Goal: Task Accomplishment & Management: Use online tool/utility

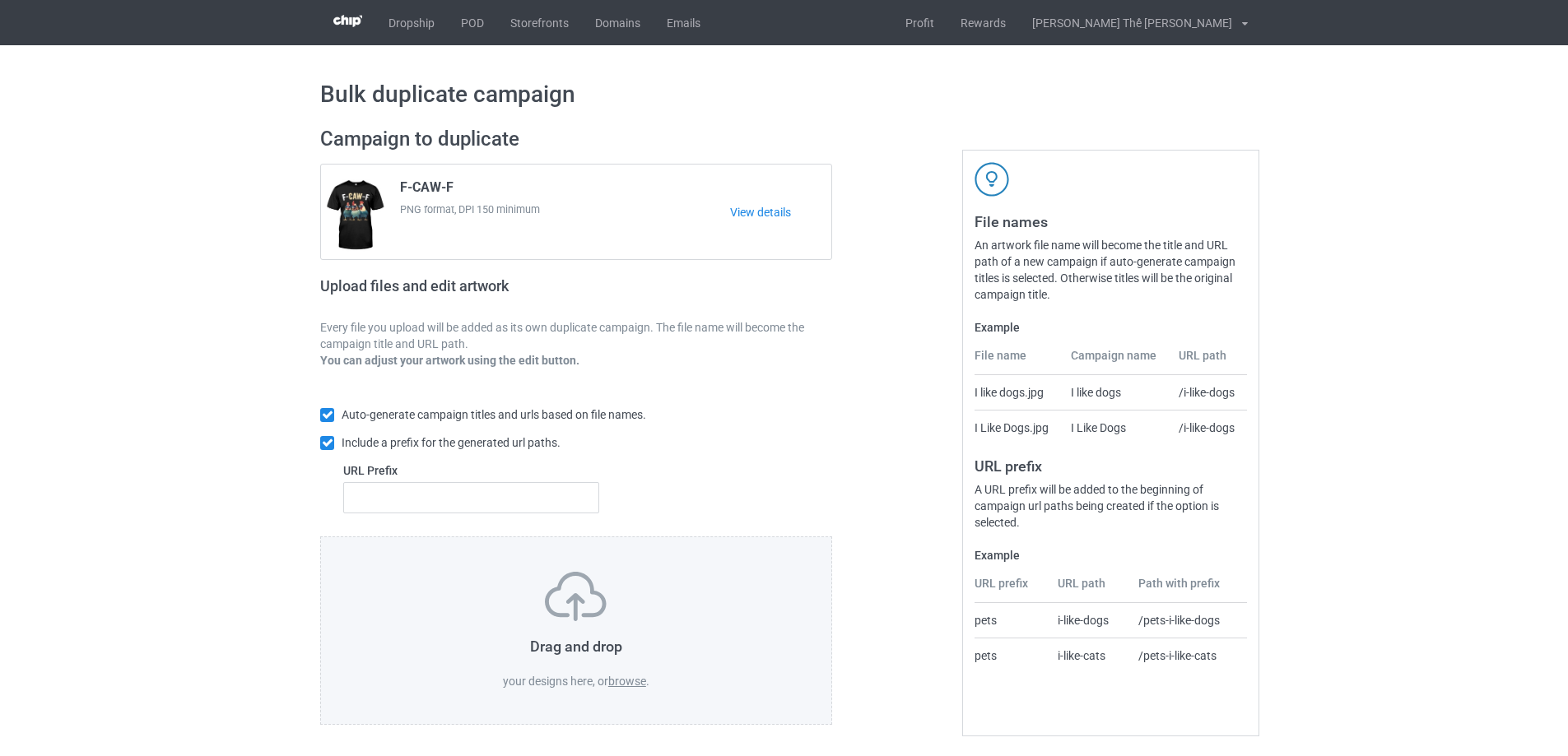
scroll to position [5, 0]
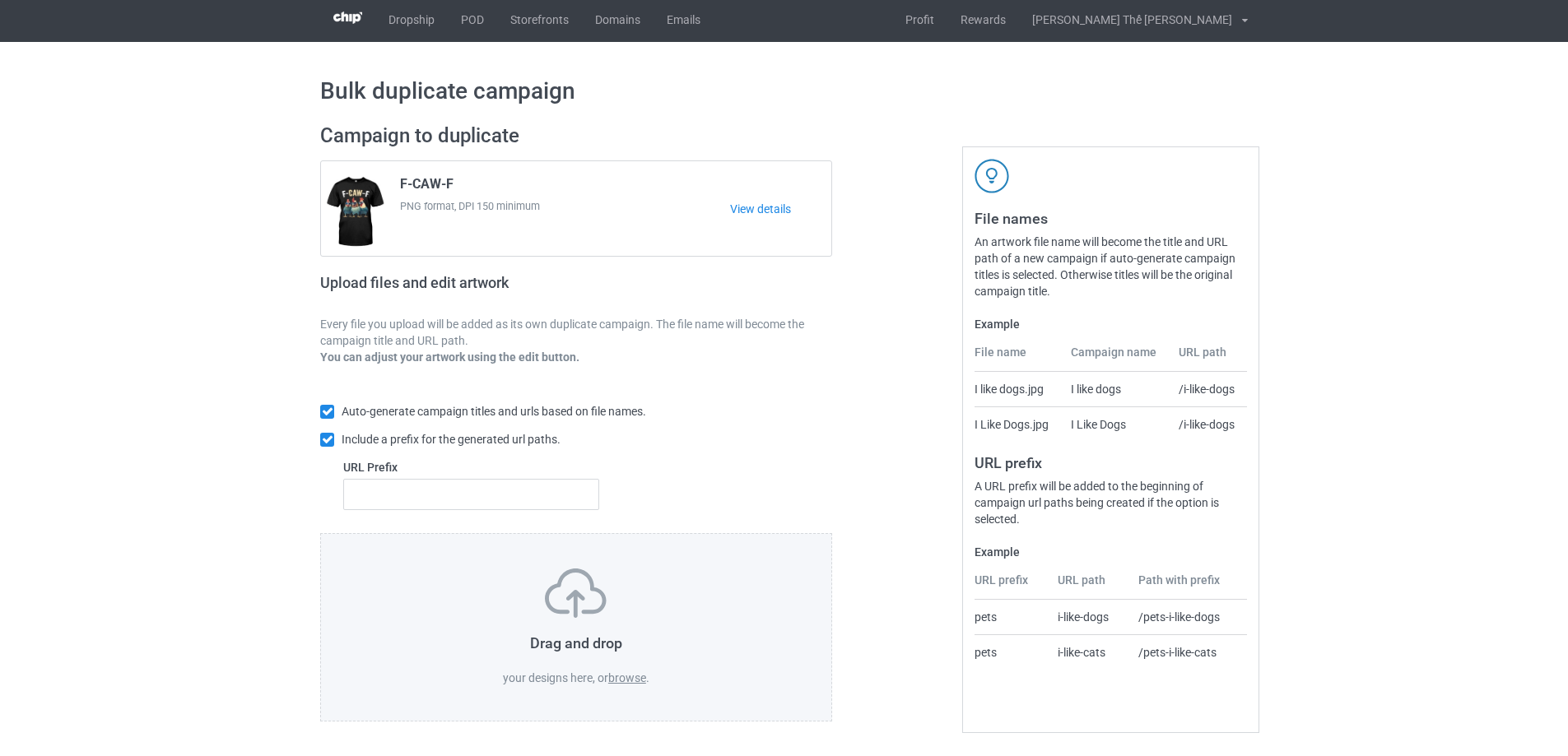
click at [633, 675] on label "browse" at bounding box center [627, 678] width 37 height 13
click at [0, 0] on input "browse" at bounding box center [0, 0] width 0 height 0
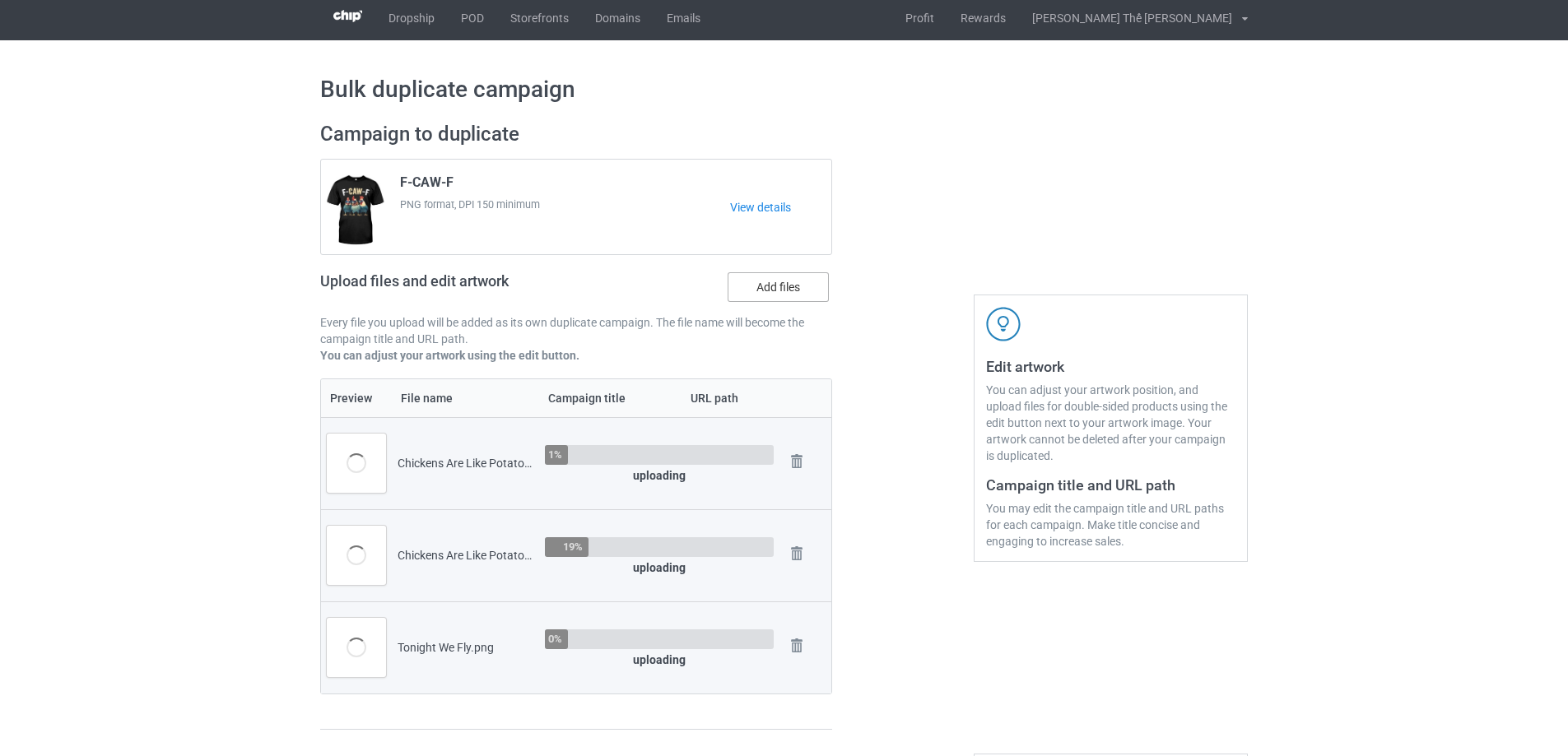
click at [777, 283] on label "Add files" at bounding box center [779, 287] width 102 height 29
click at [0, 0] on input "Add files" at bounding box center [0, 0] width 0 height 0
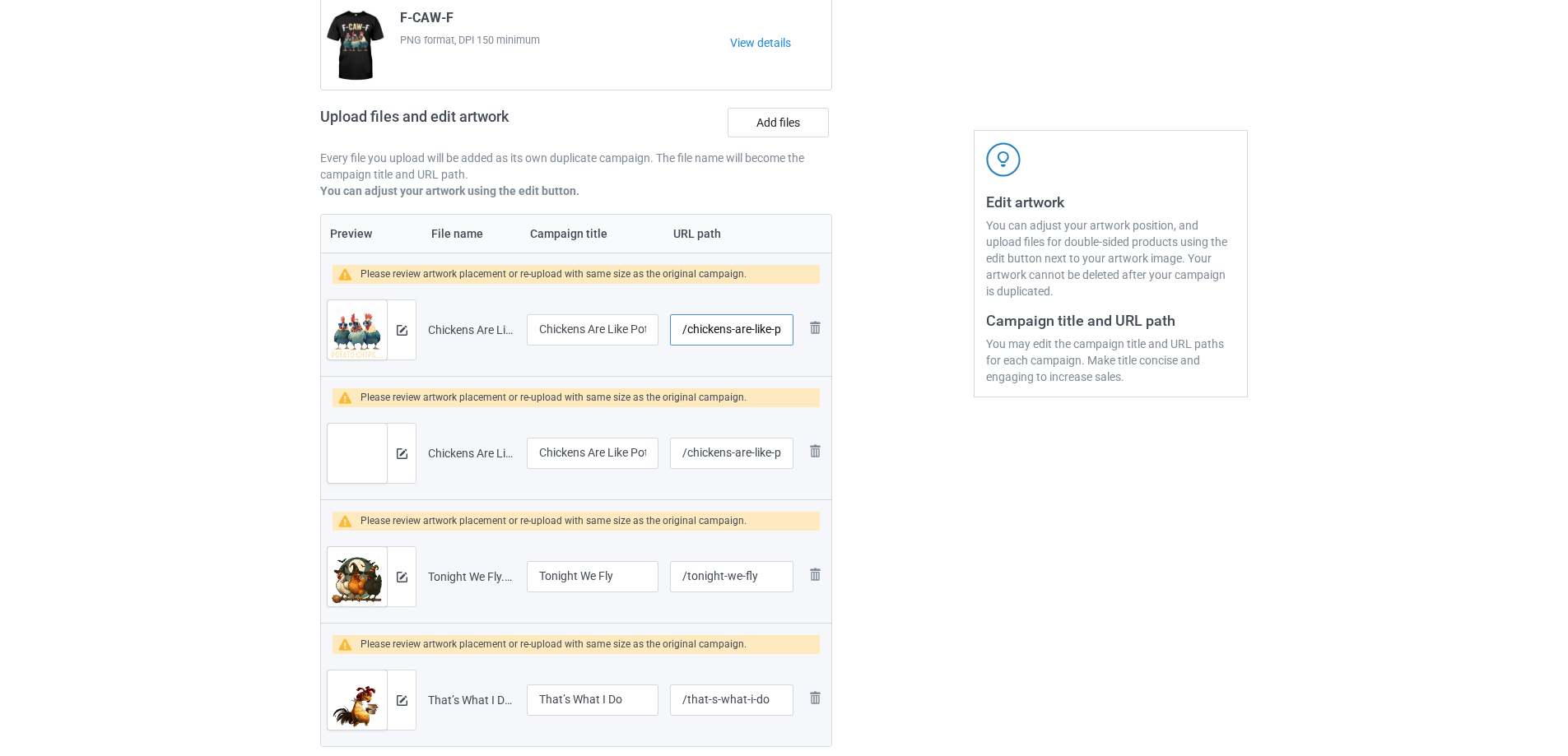
scroll to position [0, 68]
drag, startPoint x: 693, startPoint y: 329, endPoint x: 808, endPoint y: 323, distance: 115.2
click at [808, 323] on tr "Preview and edit artwork Chickens Are Like Potato Chips 1.png Chickens Are Like…" at bounding box center [576, 329] width 510 height 92
type input "/c0466"
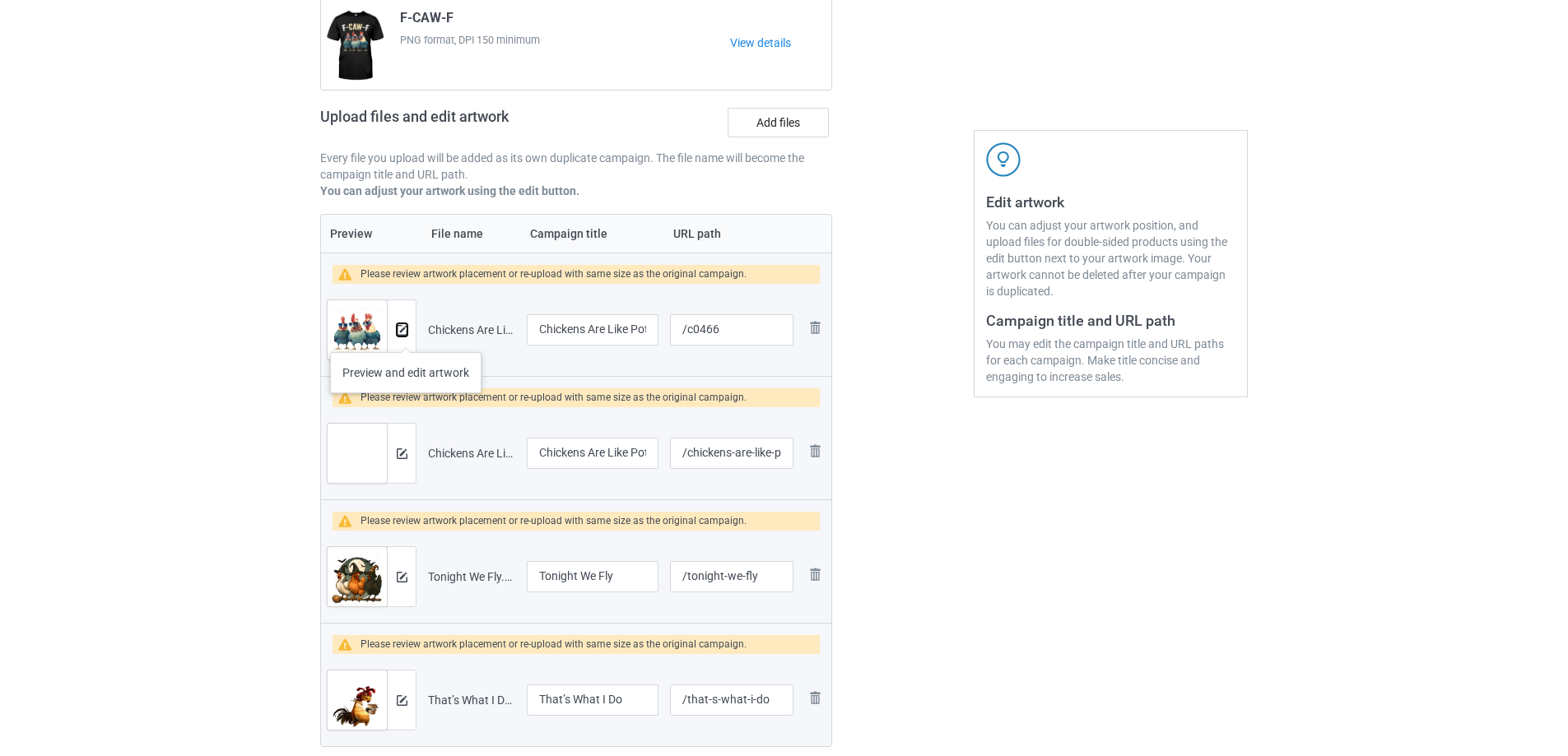
click at [399, 334] on img at bounding box center [402, 330] width 11 height 11
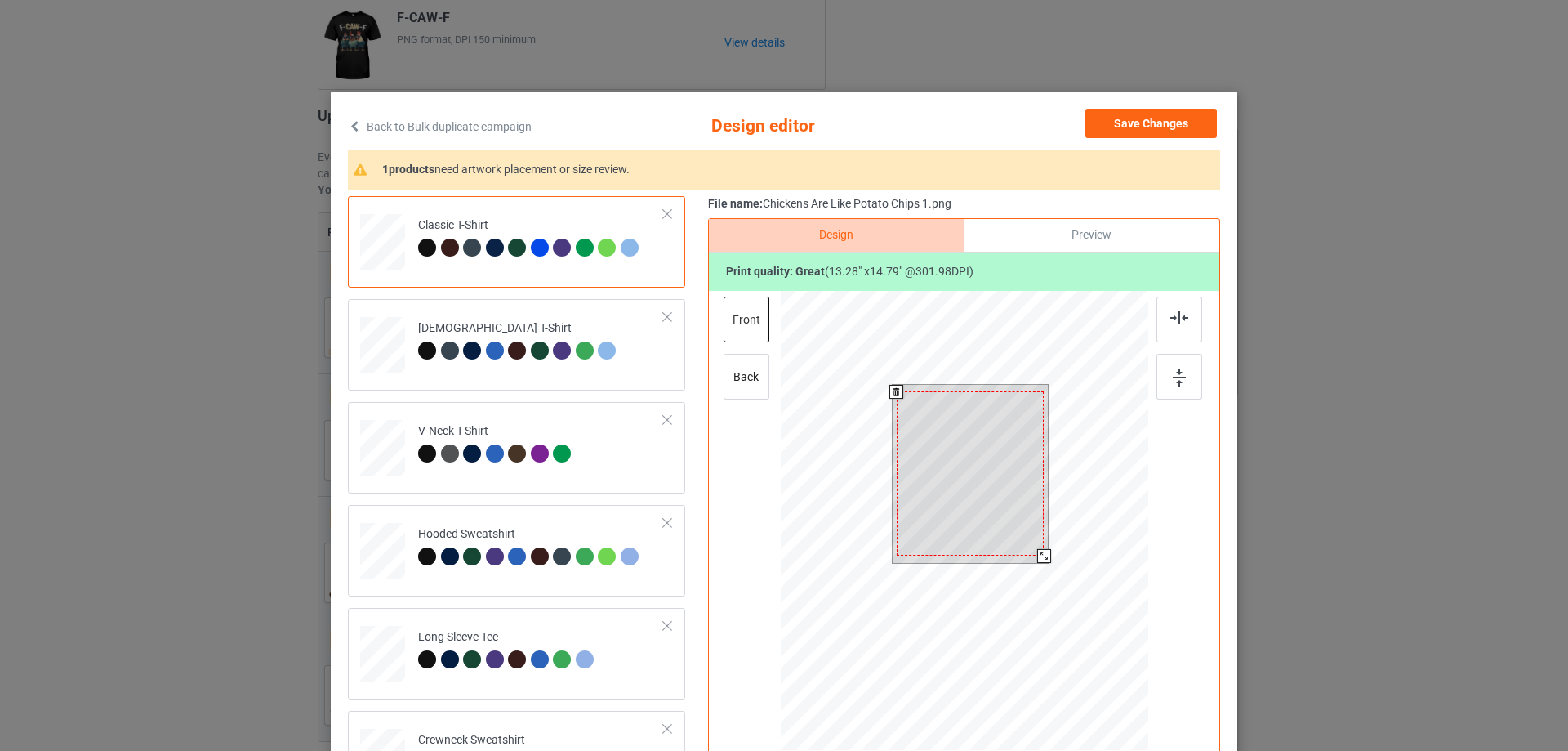
click at [1043, 557] on div at bounding box center [1044, 556] width 14 height 14
click at [1037, 554] on div at bounding box center [1044, 556] width 14 height 14
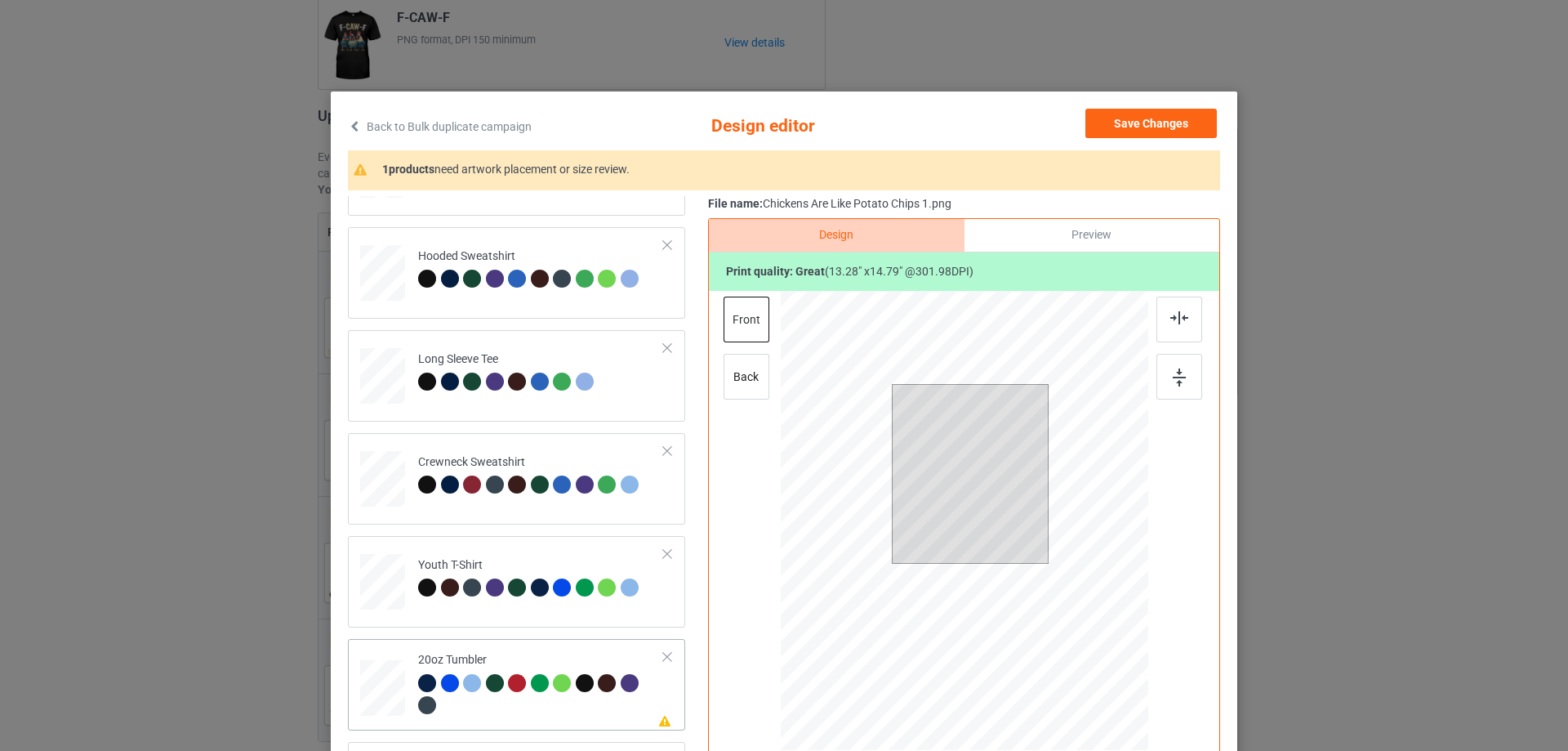
scroll to position [192, 0]
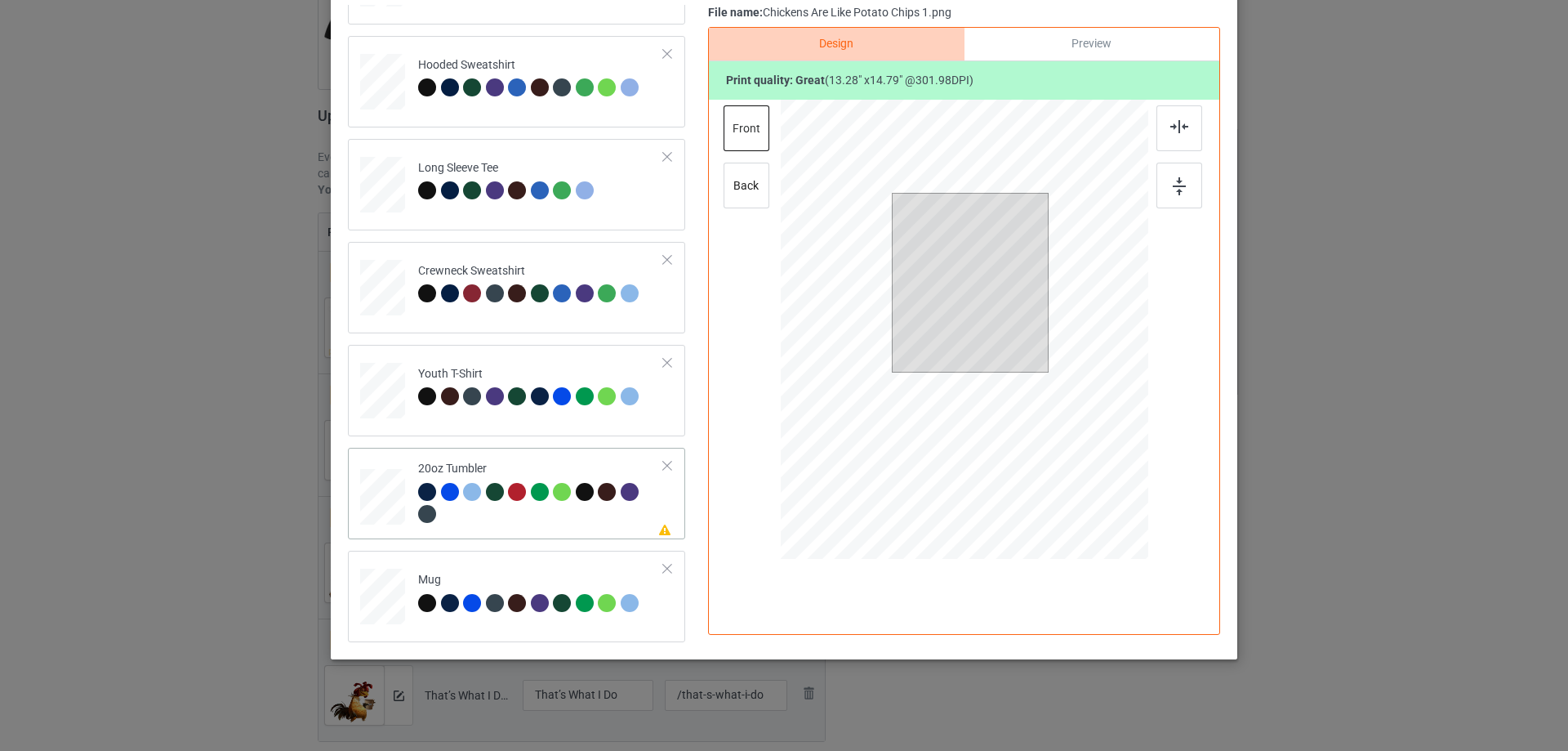
click at [497, 509] on div at bounding box center [541, 505] width 246 height 45
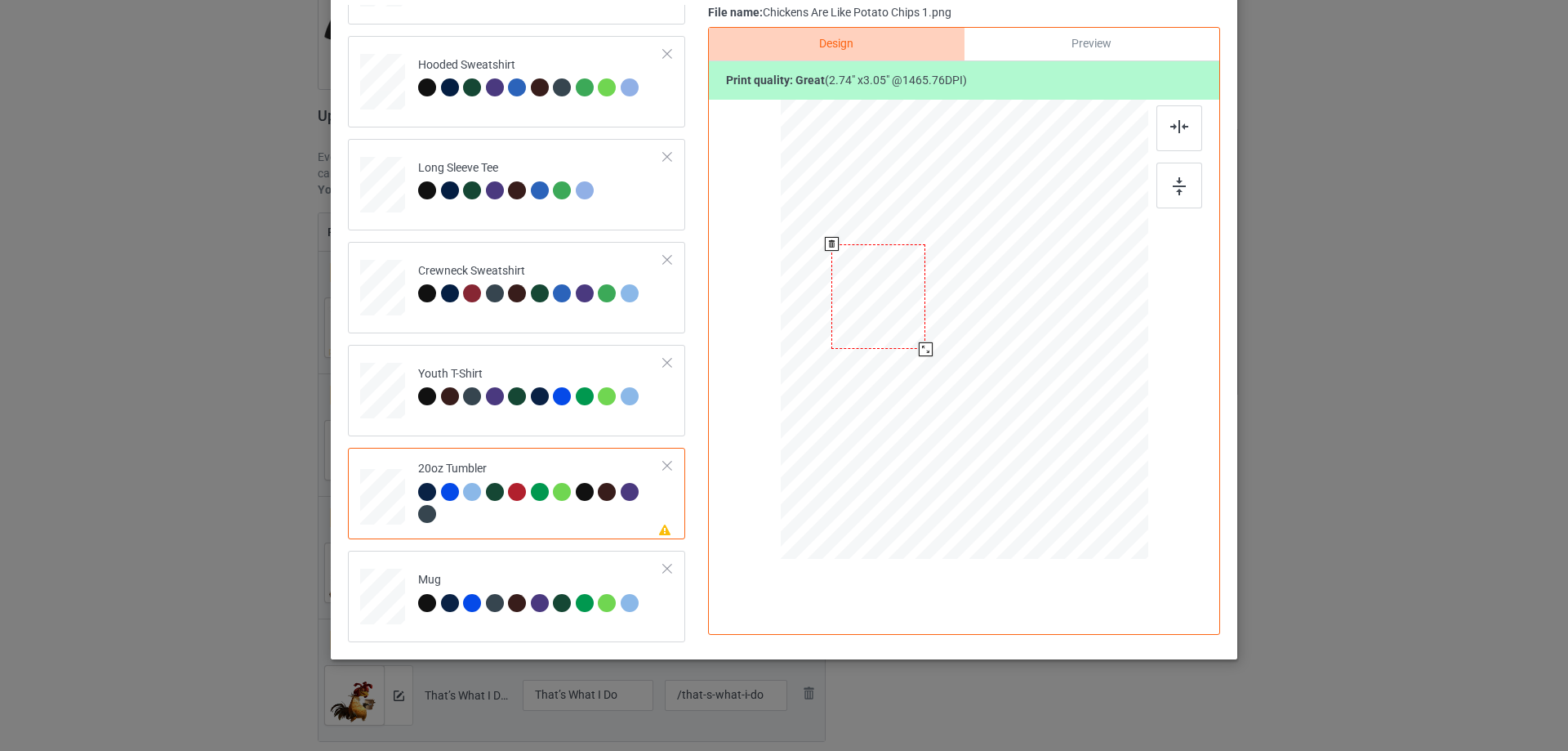
click at [901, 339] on div at bounding box center [878, 296] width 94 height 104
click at [923, 351] on div at bounding box center [928, 350] width 14 height 14
click at [513, 563] on td "Mug" at bounding box center [541, 593] width 264 height 72
click at [1058, 311] on div at bounding box center [1064, 328] width 103 height 116
click at [1113, 388] on div at bounding box center [1119, 388] width 14 height 14
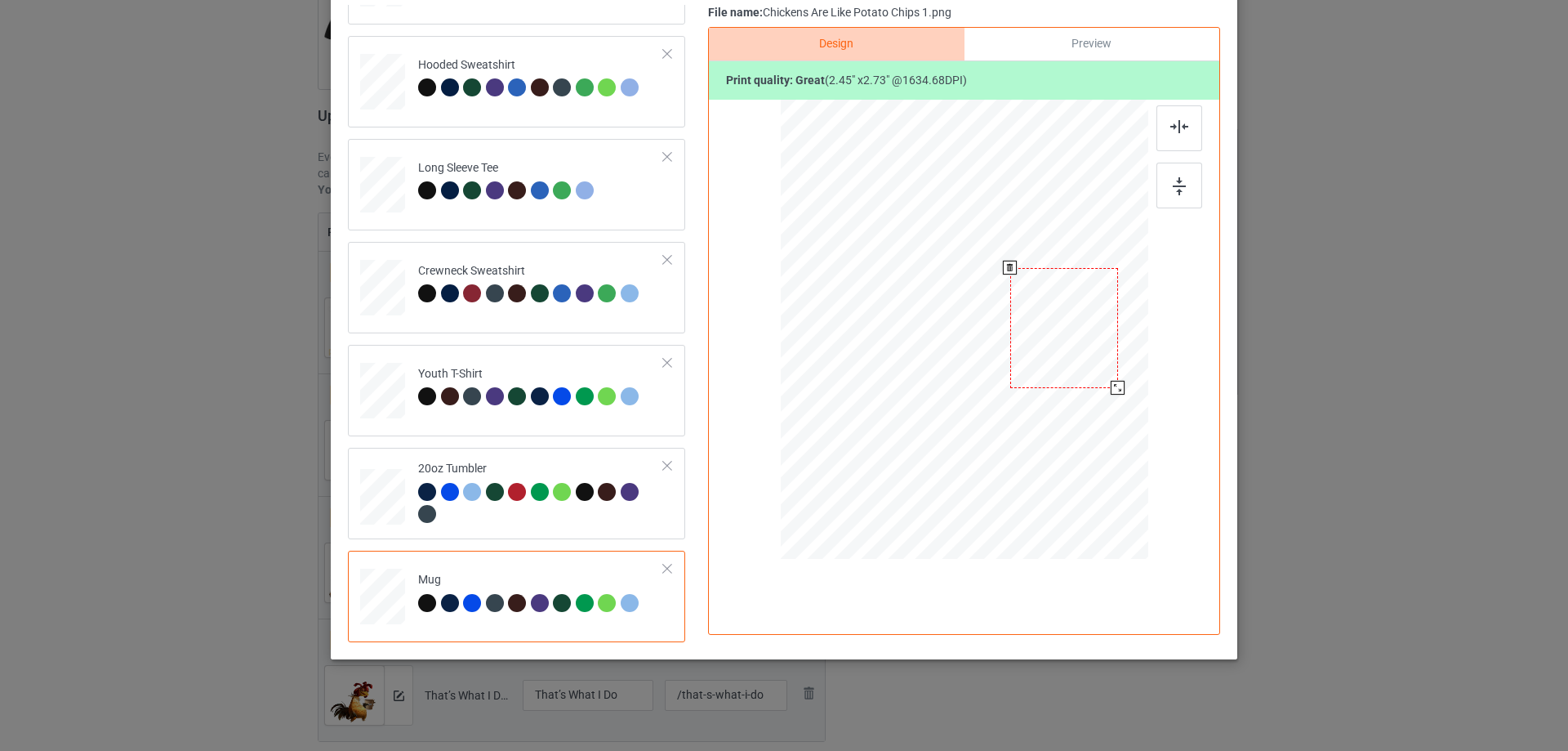
click at [1083, 352] on div at bounding box center [1065, 328] width 108 height 120
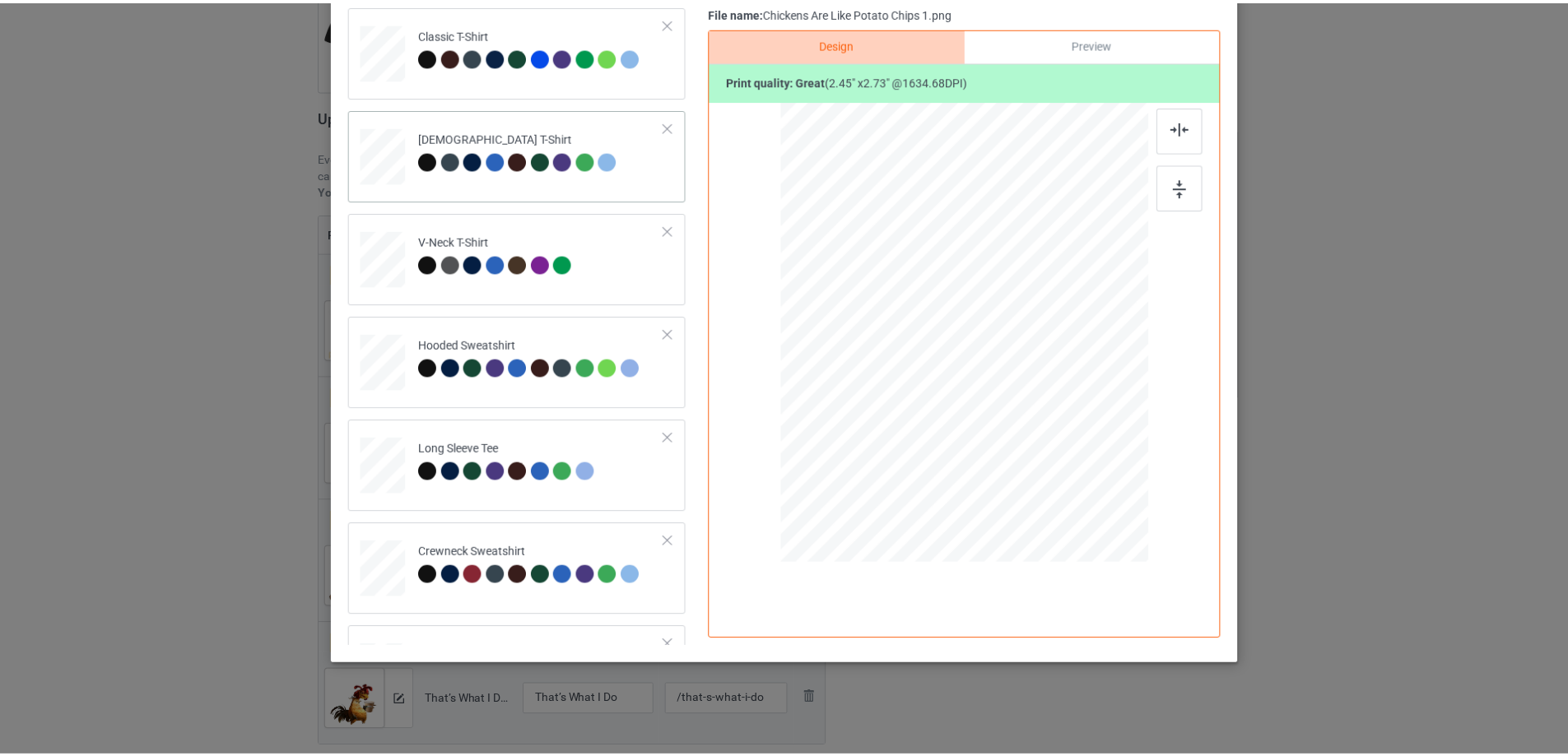
scroll to position [0, 0]
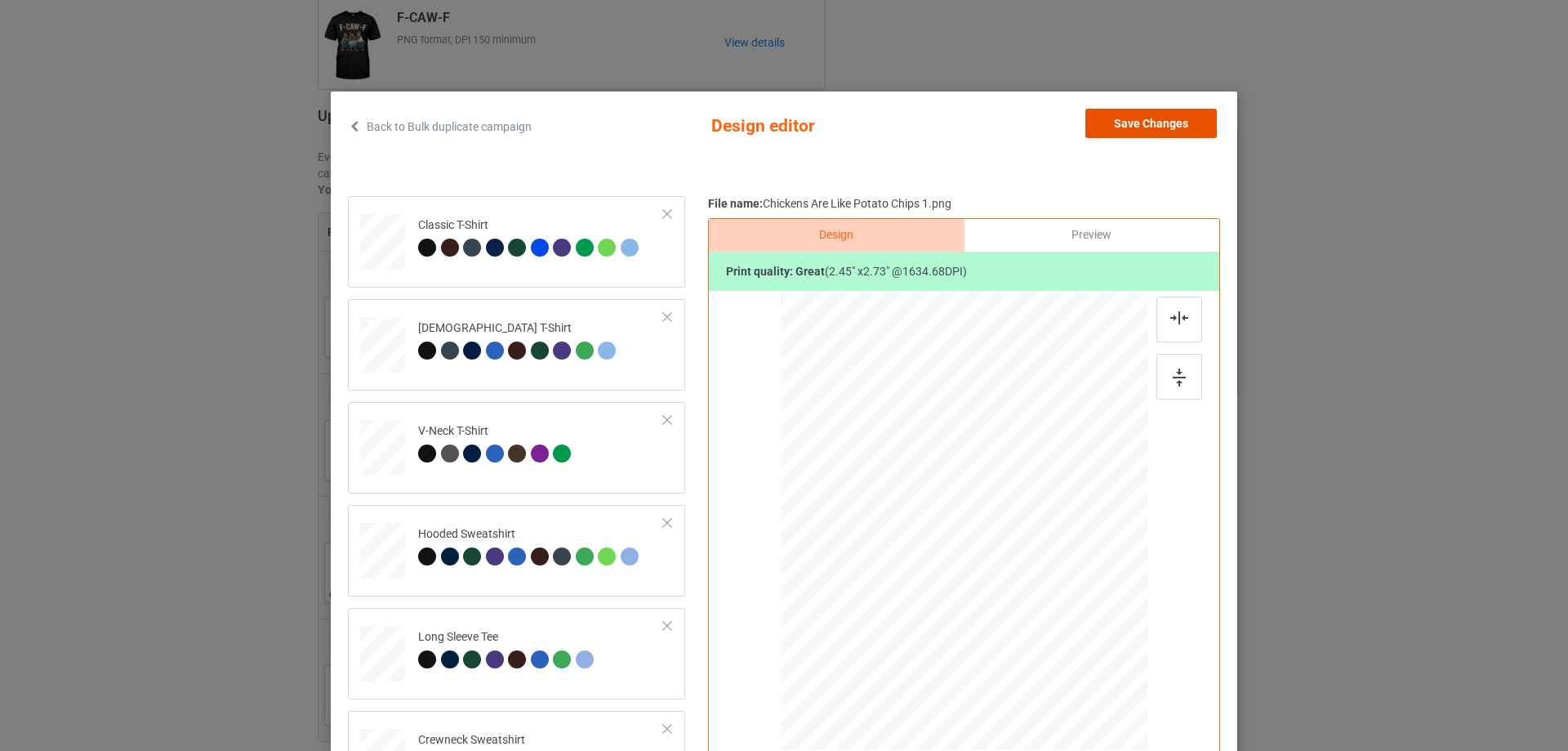
click at [1174, 114] on button "Save Changes" at bounding box center [1151, 123] width 132 height 29
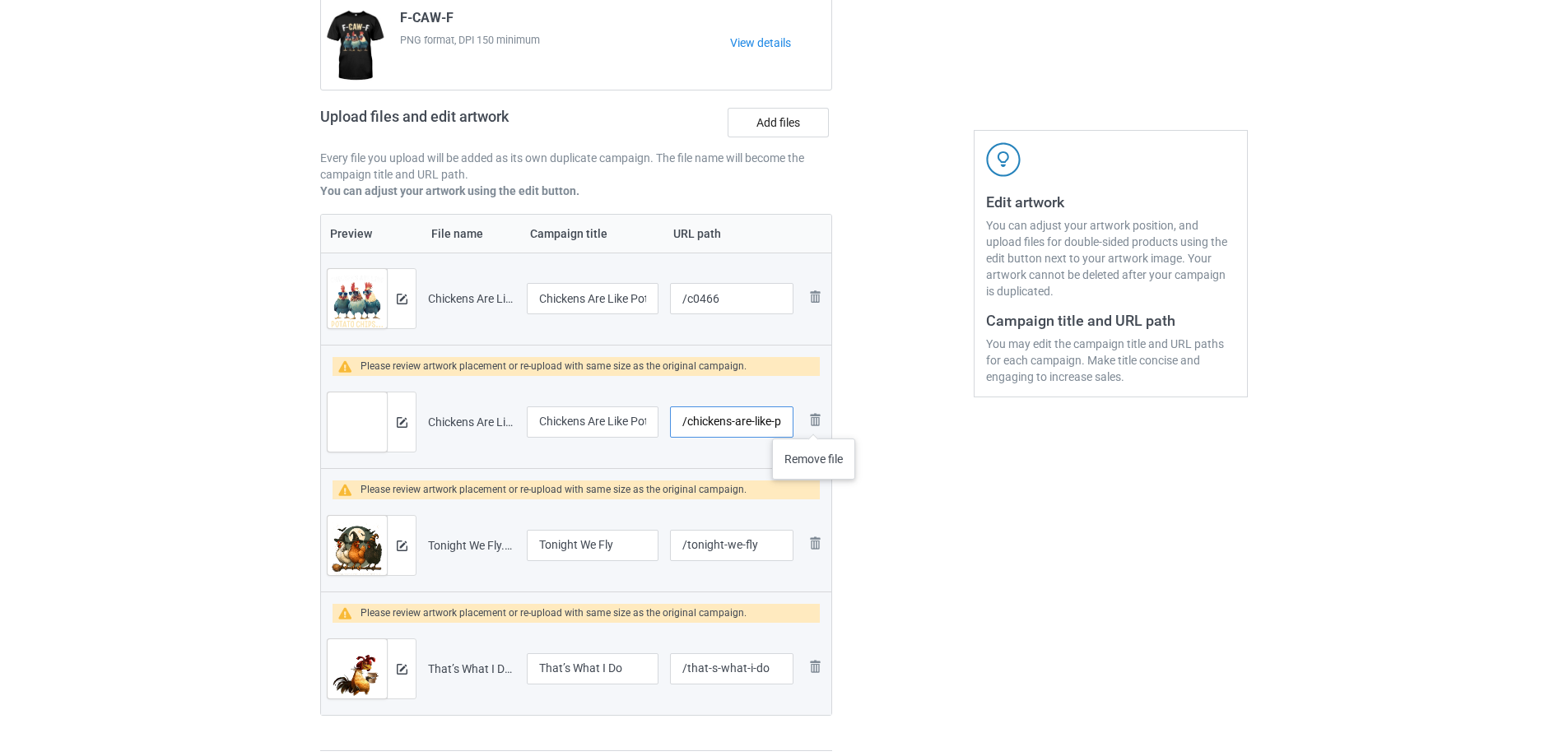
scroll to position [0, 58]
drag, startPoint x: 691, startPoint y: 422, endPoint x: 846, endPoint y: 422, distance: 155.0
click at [846, 422] on div "Campaign to duplicate F-CAW-F PNG format, DPI 150 minimum View details Upload f…" at bounding box center [783, 354] width 951 height 817
type input "/c0467"
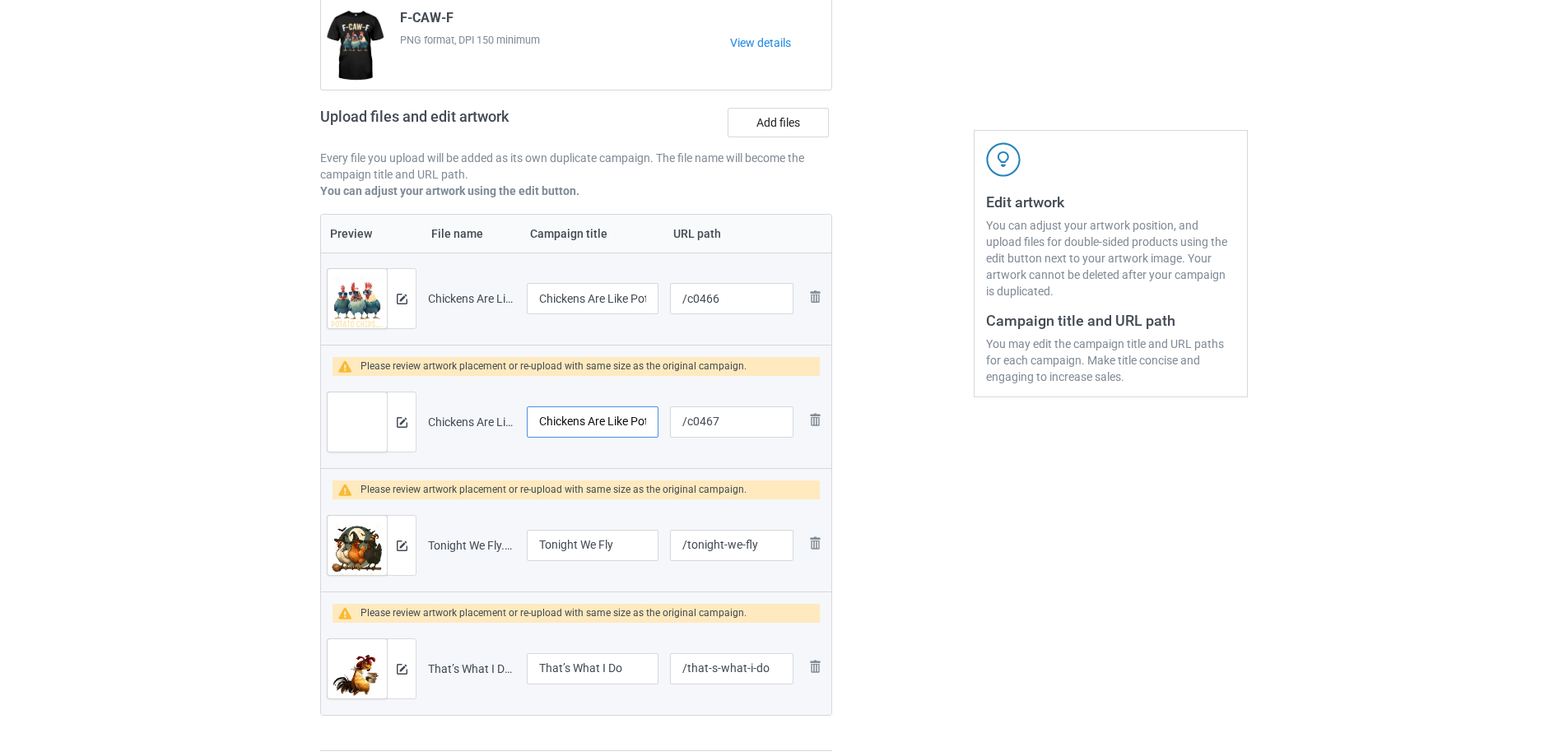
click at [609, 423] on input "Chickens Are Like Potato Chips" at bounding box center [592, 421] width 132 height 31
click at [635, 294] on input "Chickens Are Like Potato Chips 1" at bounding box center [592, 298] width 132 height 31
type input "Chickens Are Like Potato Chips"
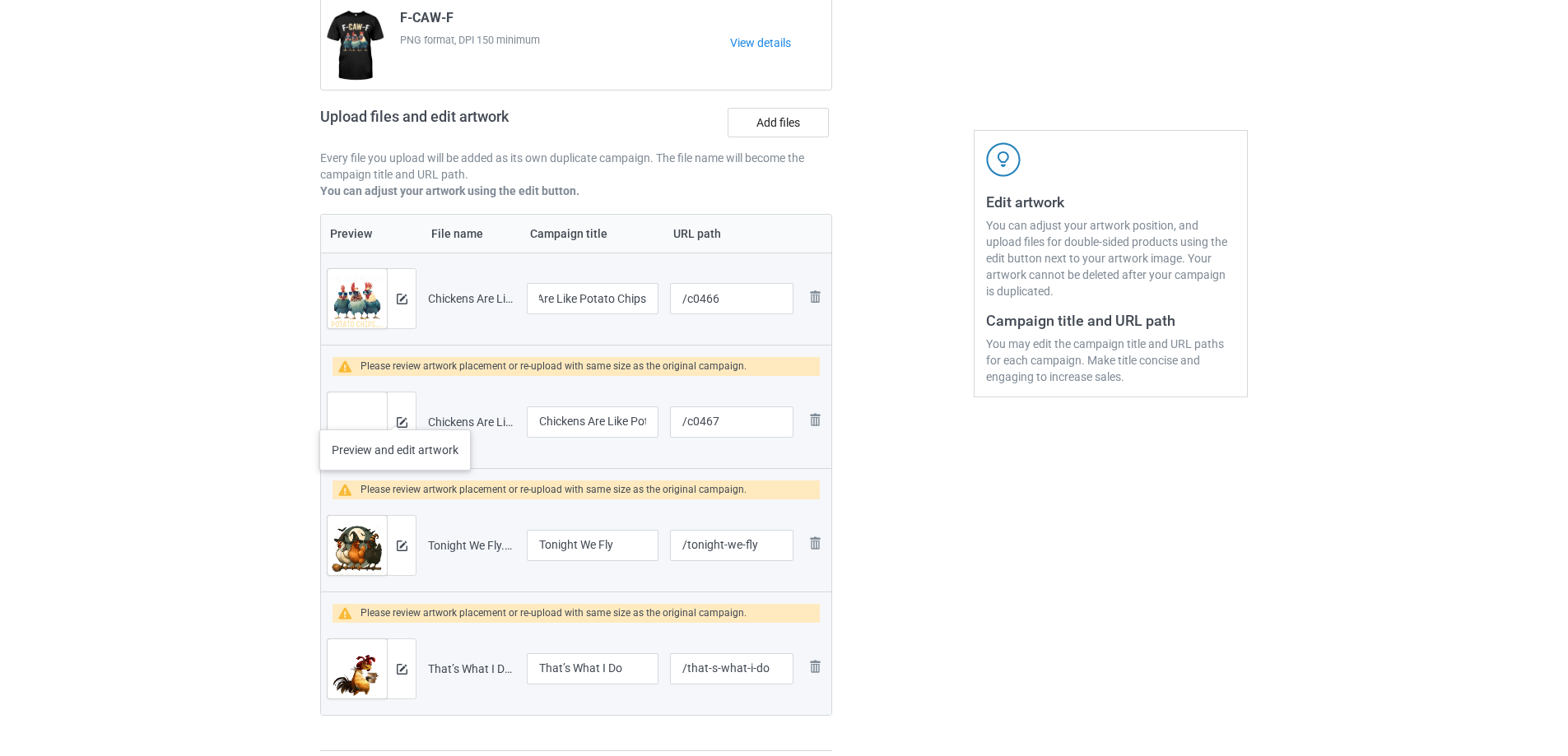
click at [395, 413] on div at bounding box center [401, 422] width 29 height 60
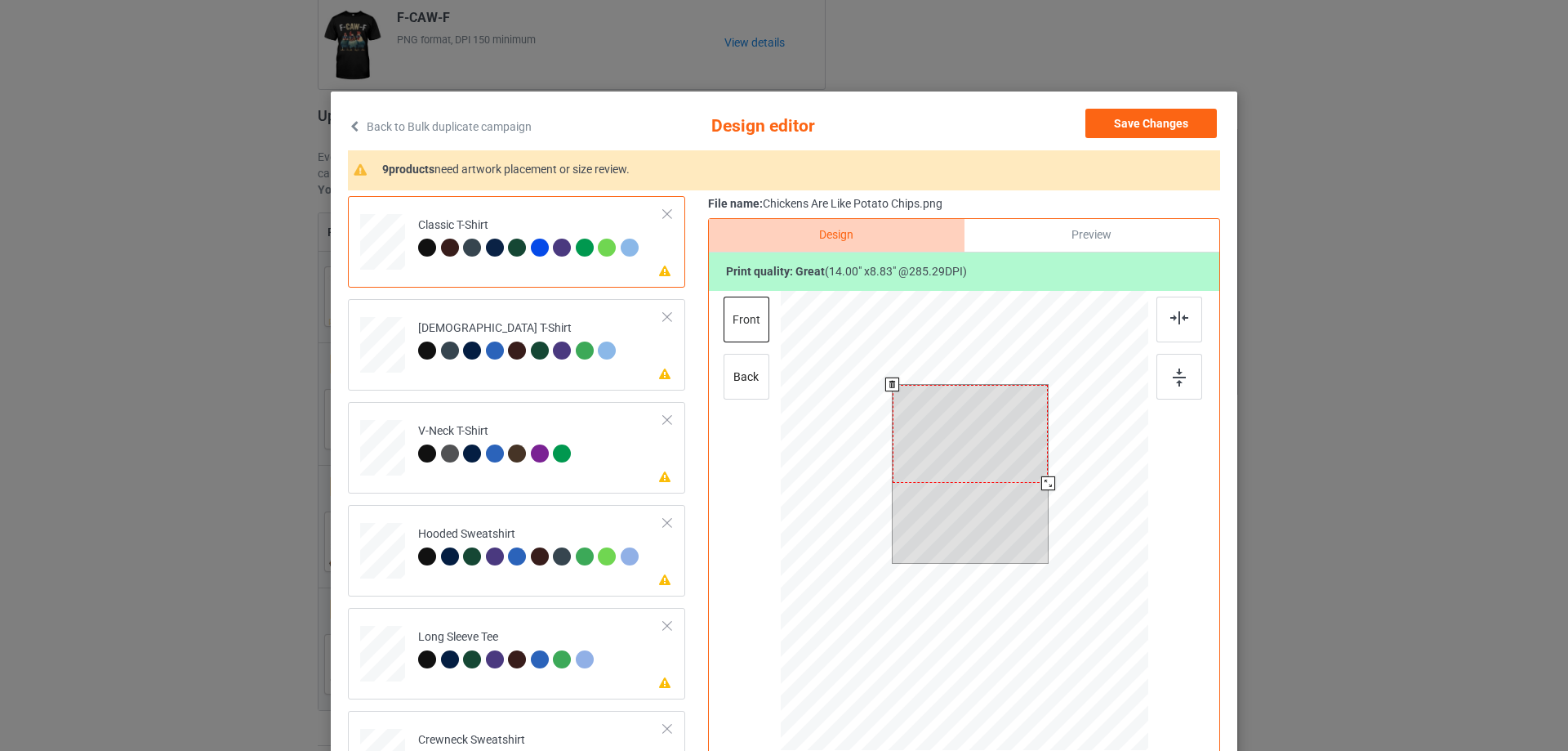
click at [955, 450] on div at bounding box center [971, 433] width 156 height 98
click at [968, 469] on div at bounding box center [971, 450] width 156 height 98
click at [1043, 504] on div at bounding box center [965, 523] width 368 height 464
drag, startPoint x: 1043, startPoint y: 504, endPoint x: 1036, endPoint y: 498, distance: 9.2
click at [1038, 498] on div at bounding box center [1045, 497] width 14 height 14
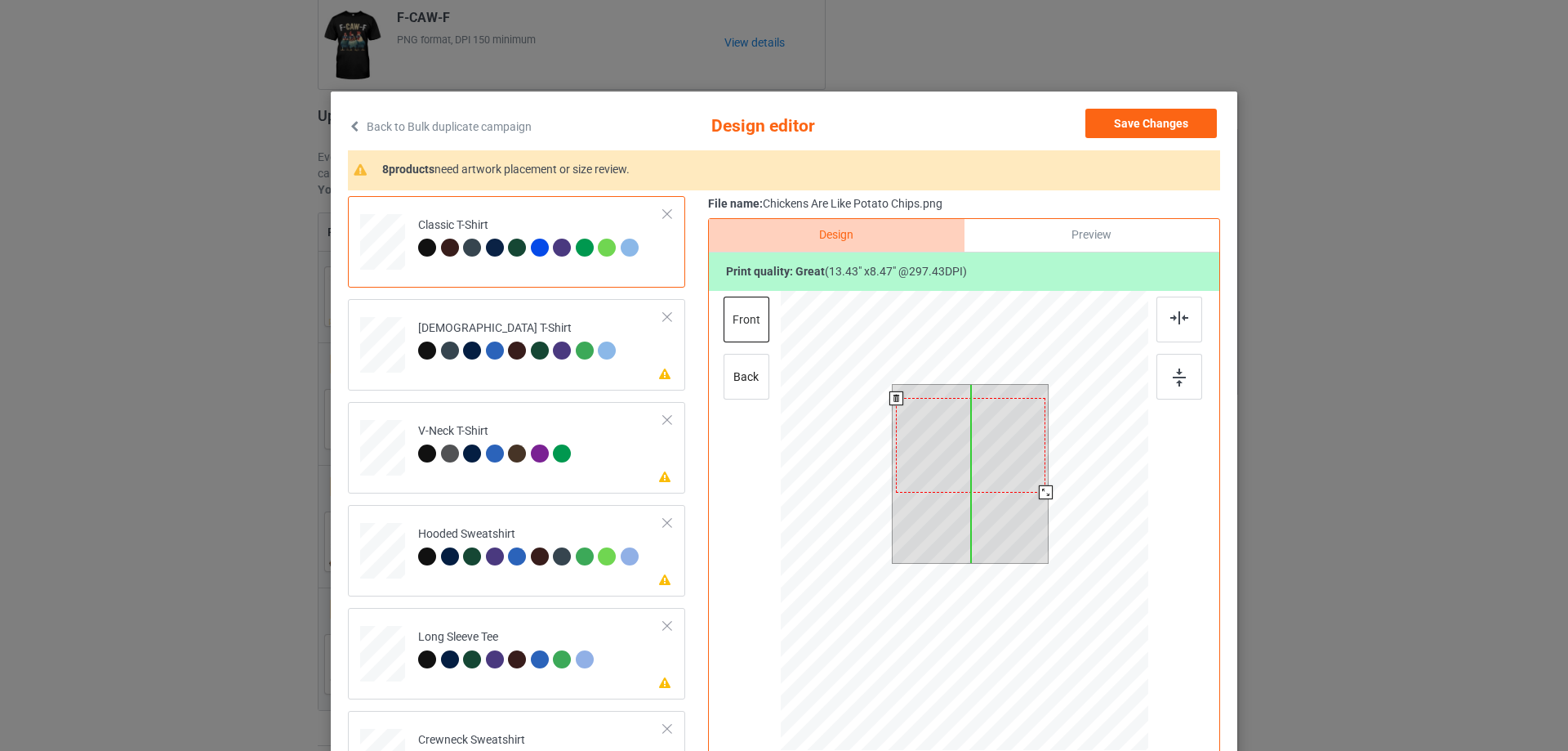
click at [950, 447] on div at bounding box center [970, 445] width 149 height 94
click at [952, 451] on div at bounding box center [969, 445] width 149 height 94
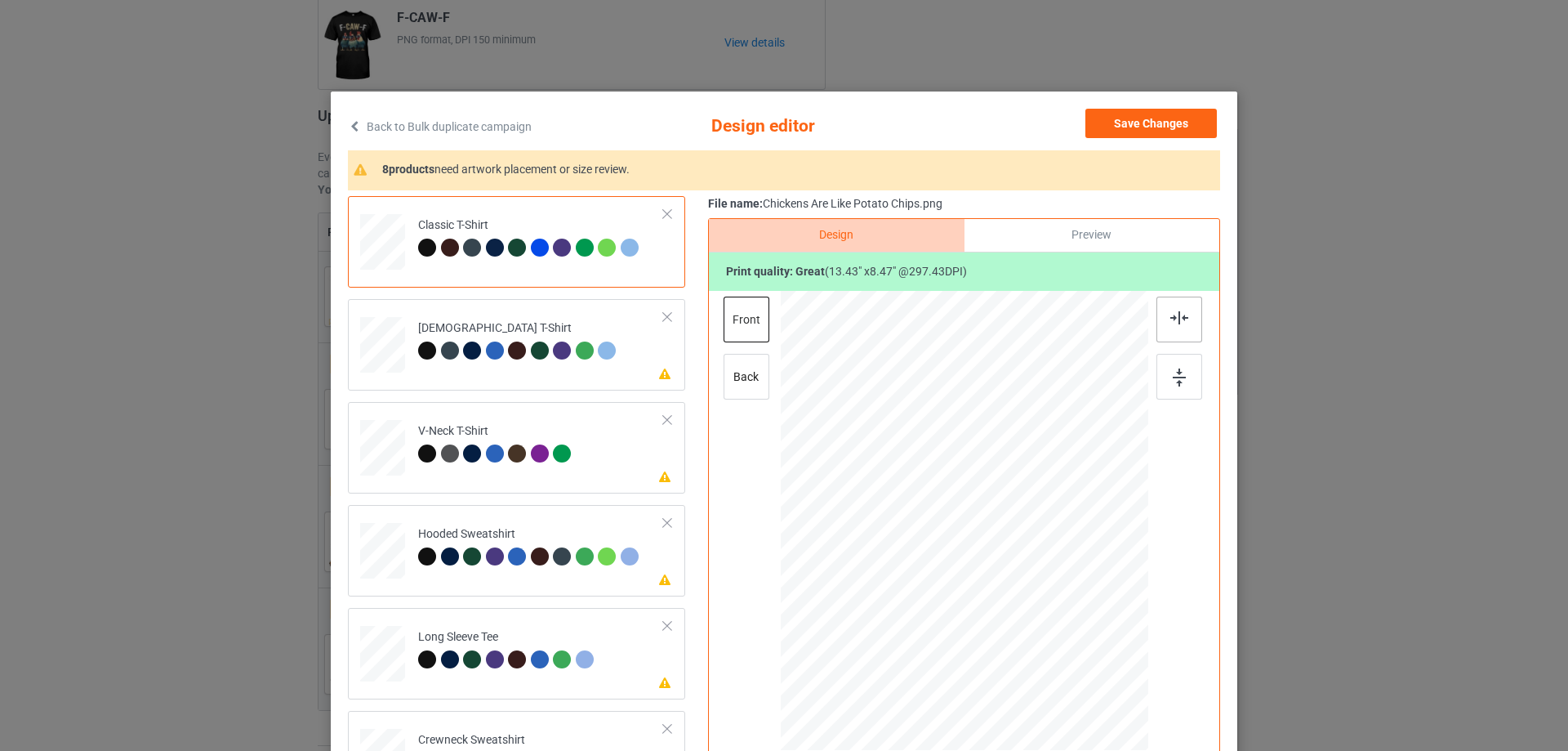
click at [1177, 315] on img at bounding box center [1180, 318] width 18 height 13
click at [497, 376] on td "Please review artwork placement [DEMOGRAPHIC_DATA] T-Shirt" at bounding box center [541, 341] width 264 height 72
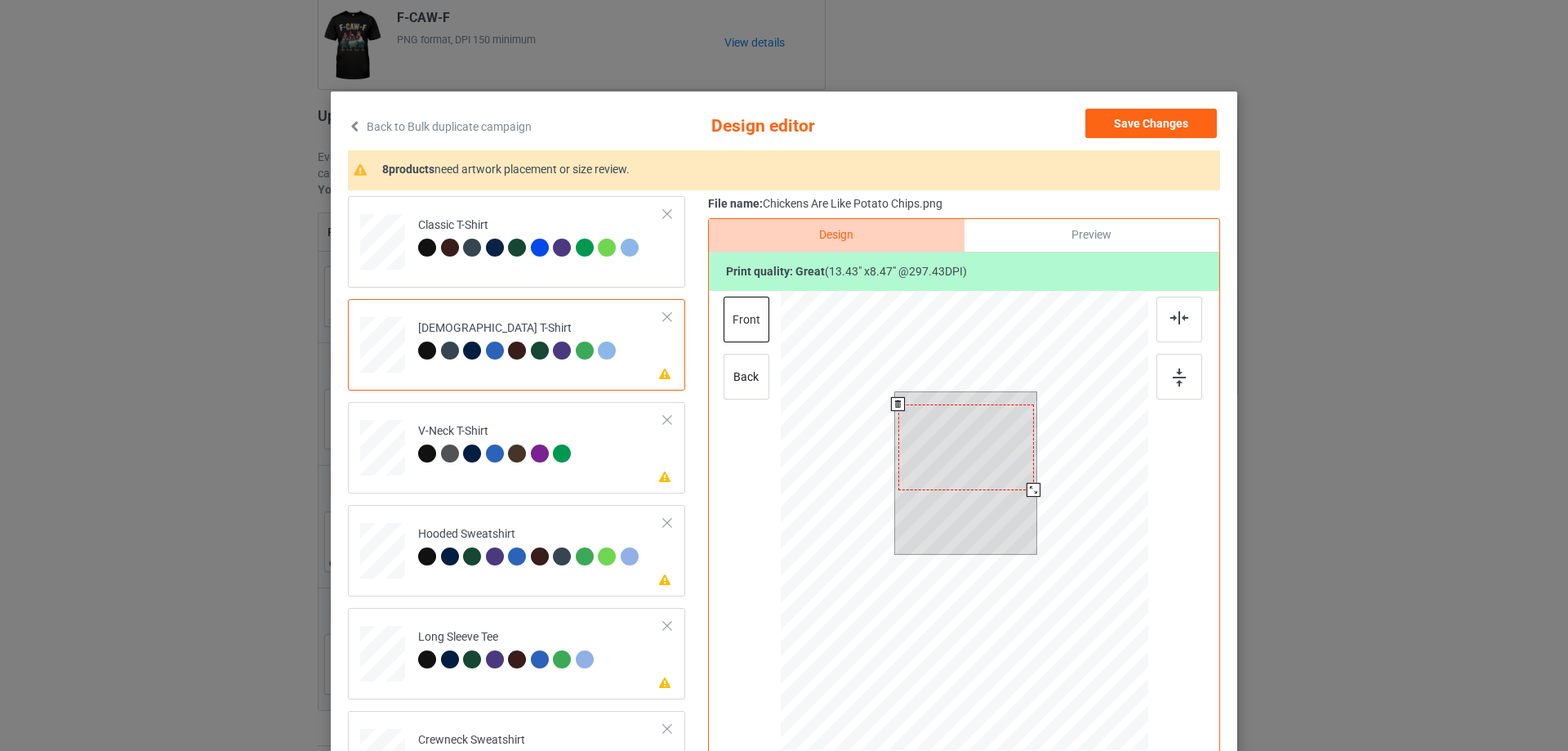
click at [968, 447] on div at bounding box center [966, 447] width 135 height 86
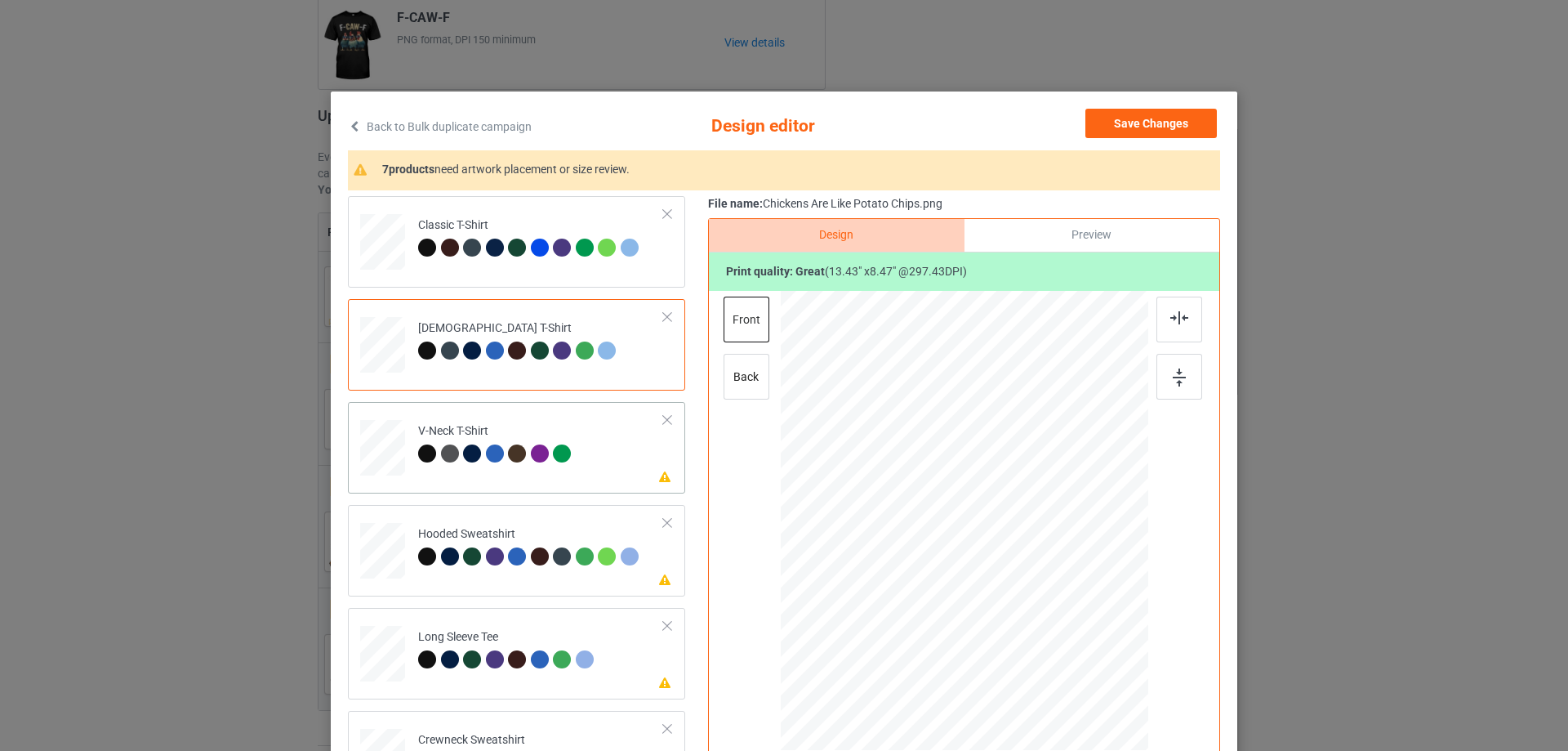
click at [531, 465] on div at bounding box center [542, 456] width 23 height 23
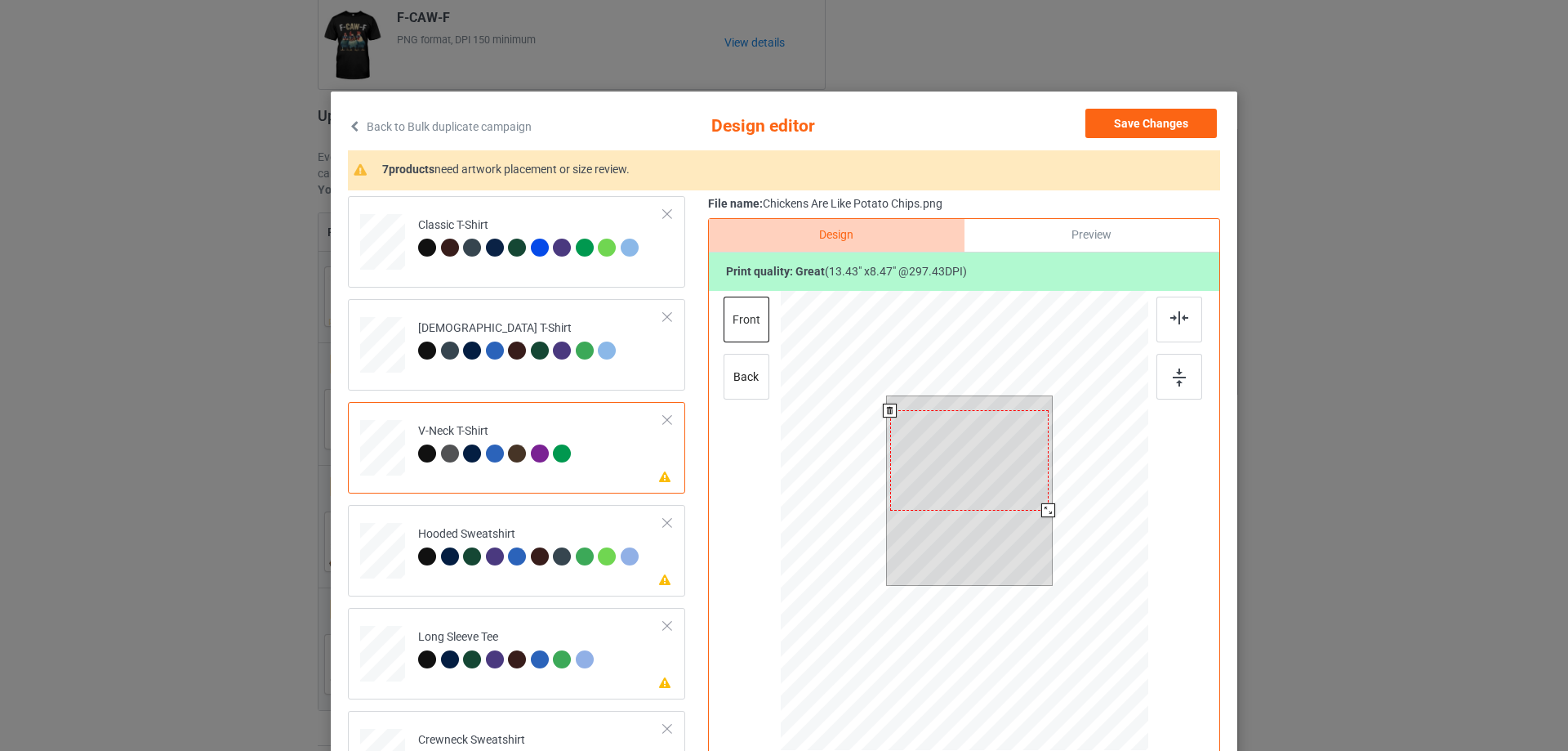
click at [960, 461] on div at bounding box center [969, 461] width 158 height 101
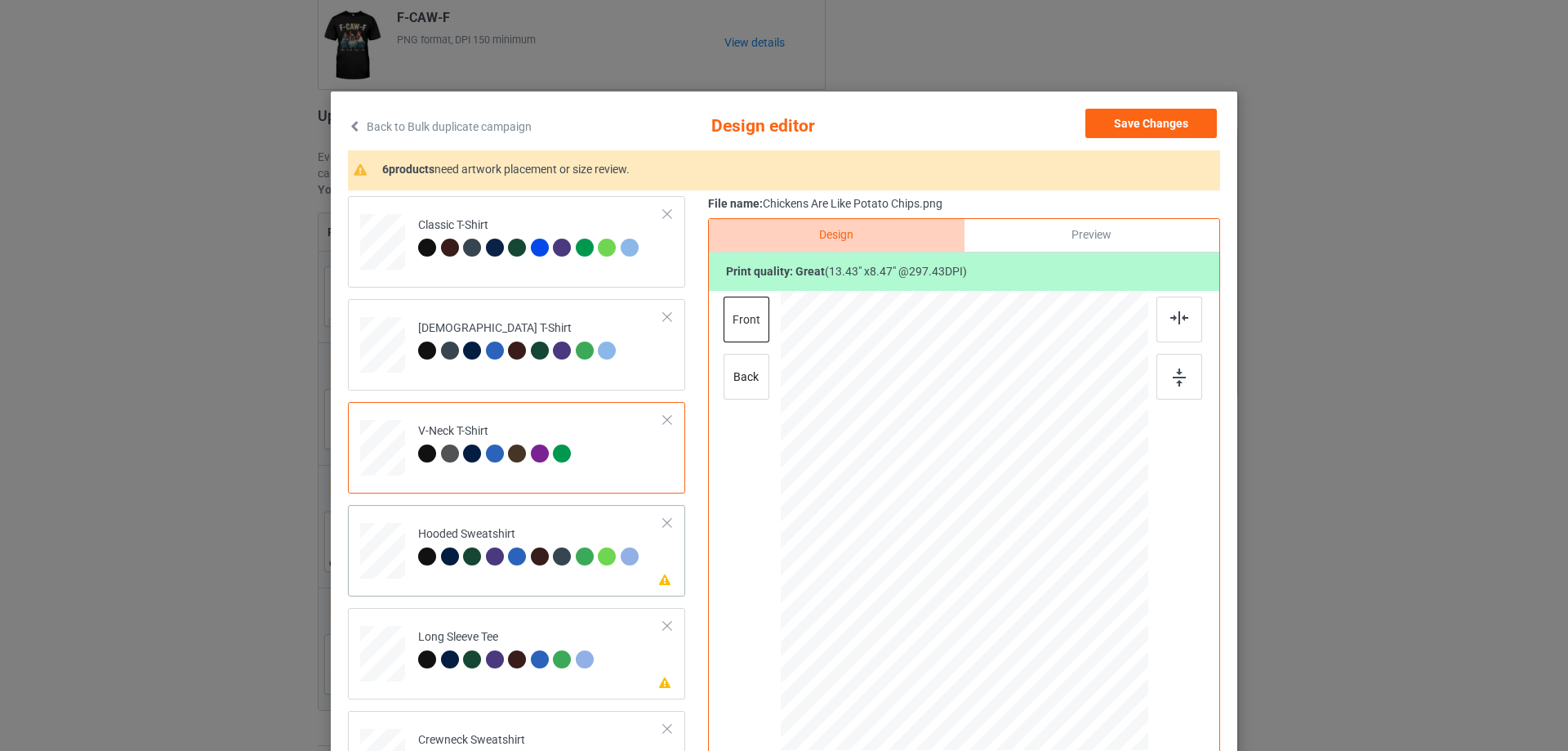
click at [516, 580] on td "Please review artwork placement Hooded Sweatshirt" at bounding box center [541, 547] width 264 height 72
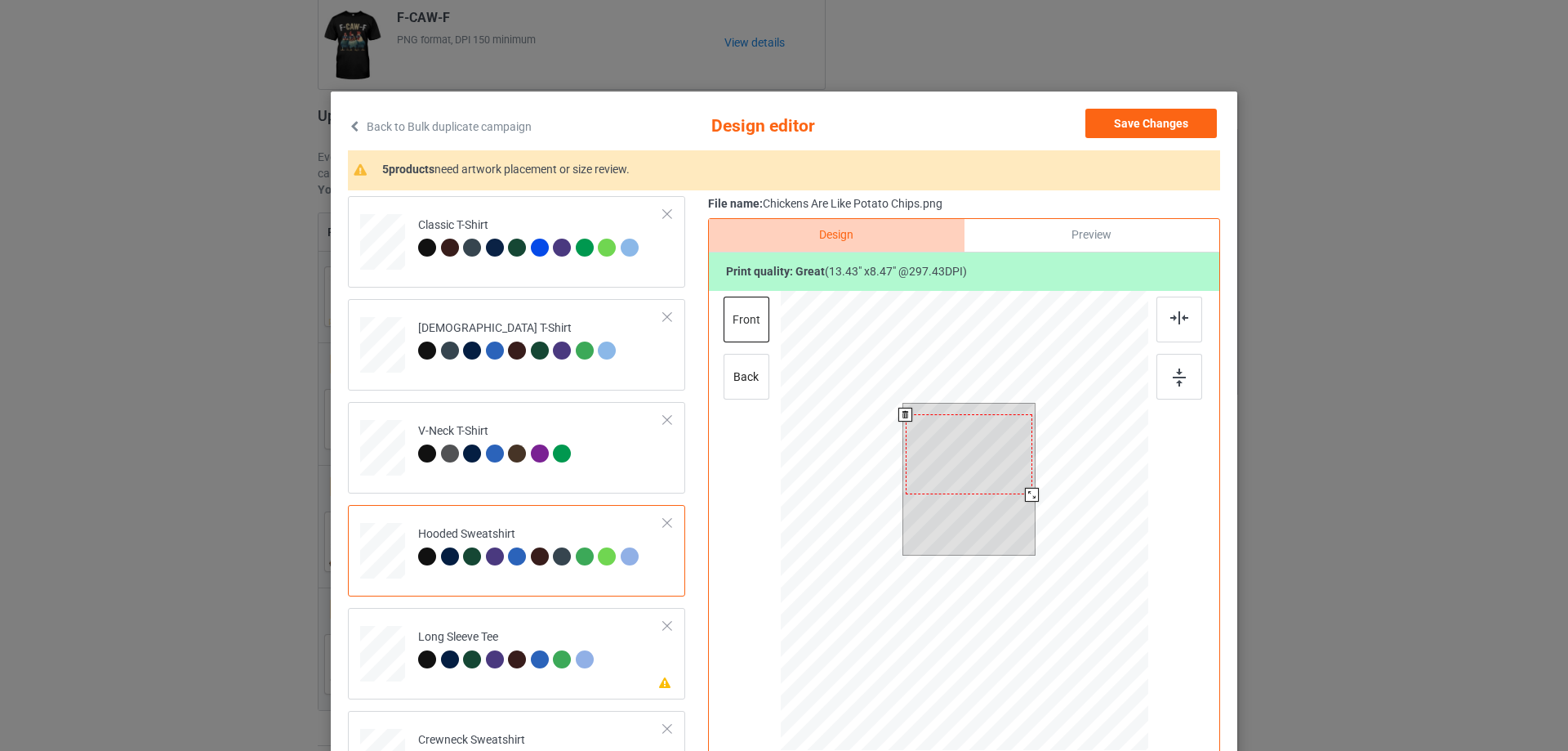
click at [951, 483] on div at bounding box center [968, 454] width 126 height 80
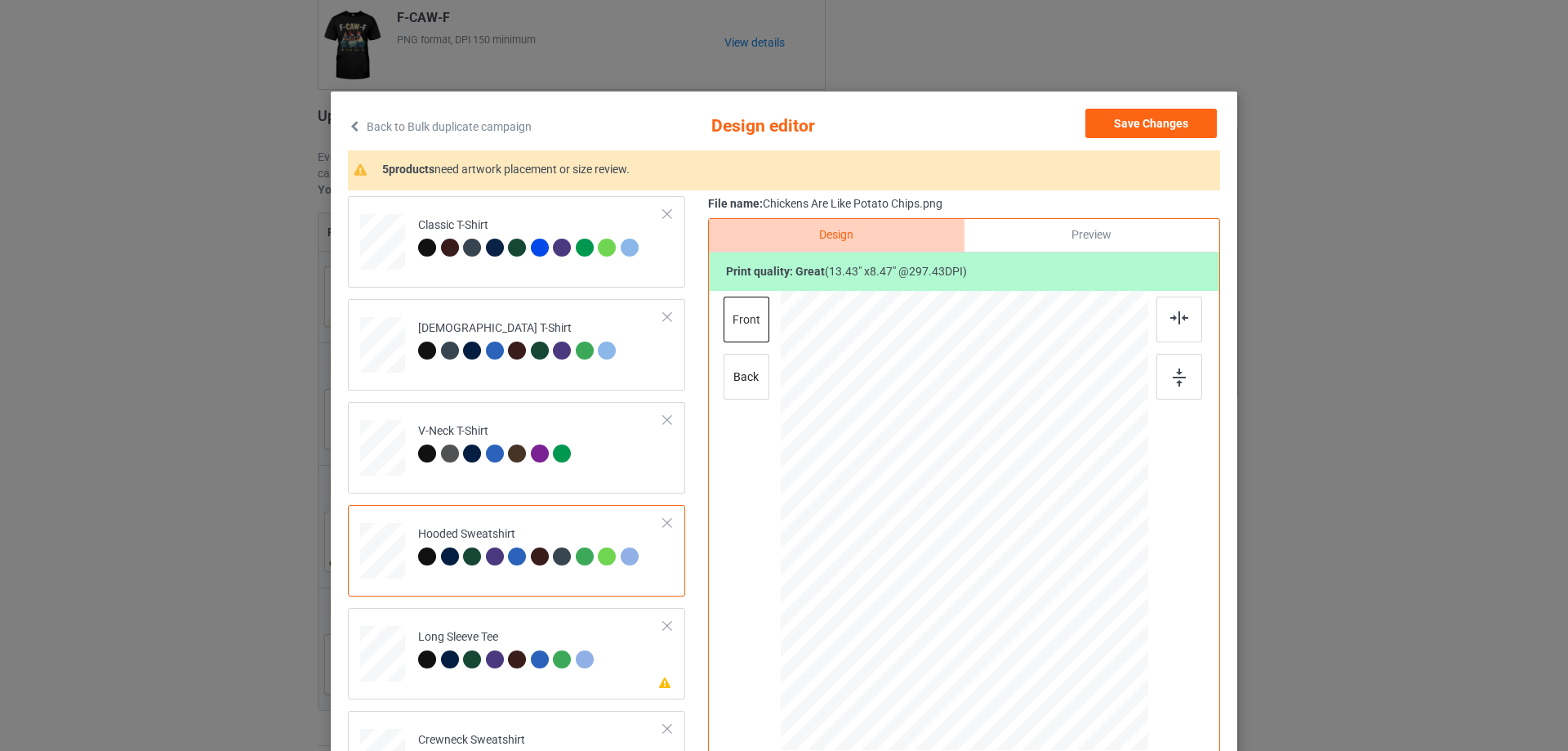
scroll to position [164, 0]
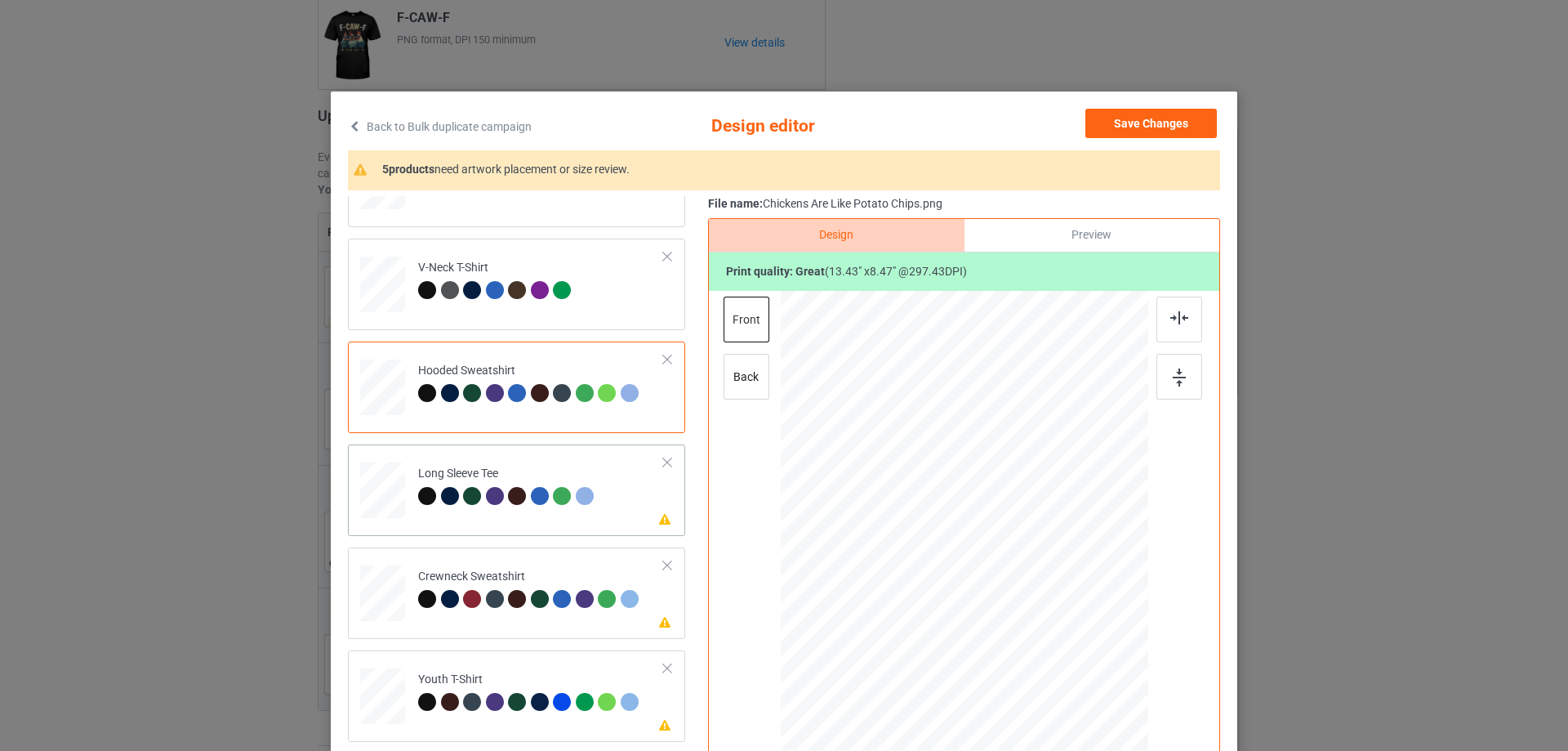
click at [534, 526] on div "Please review artwork placement Long Sleeve Tee" at bounding box center [516, 489] width 337 height 91
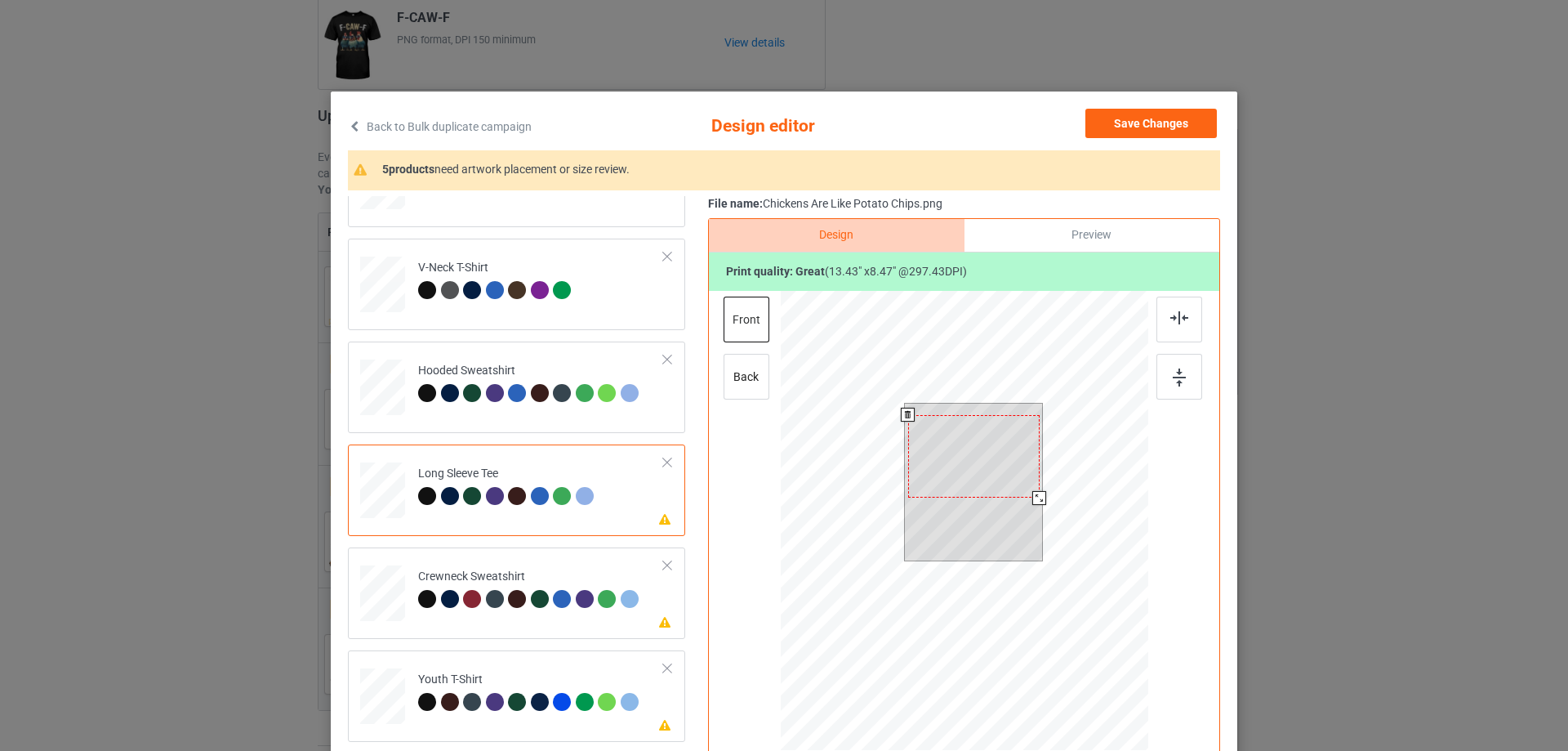
click at [1003, 463] on div at bounding box center [974, 456] width 132 height 83
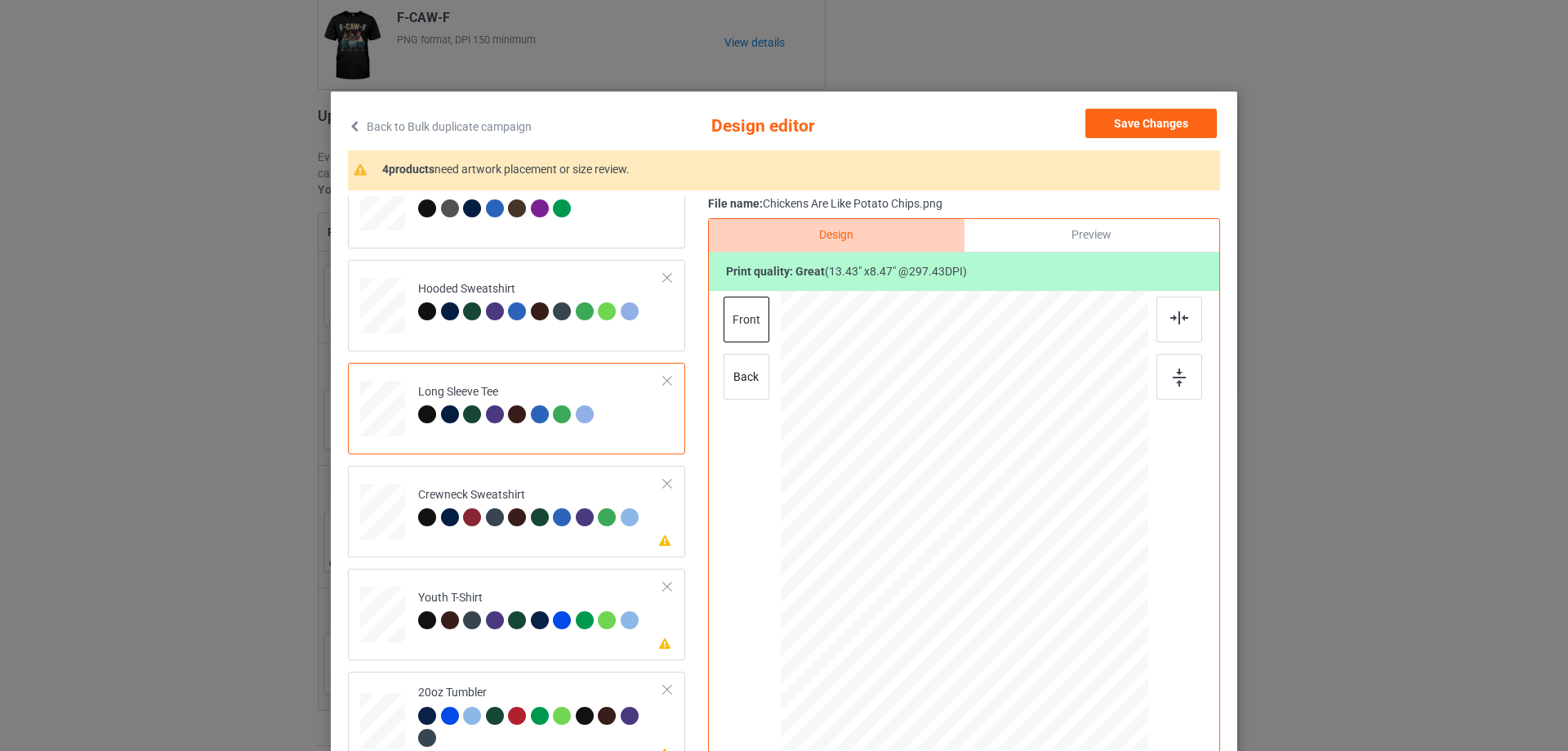
scroll to position [278, 0]
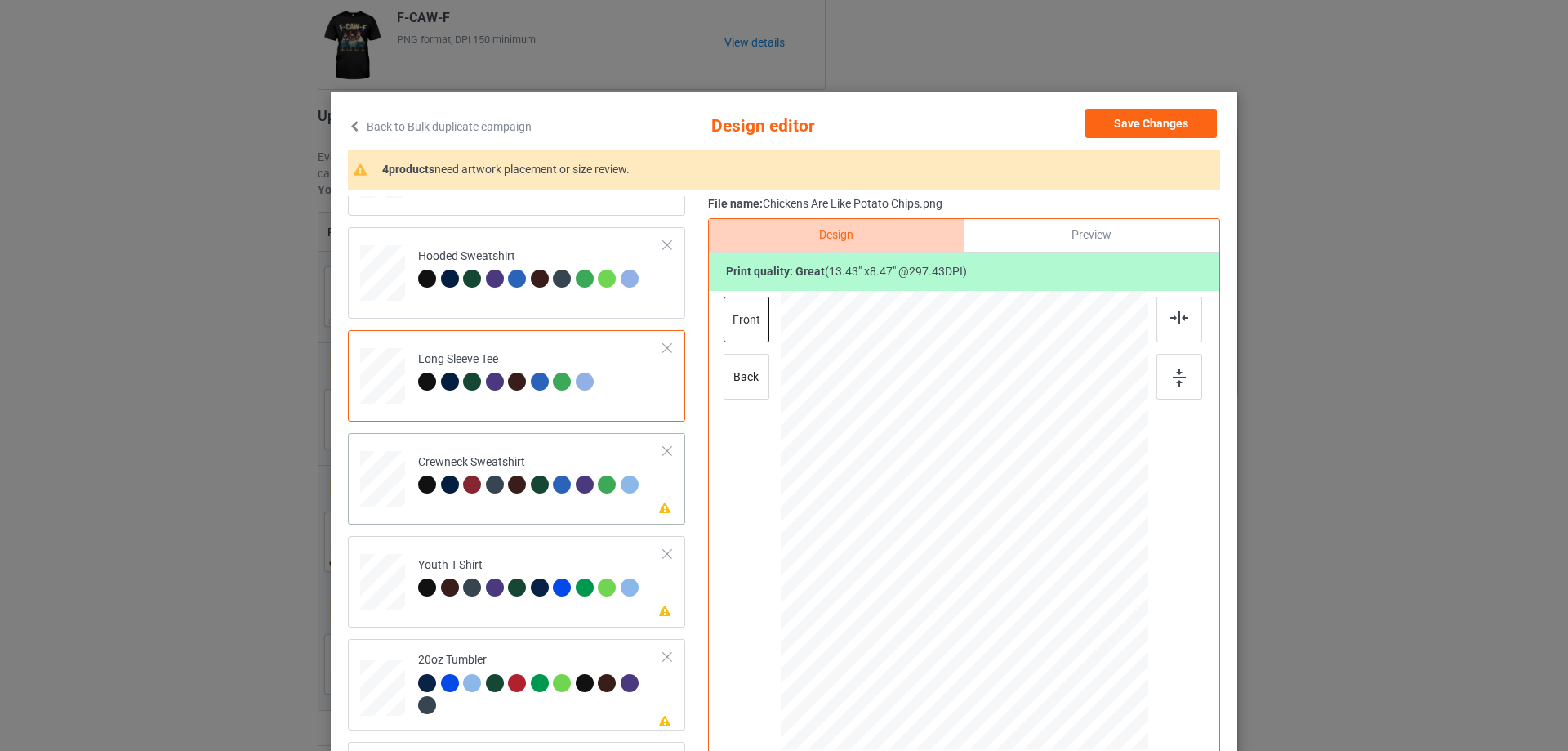
click at [522, 513] on div "Please review artwork placement Crewneck Sweatshirt" at bounding box center [516, 479] width 337 height 91
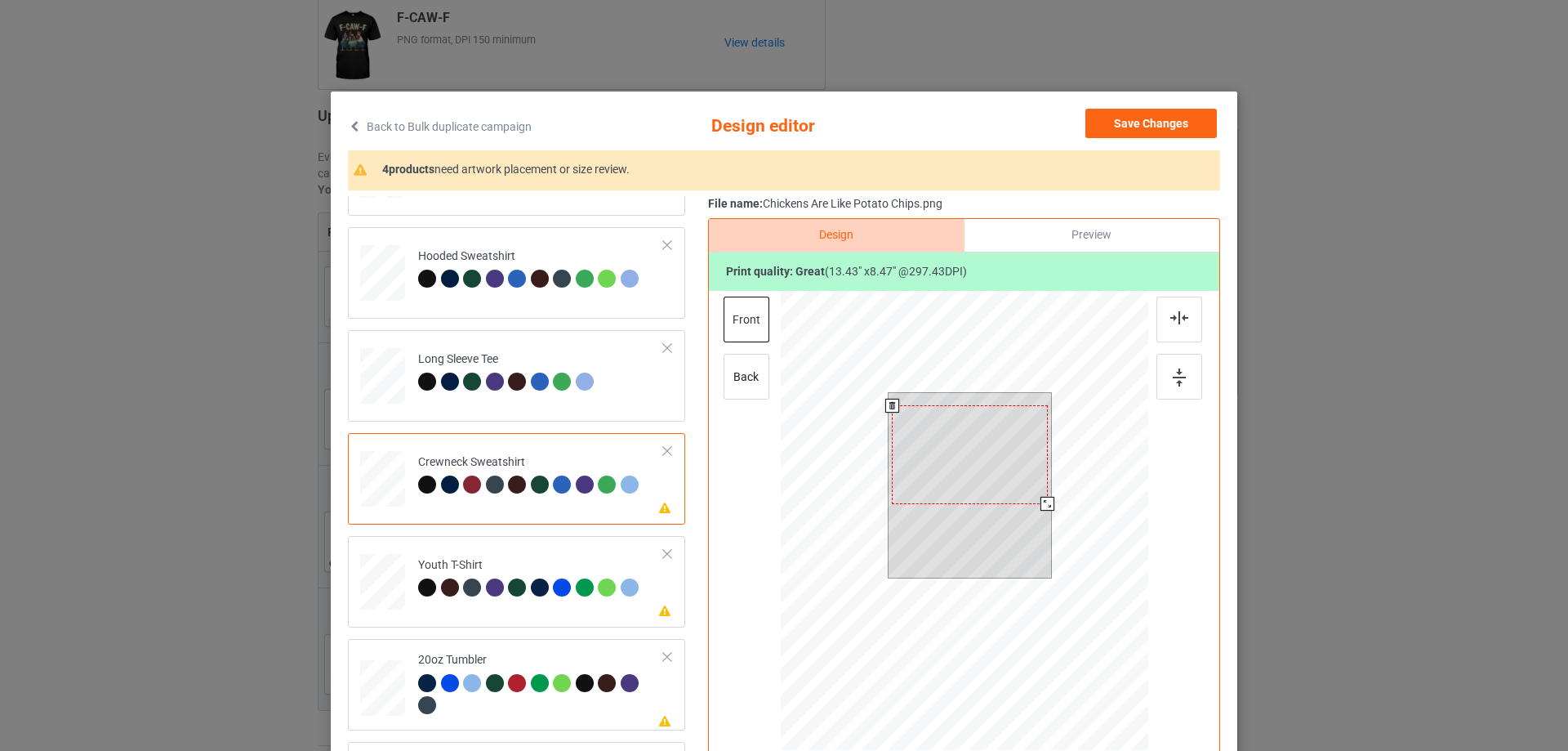
click at [958, 451] on div at bounding box center [969, 454] width 155 height 98
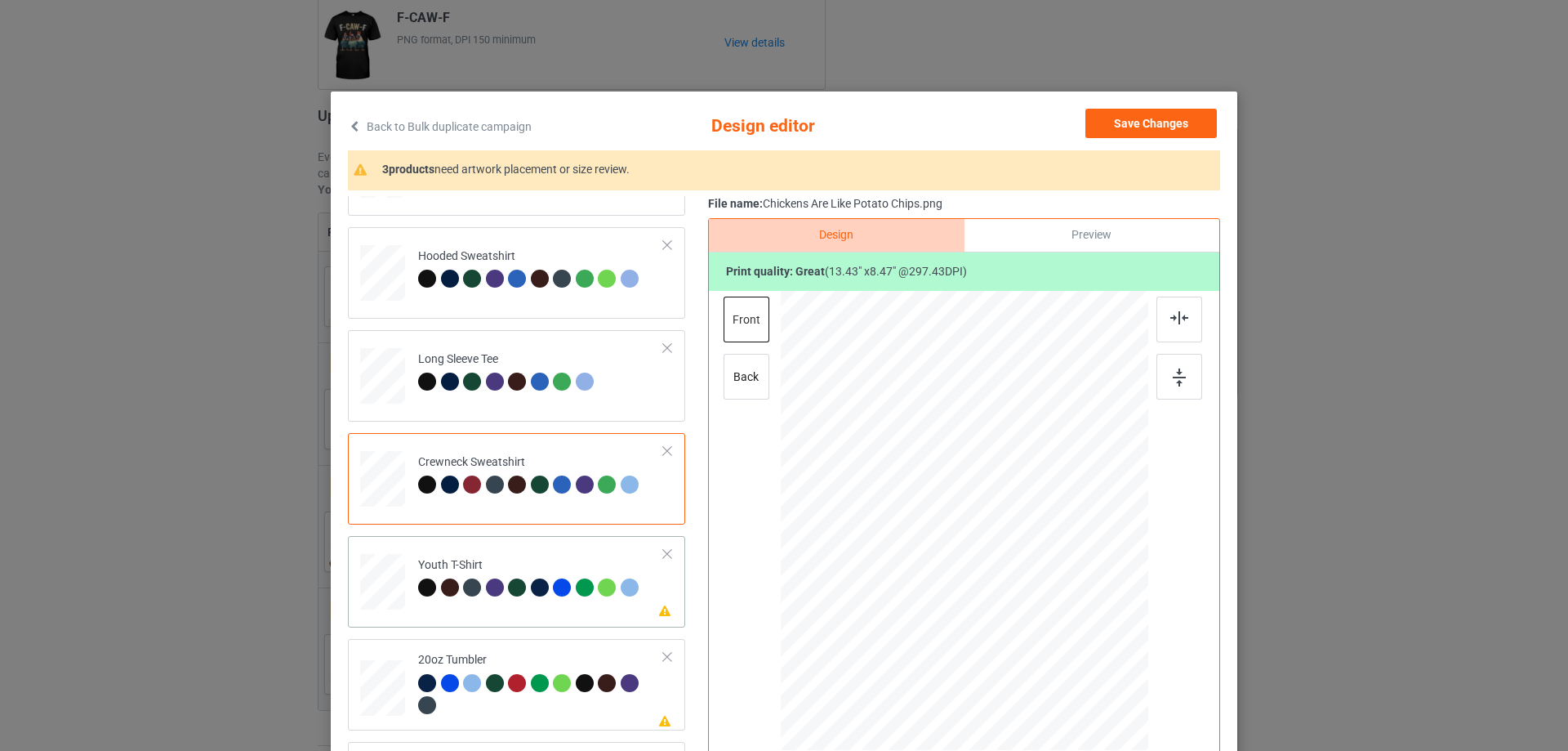
click at [512, 617] on div "Please review artwork placement Youth T-Shirt" at bounding box center [516, 581] width 337 height 91
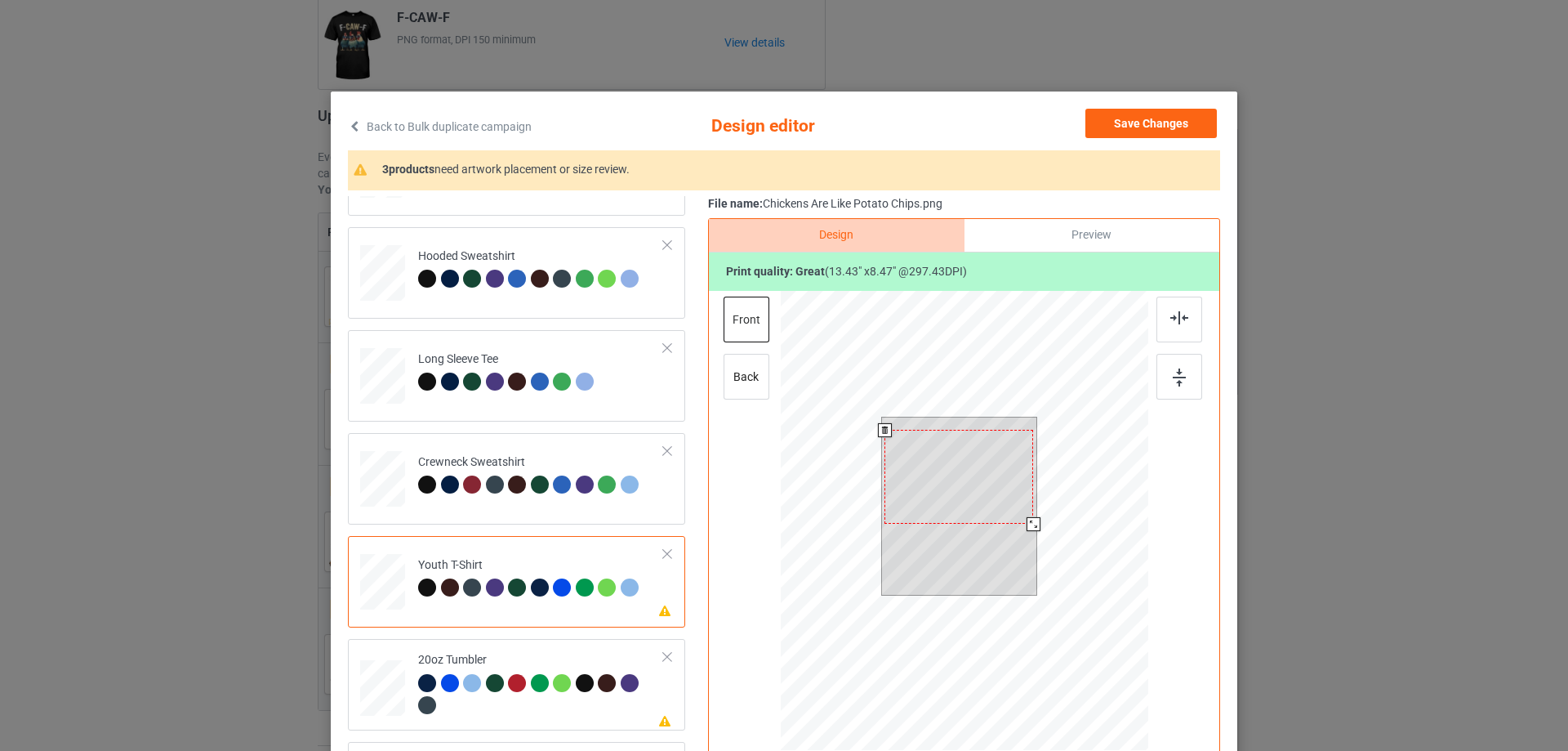
click at [968, 478] on div at bounding box center [959, 477] width 149 height 94
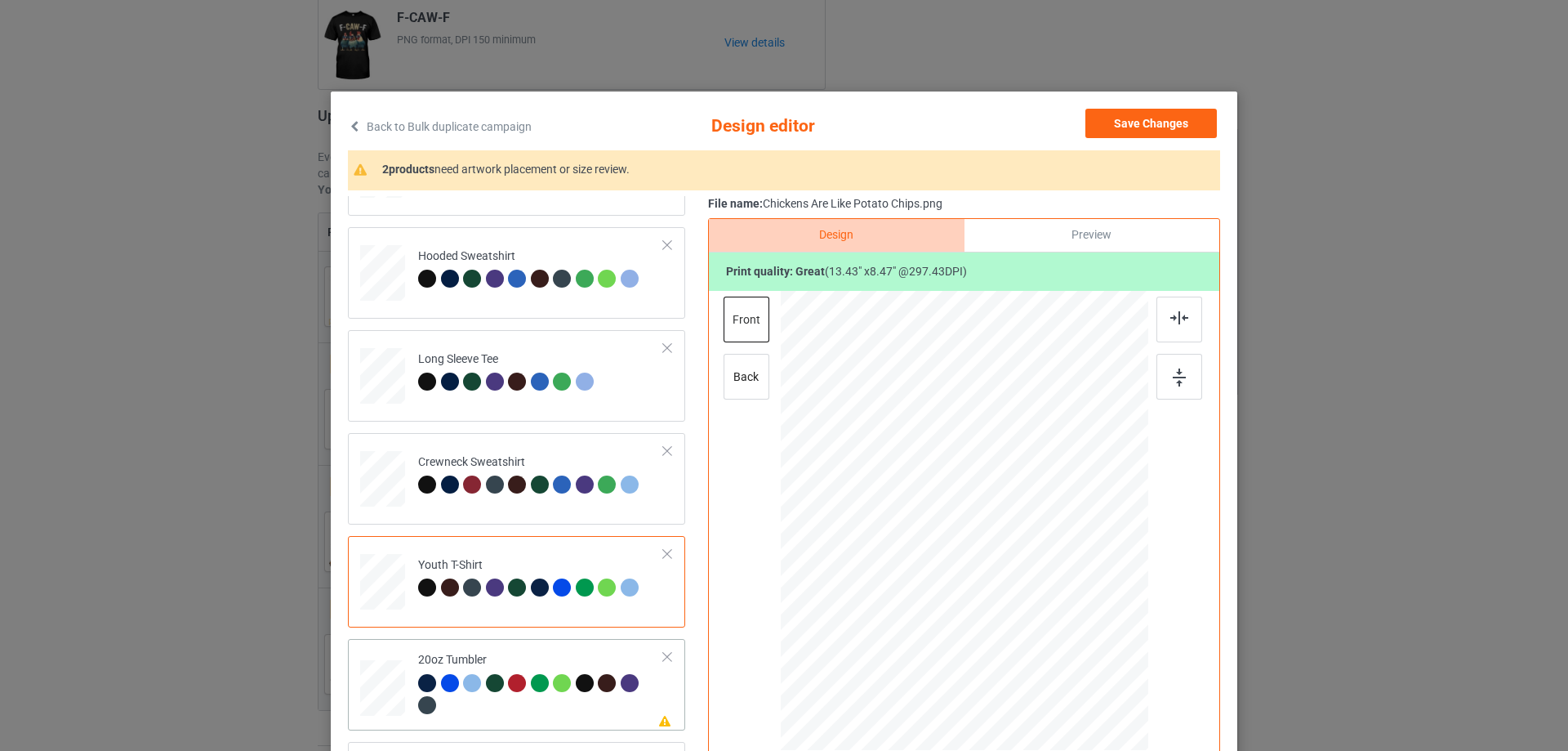
click at [524, 704] on div at bounding box center [541, 696] width 246 height 45
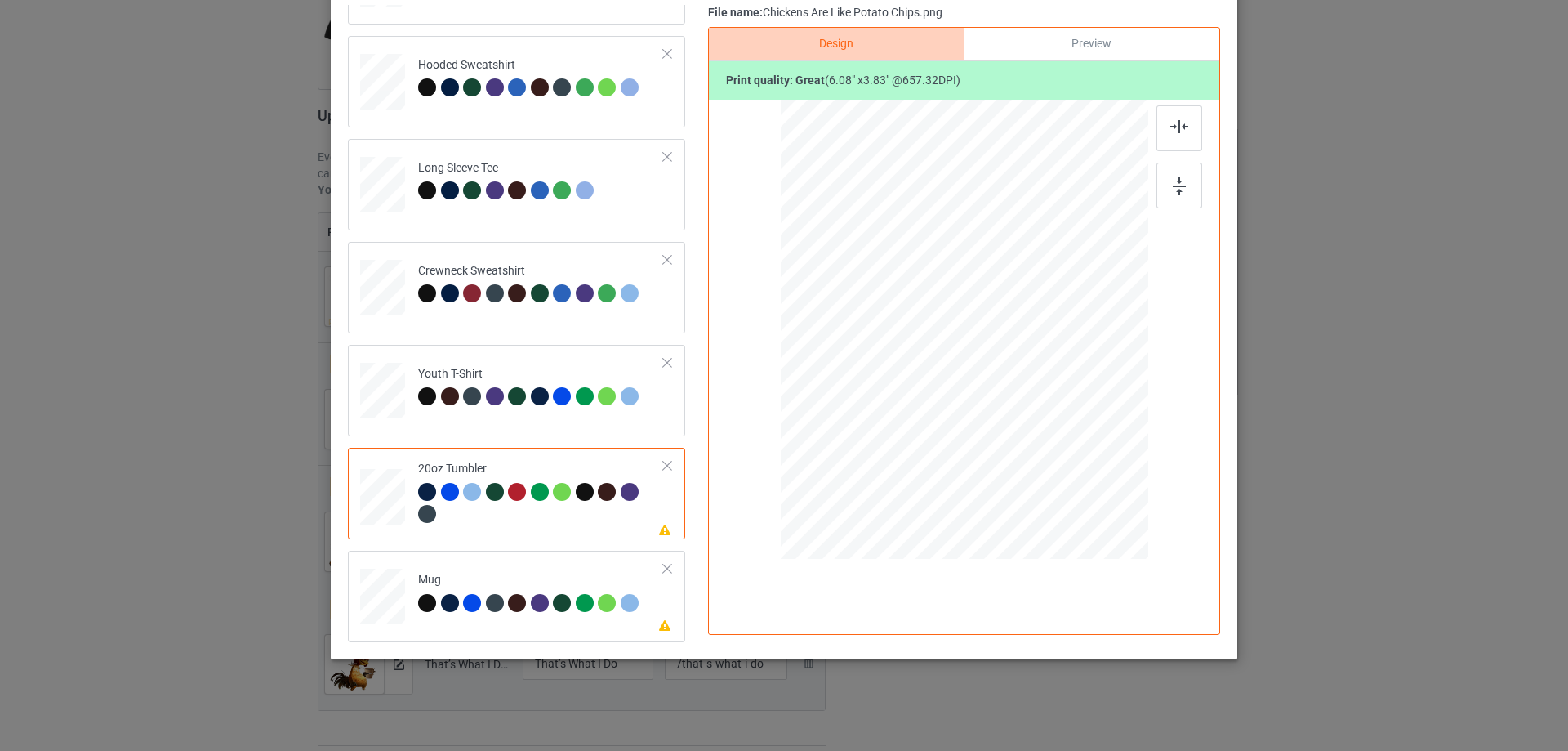
click at [662, 463] on div at bounding box center [667, 465] width 11 height 11
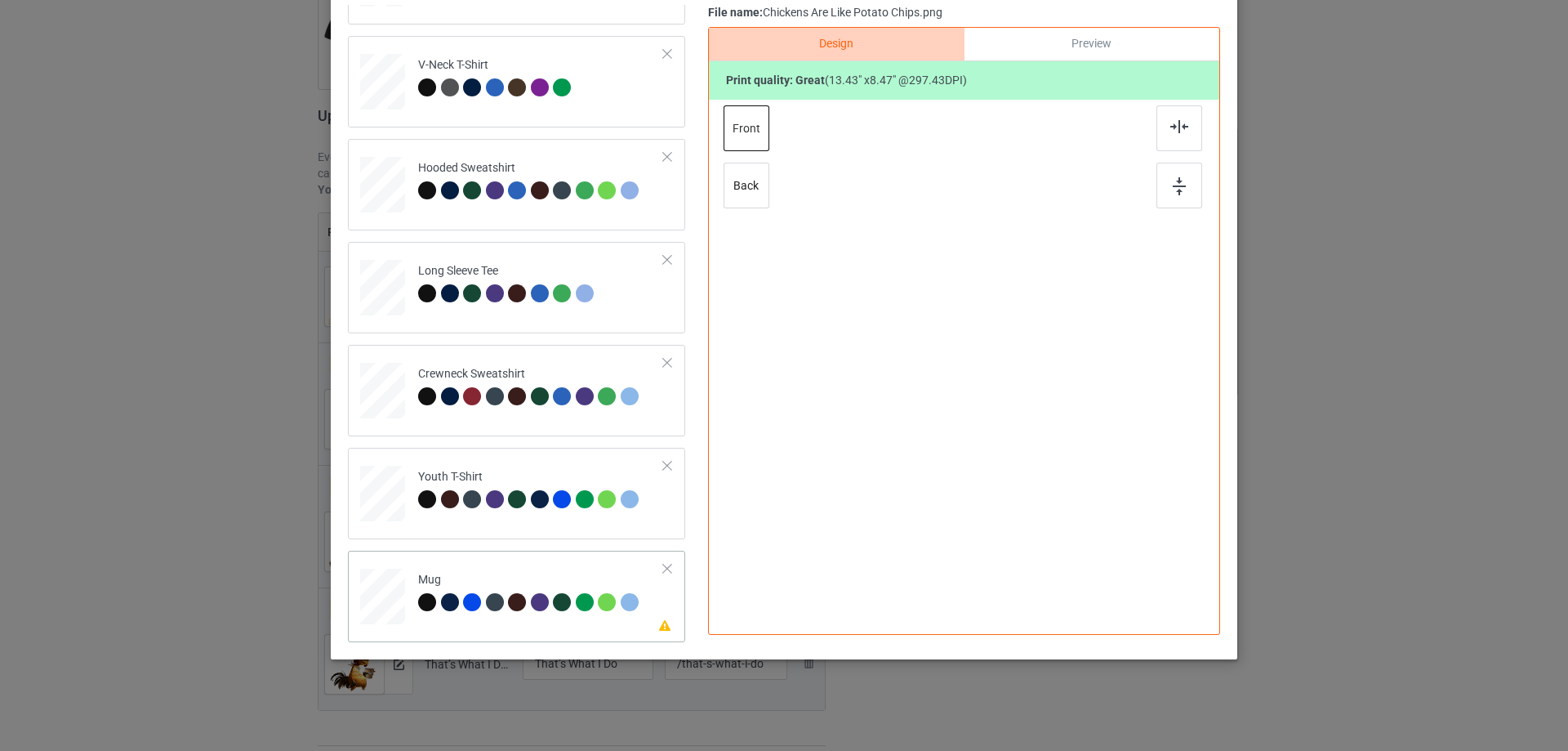
click at [533, 572] on div "Mug" at bounding box center [531, 591] width 225 height 38
drag, startPoint x: 1074, startPoint y: 401, endPoint x: 1019, endPoint y: 369, distance: 63.6
click at [1019, 369] on div at bounding box center [1023, 366] width 14 height 14
drag, startPoint x: 951, startPoint y: 336, endPoint x: 1052, endPoint y: 325, distance: 101.6
click at [1052, 325] on div at bounding box center [1064, 318] width 118 height 74
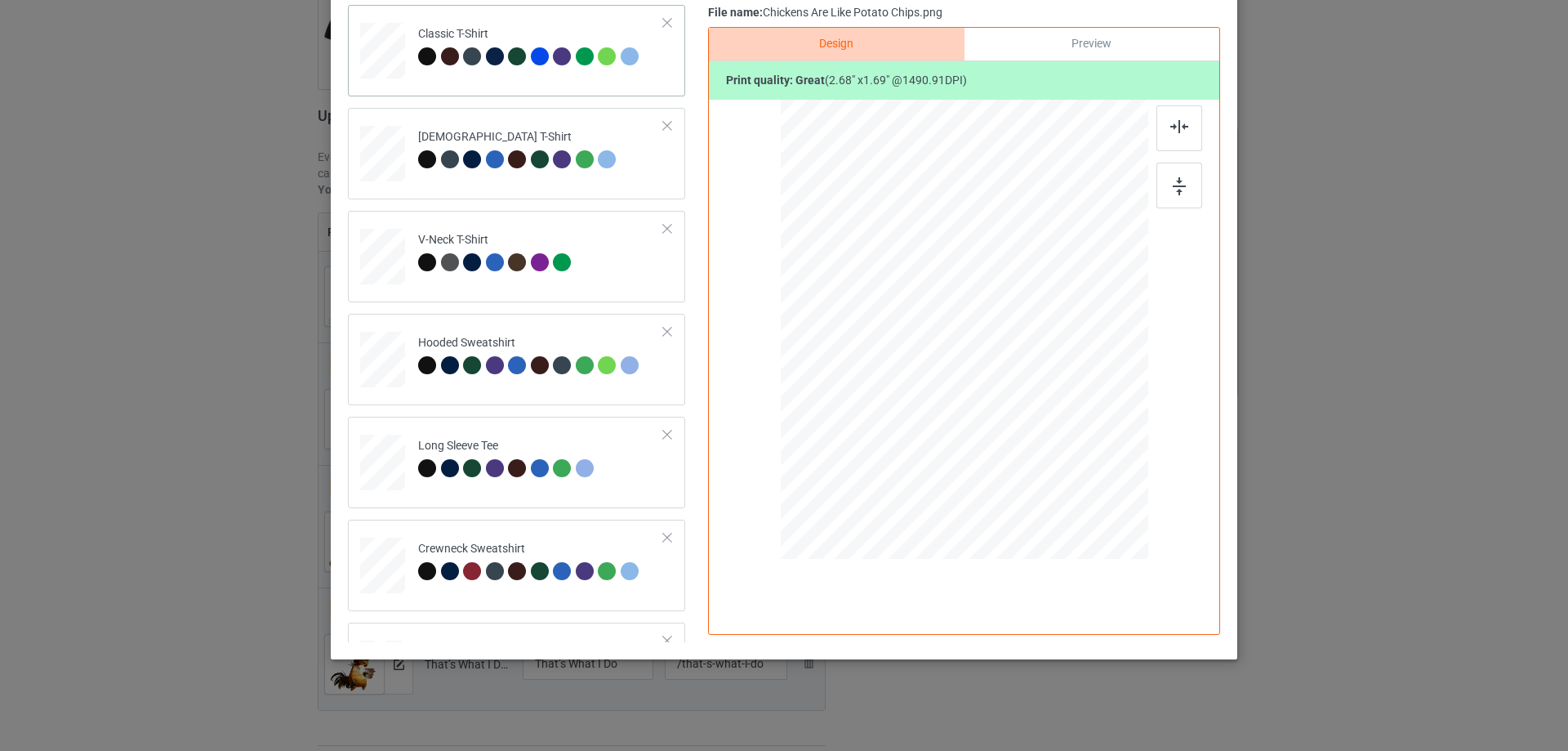
scroll to position [0, 0]
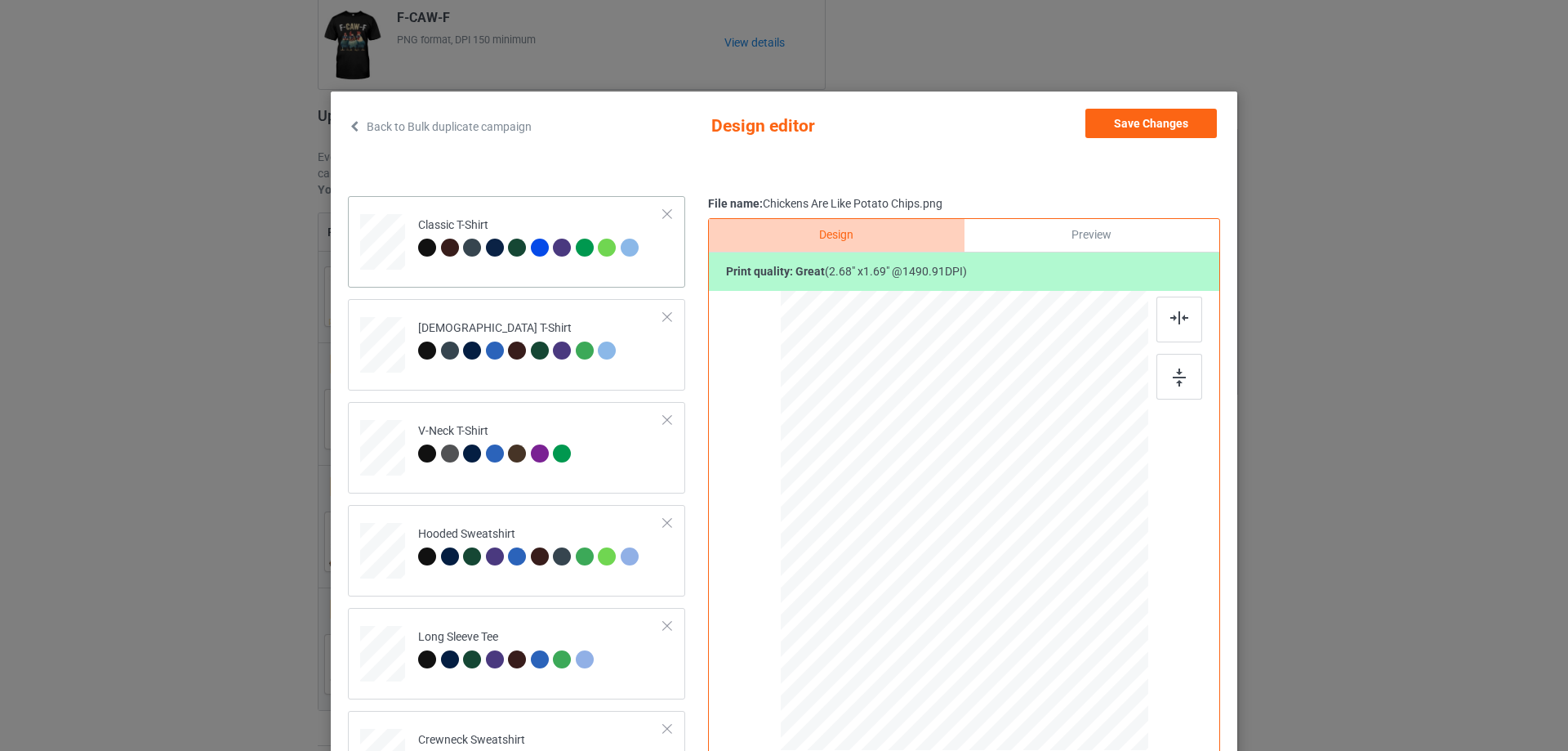
click at [516, 261] on div at bounding box center [520, 250] width 23 height 23
click at [591, 268] on td "Classic T-Shirt" at bounding box center [541, 238] width 264 height 72
click at [1160, 119] on button "Save Changes" at bounding box center [1151, 123] width 132 height 29
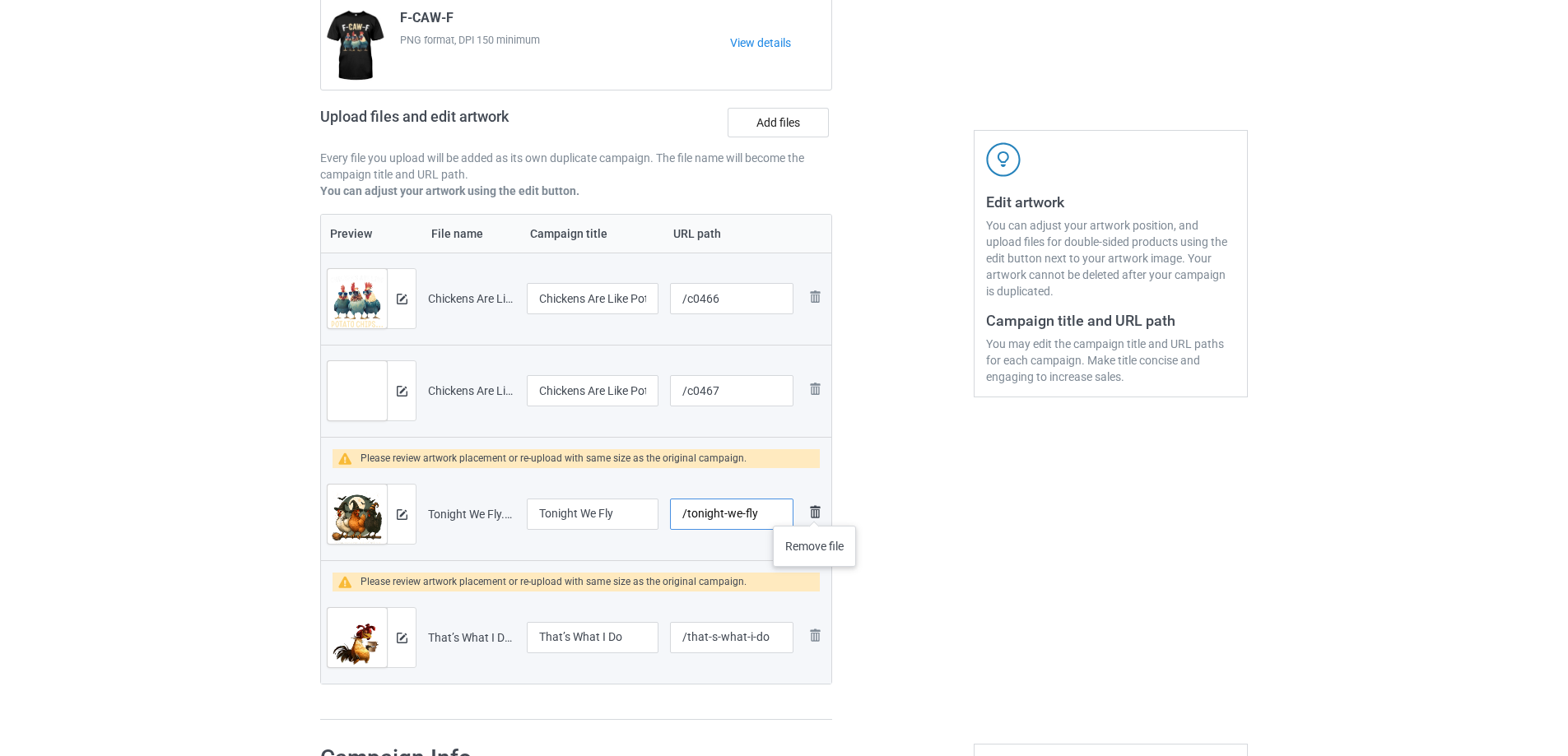
drag, startPoint x: 686, startPoint y: 516, endPoint x: 815, endPoint y: 509, distance: 129.2
click at [815, 509] on tr "Preview and edit artwork Tonight We Fly.png Tonight We Fly /tonight-we-fly Remo…" at bounding box center [576, 514] width 510 height 92
type input "/c0469"
drag, startPoint x: 687, startPoint y: 633, endPoint x: 823, endPoint y: 643, distance: 136.4
click at [823, 643] on tr "Preview and edit artwork That’s What I Do.png That’s What I Do /that-s-what-i-d…" at bounding box center [576, 637] width 510 height 92
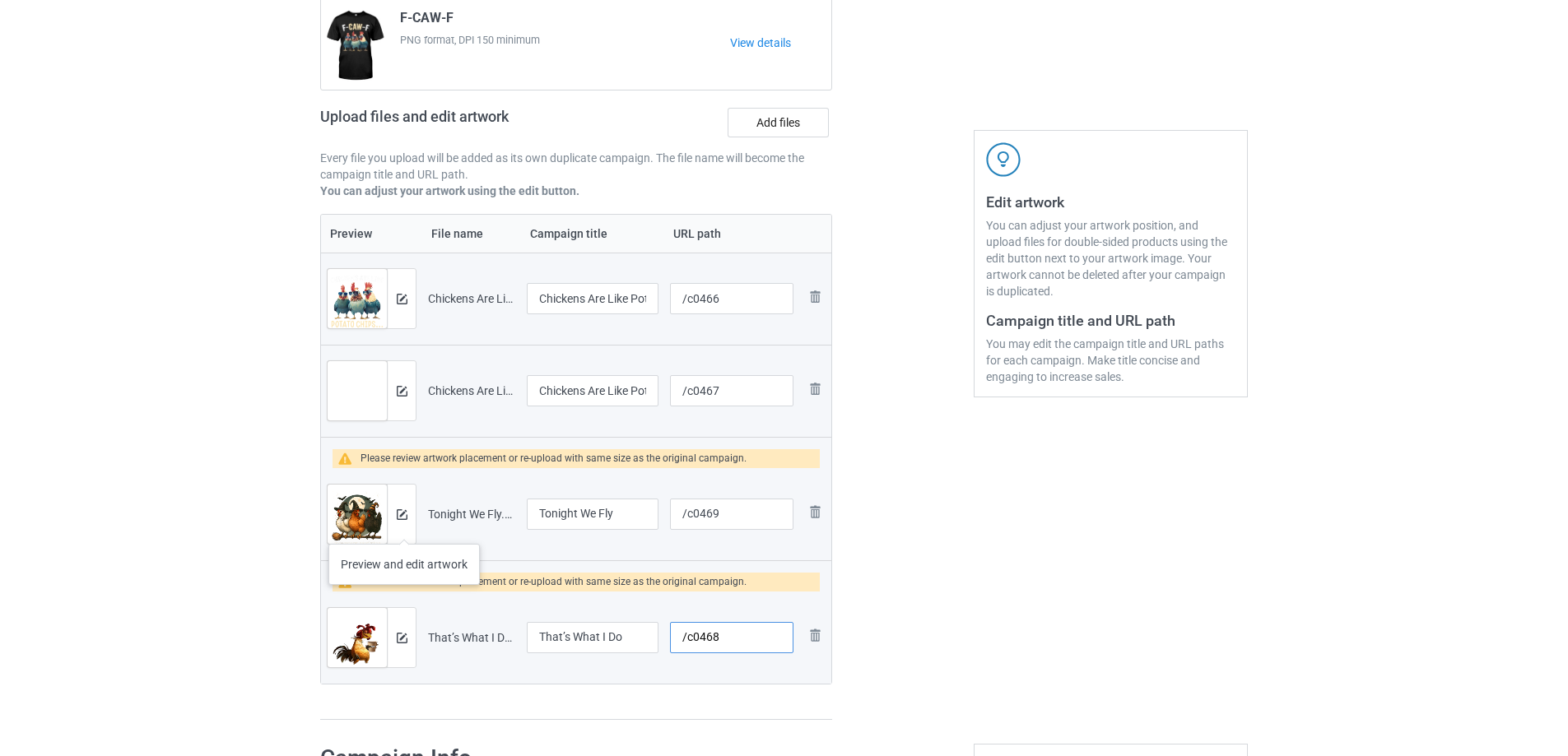
type input "/c0468"
click at [404, 527] on div at bounding box center [401, 514] width 29 height 60
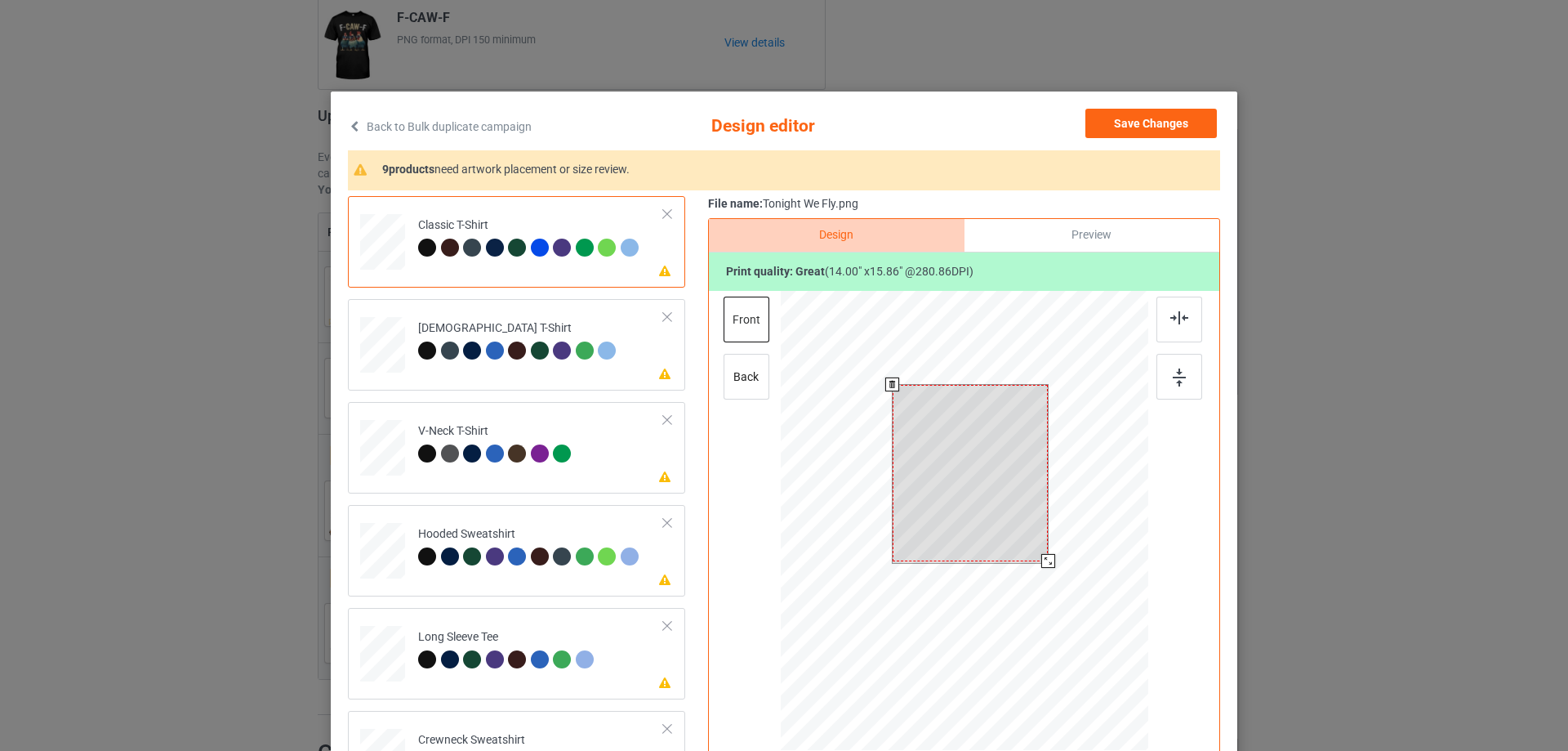
click at [998, 504] on div at bounding box center [971, 473] width 156 height 177
drag, startPoint x: 1043, startPoint y: 562, endPoint x: 1043, endPoint y: 548, distance: 14.0
click at [1043, 548] on div at bounding box center [1042, 554] width 14 height 14
click at [1015, 476] on div at bounding box center [970, 470] width 143 height 162
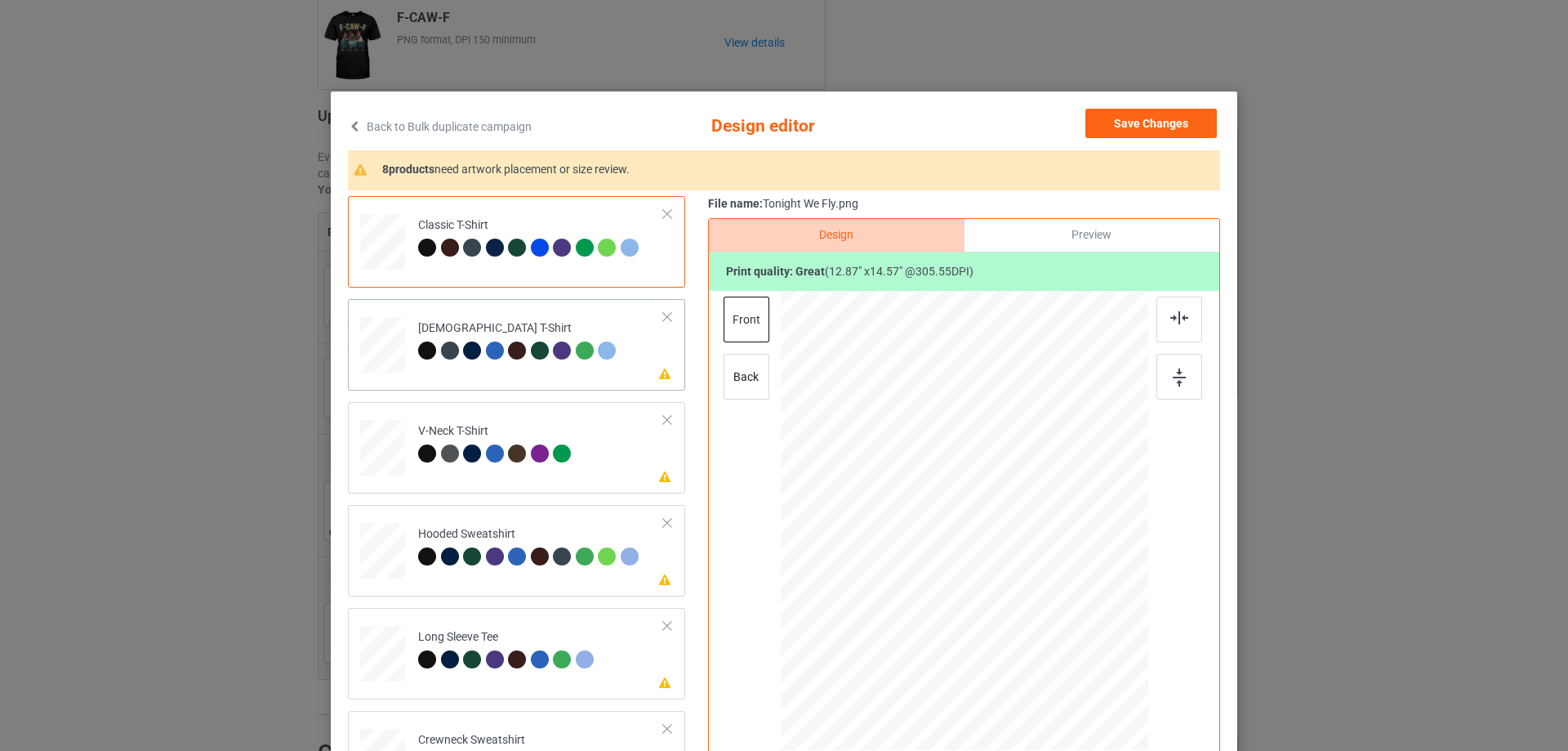
click at [493, 374] on td "Please review artwork placement [DEMOGRAPHIC_DATA] T-Shirt" at bounding box center [541, 341] width 264 height 72
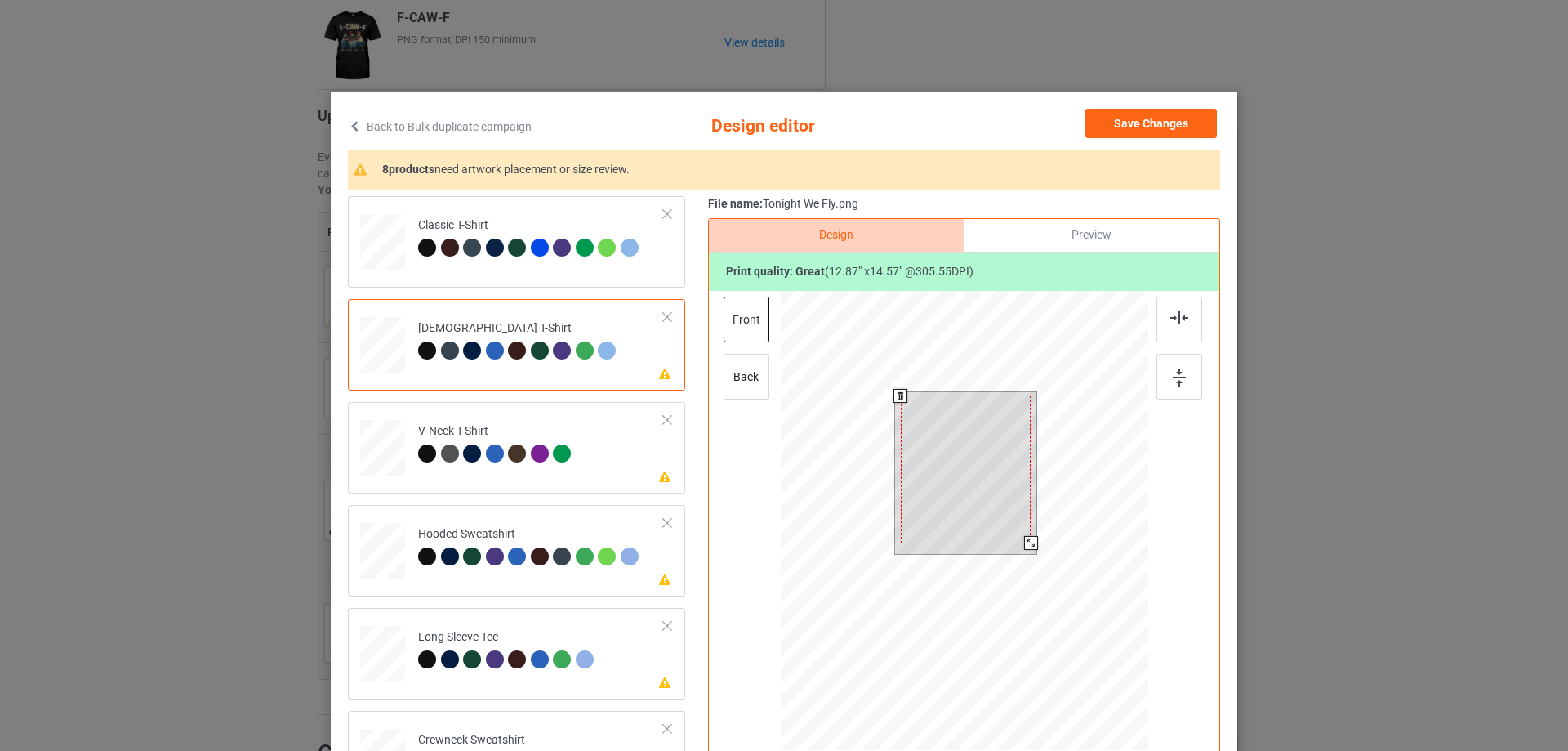
click at [975, 465] on div at bounding box center [966, 469] width 130 height 147
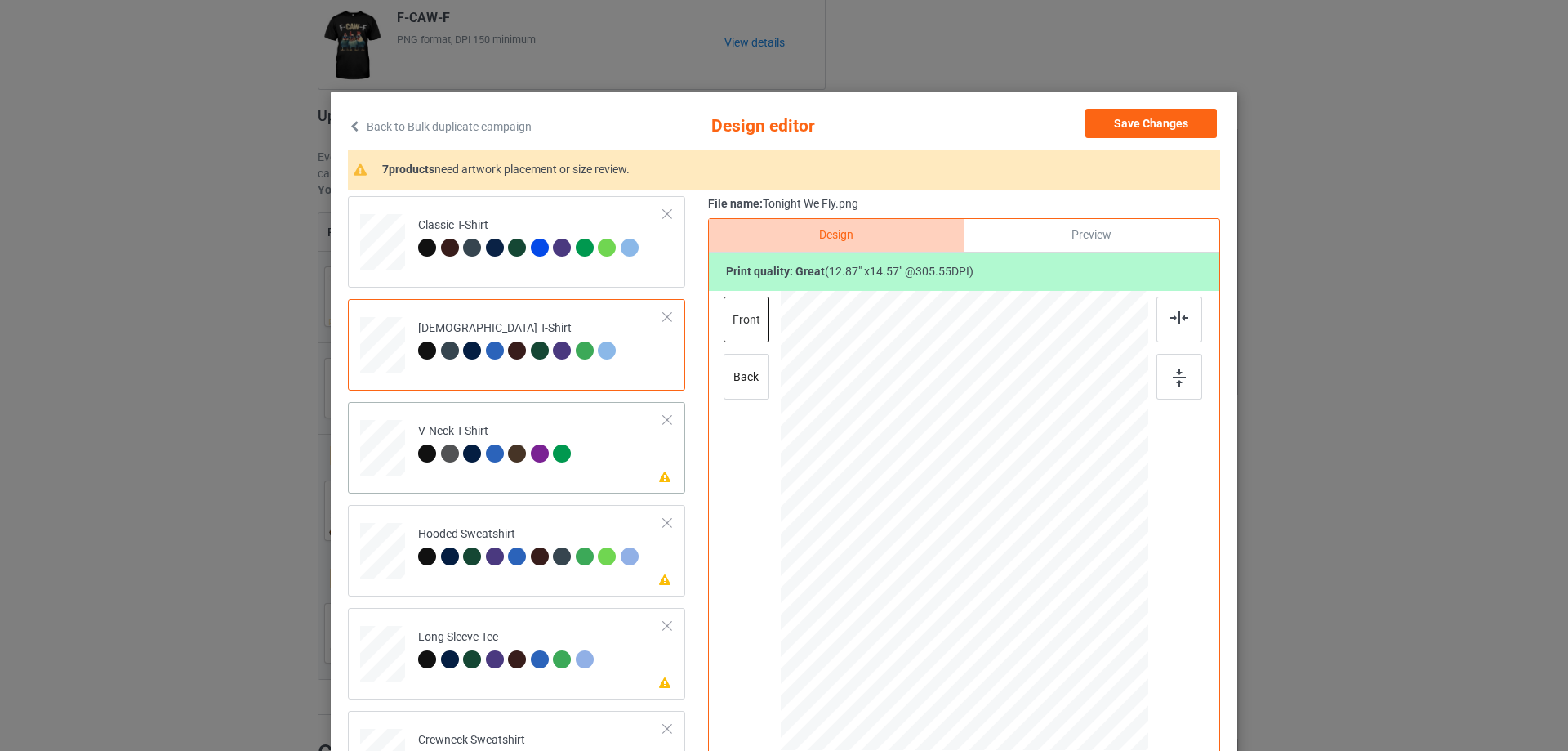
click at [512, 484] on div "Please review artwork placement V-Neck T-Shirt" at bounding box center [516, 447] width 337 height 91
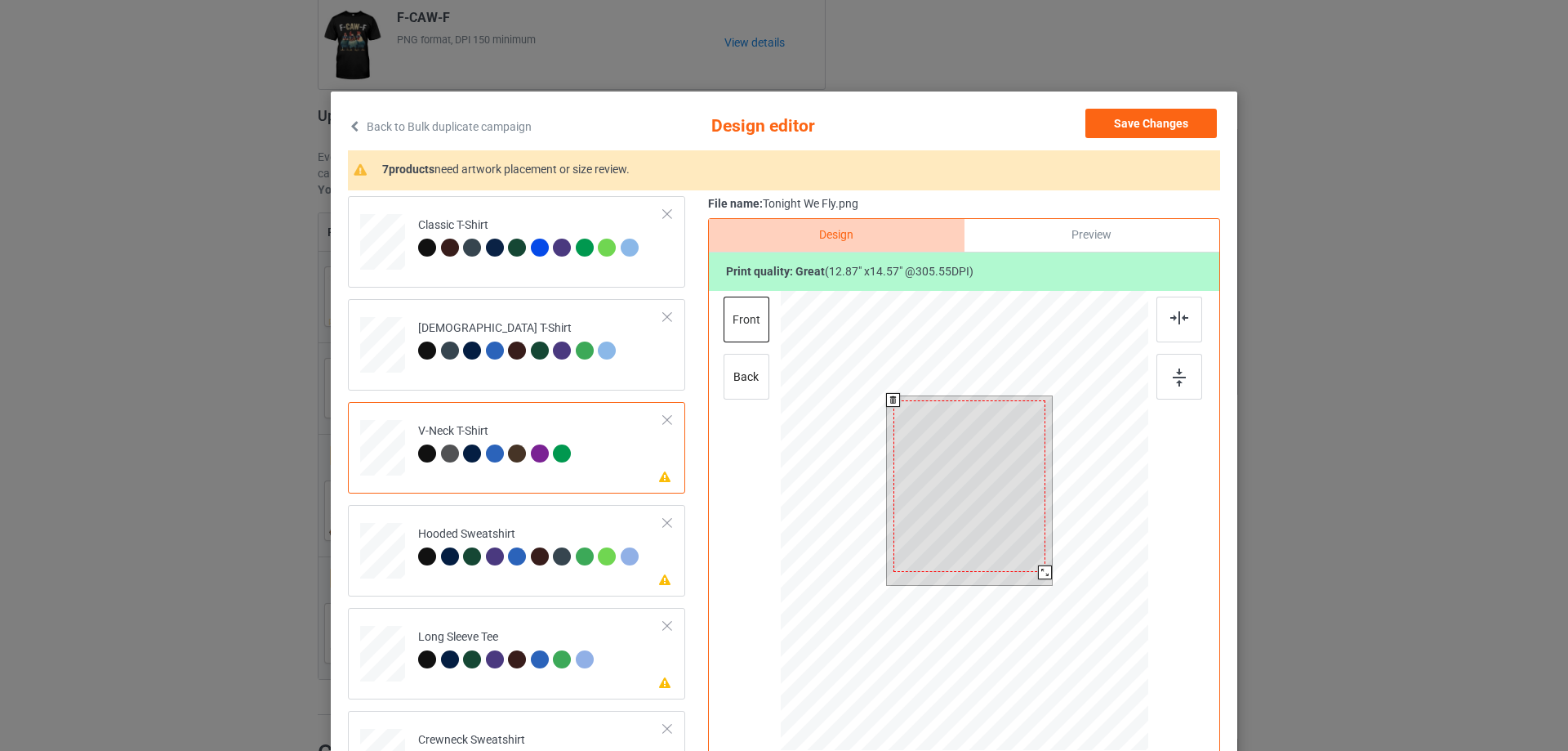
click at [952, 490] on div at bounding box center [969, 487] width 152 height 172
click at [979, 455] on div at bounding box center [969, 490] width 152 height 172
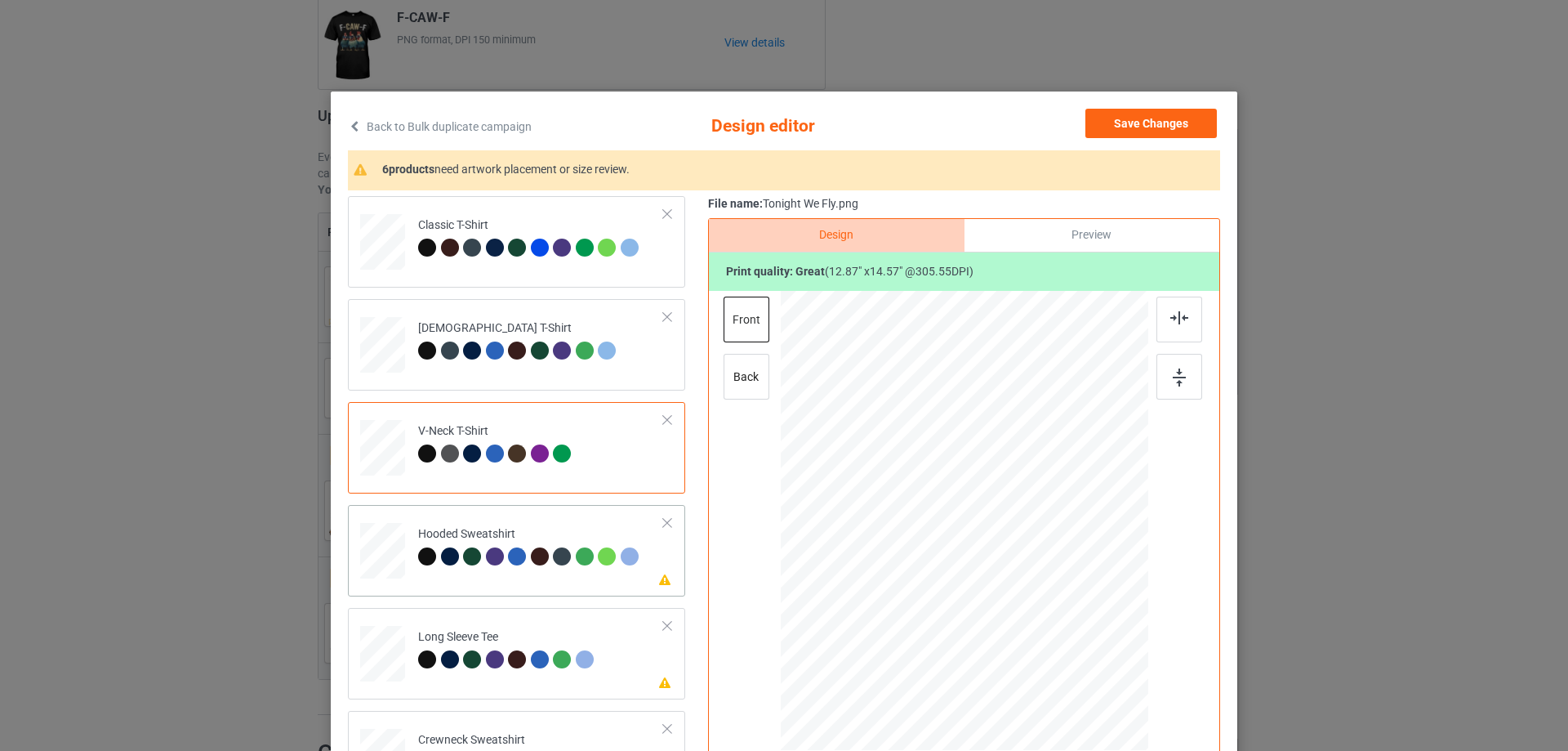
click at [509, 590] on div "Please review artwork placement Hooded Sweatshirt" at bounding box center [516, 550] width 337 height 91
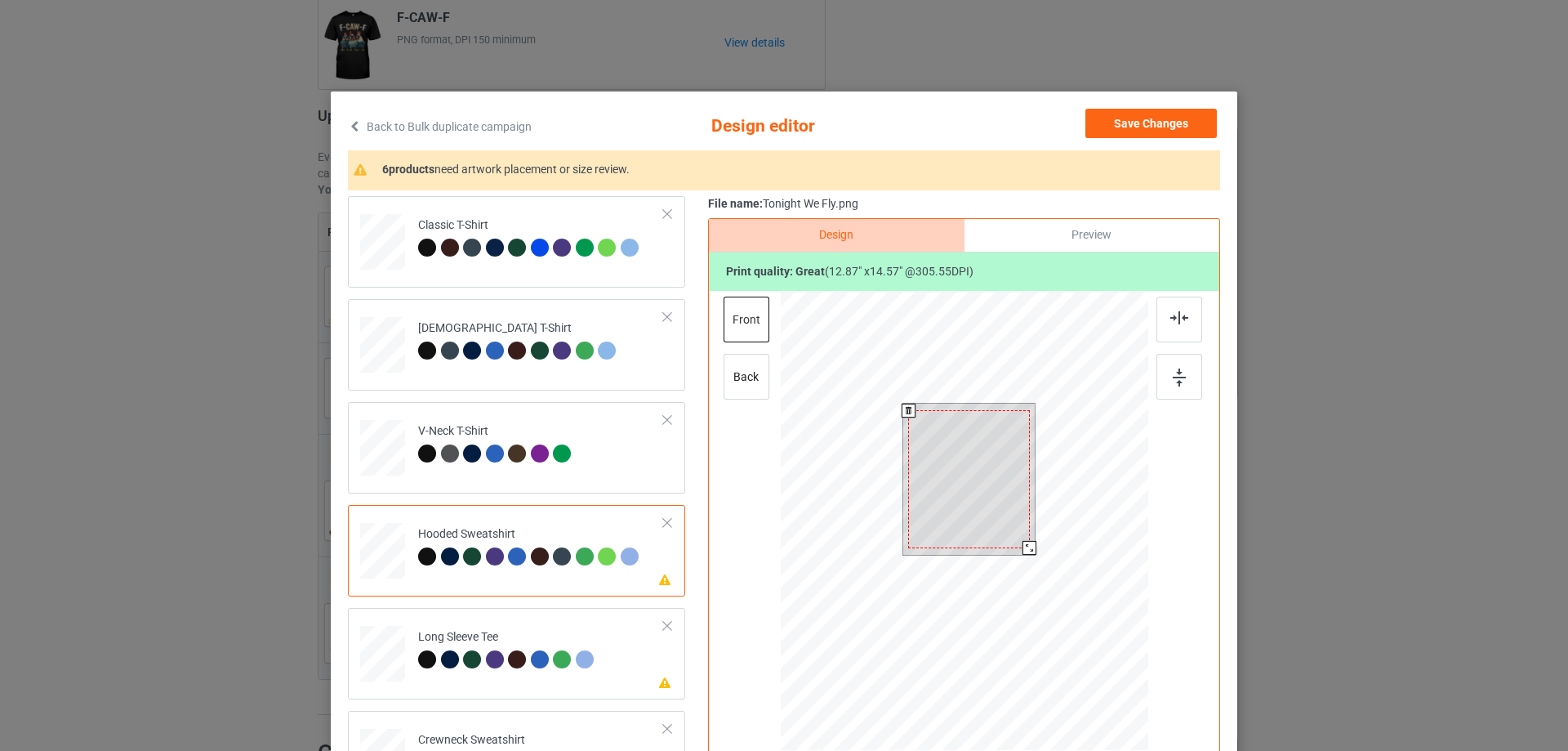
click at [974, 509] on div at bounding box center [968, 479] width 121 height 137
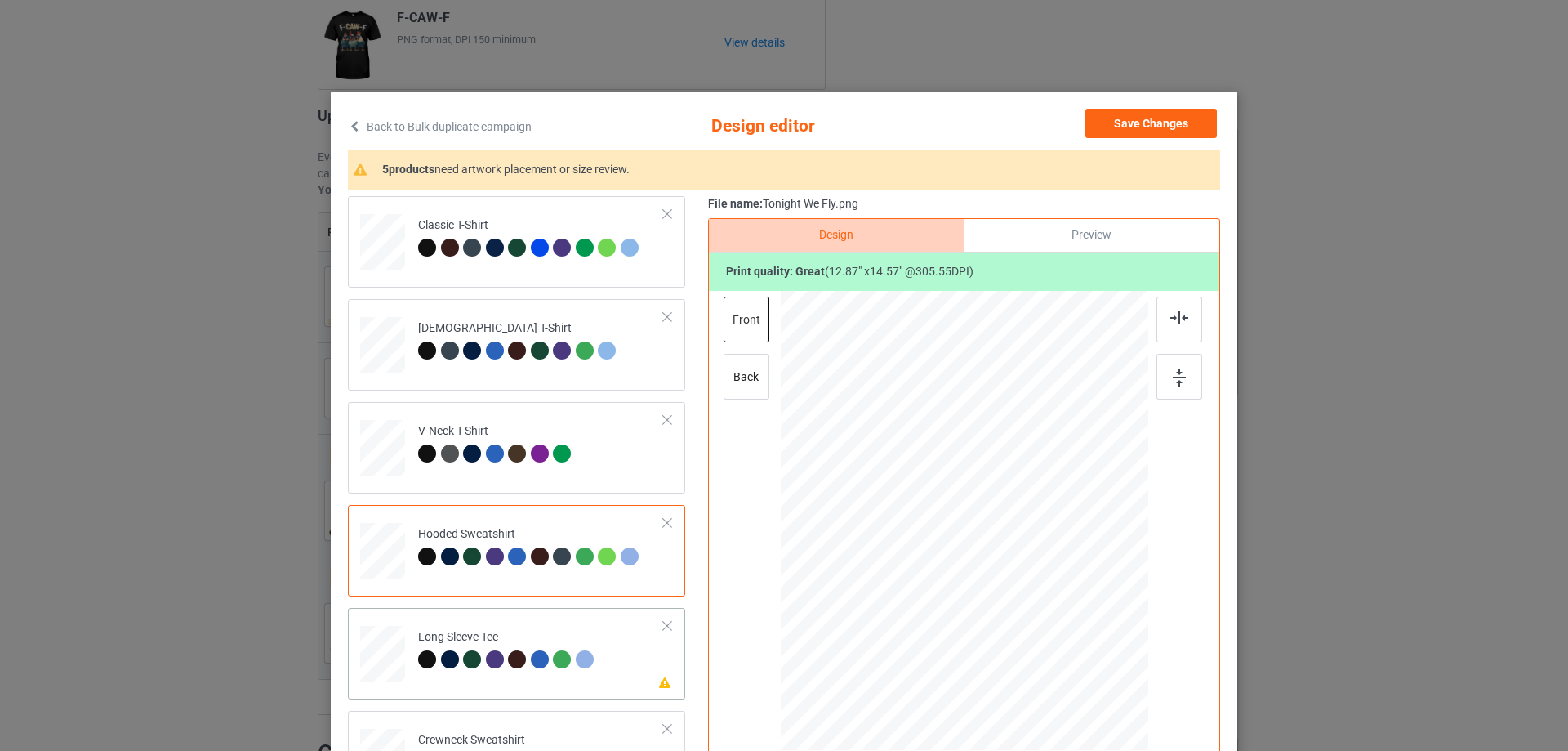
drag, startPoint x: 533, startPoint y: 691, endPoint x: 565, endPoint y: 683, distance: 33.0
click at [532, 691] on div "Please review artwork placement Long Sleeve Tee" at bounding box center [516, 653] width 337 height 91
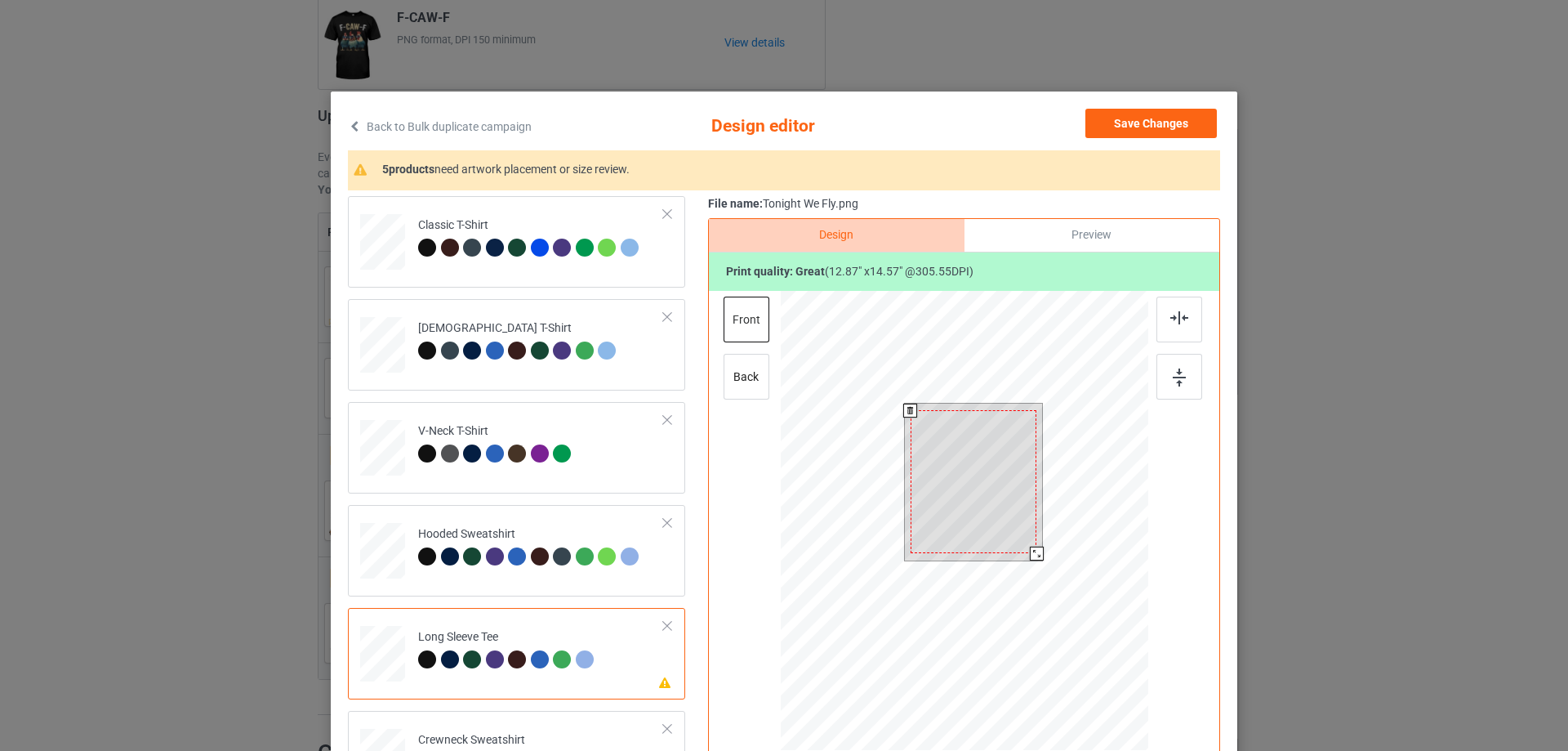
click at [975, 486] on div at bounding box center [974, 482] width 126 height 143
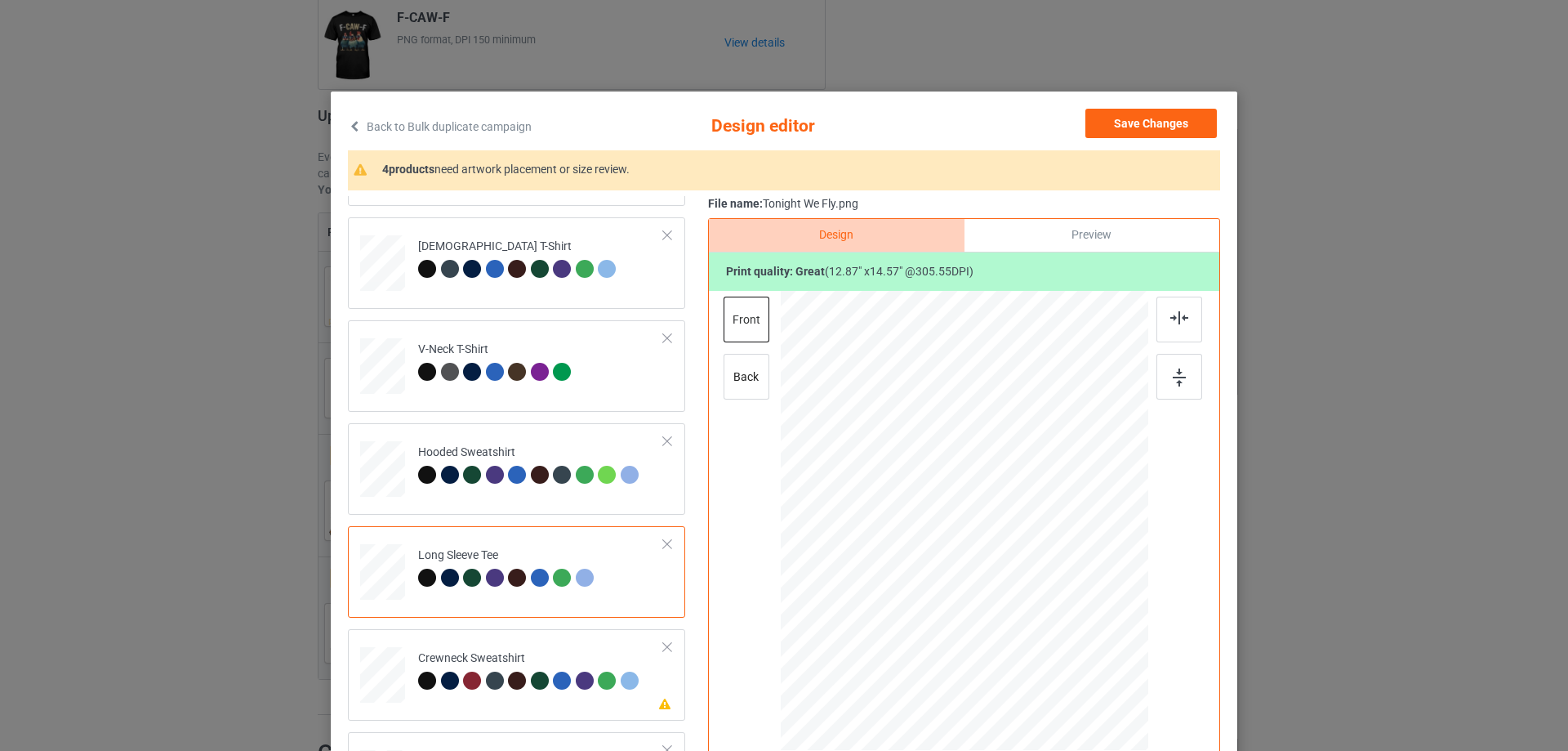
scroll to position [164, 0]
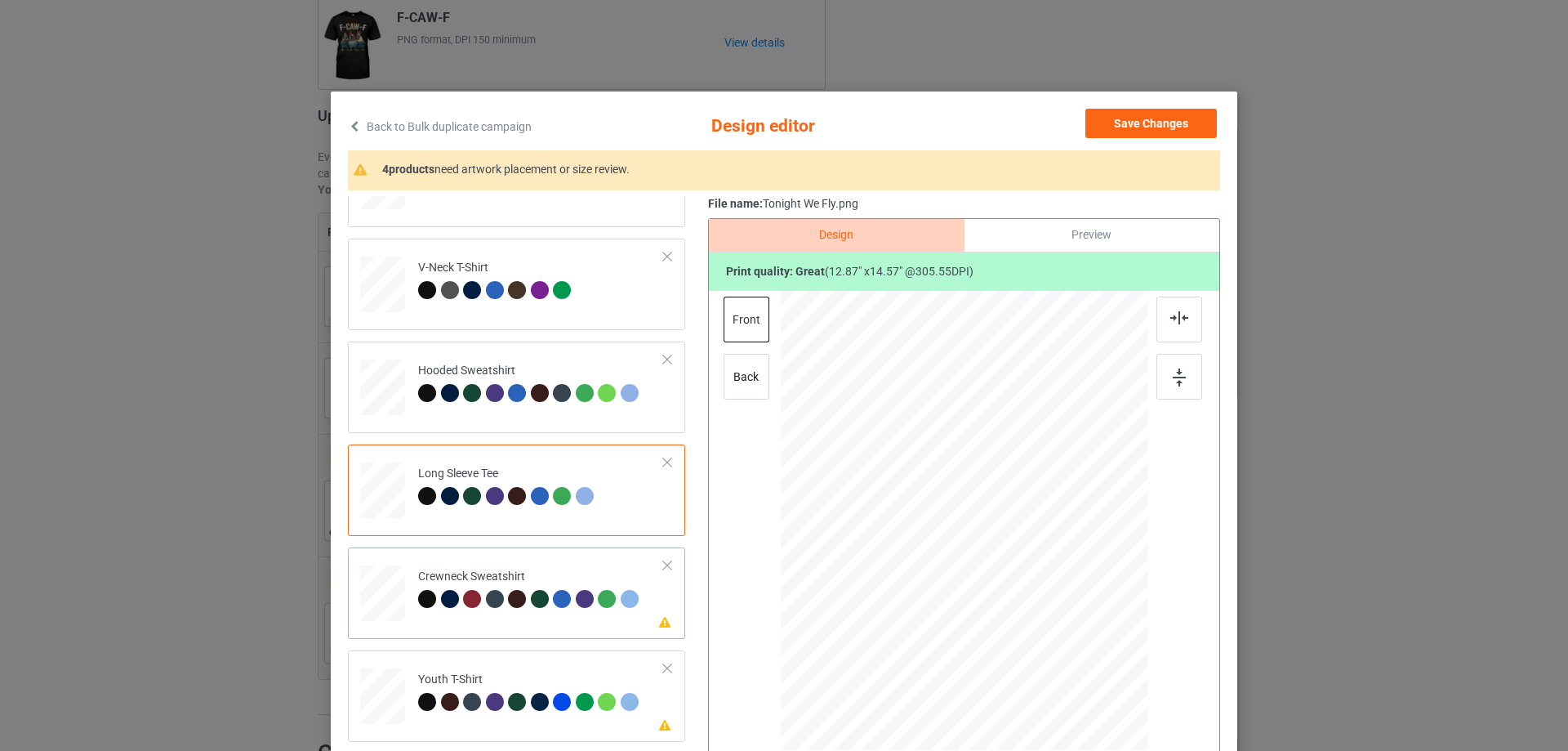
click at [549, 626] on td "Please review artwork placement Crewneck Sweatshirt" at bounding box center [541, 589] width 264 height 72
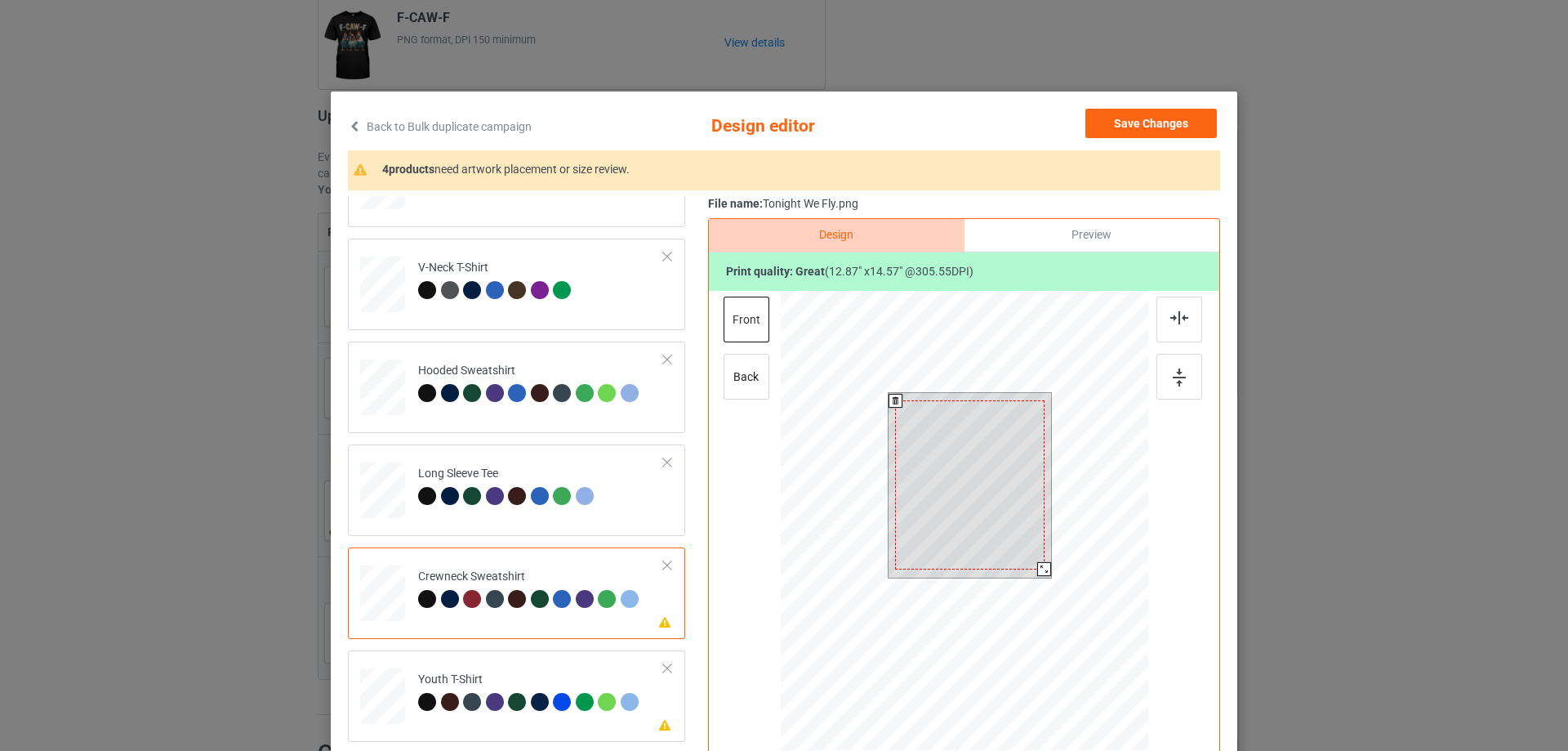
click at [968, 506] on div at bounding box center [969, 485] width 149 height 169
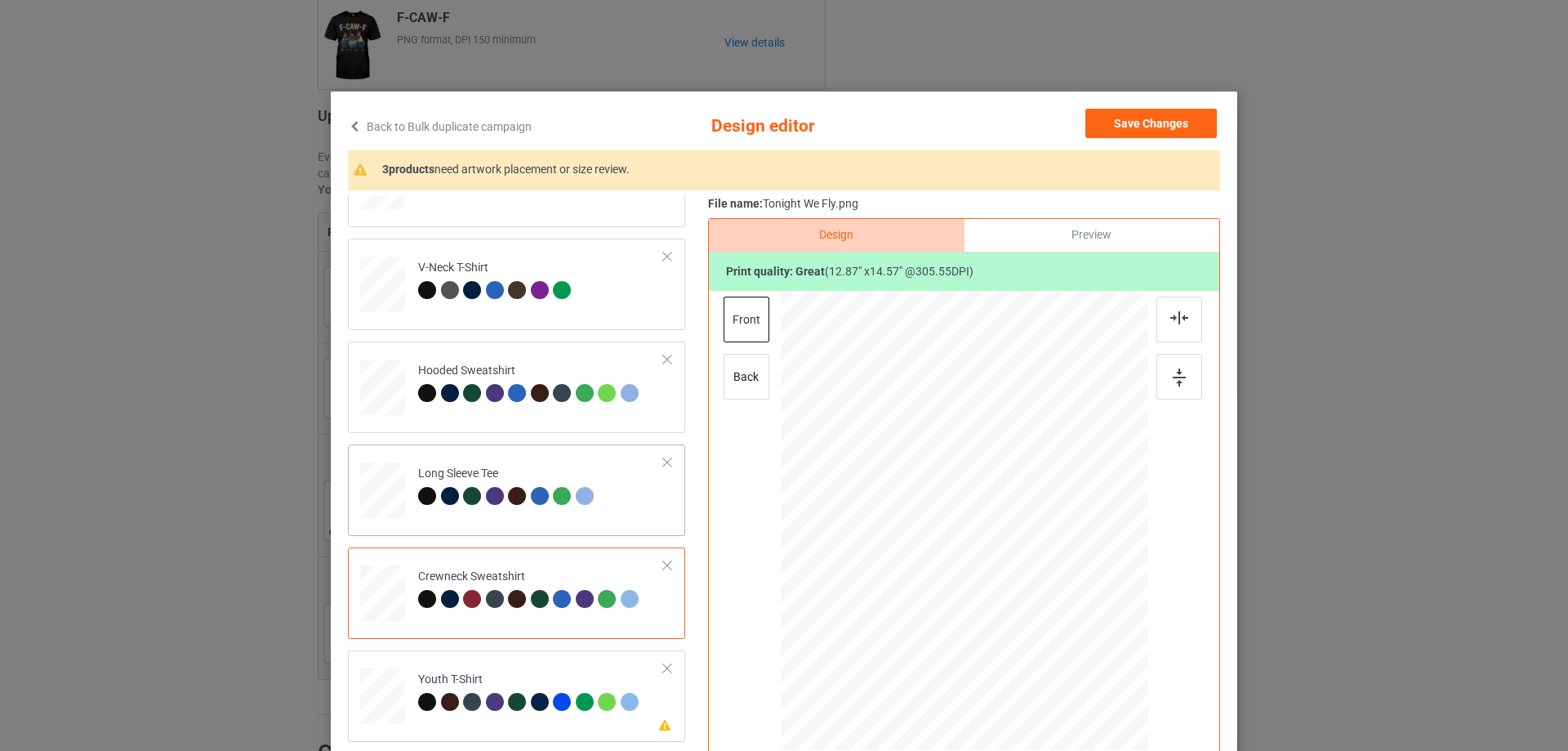
scroll to position [245, 0]
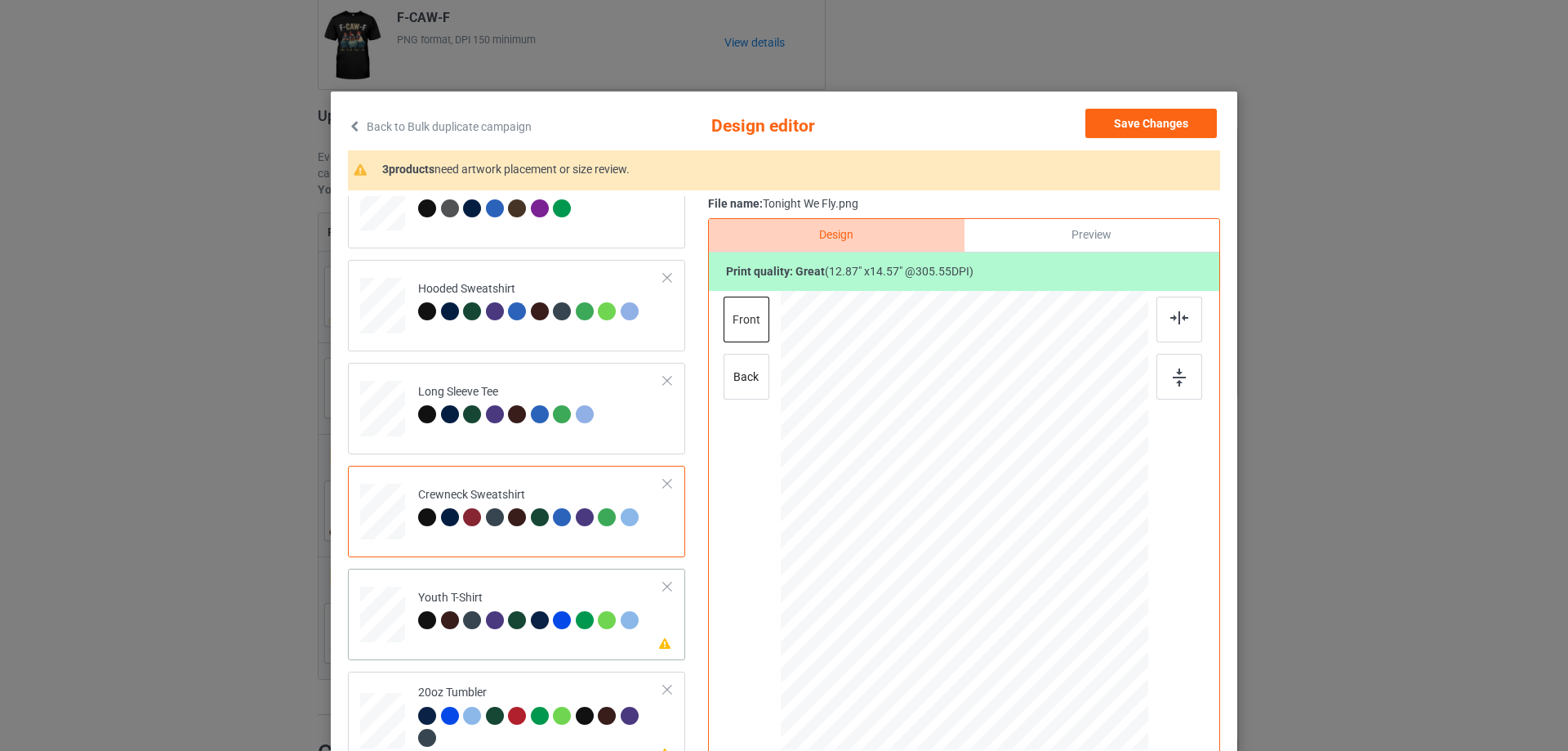
click at [528, 643] on td "Please review artwork placement Youth T-Shirt" at bounding box center [541, 610] width 264 height 72
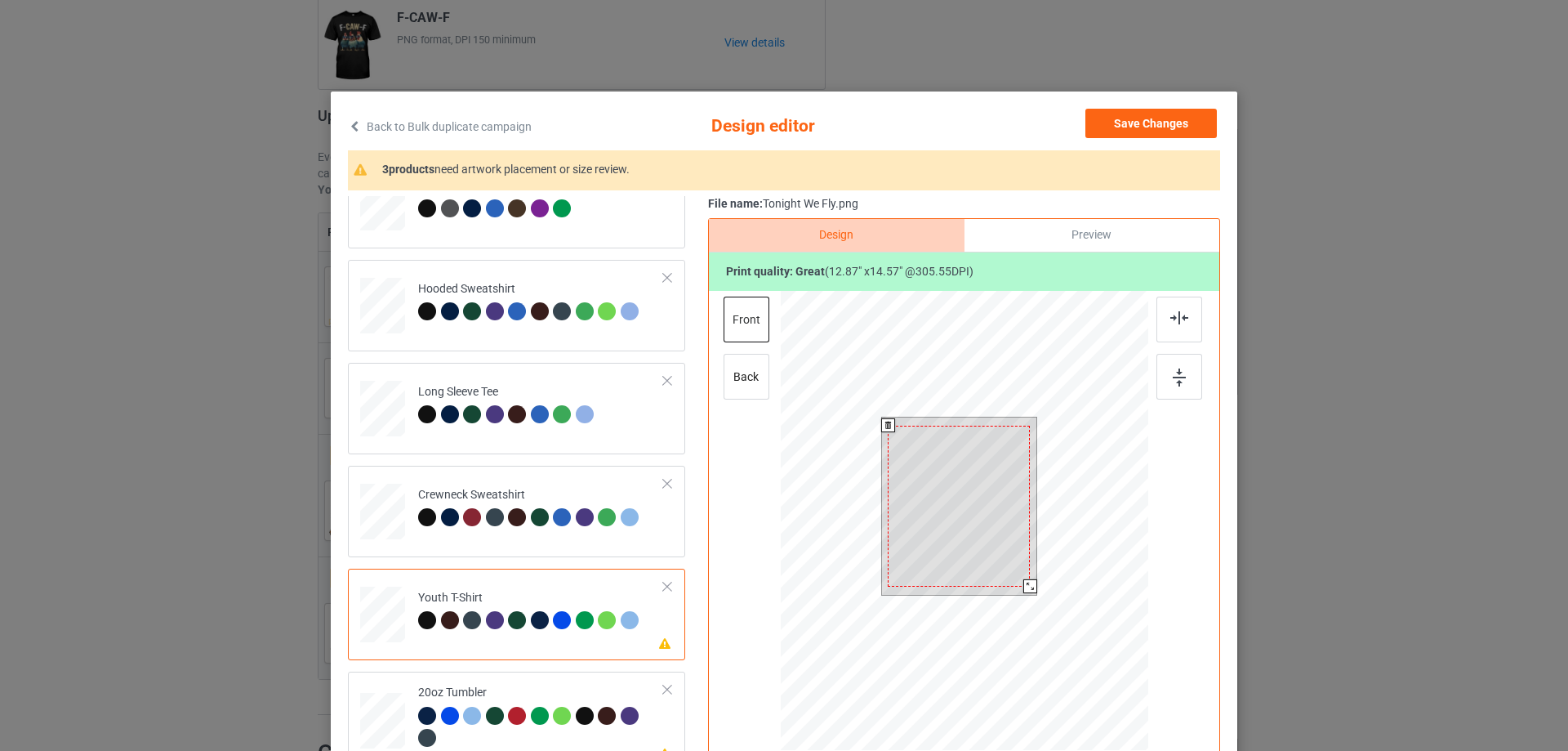
click at [972, 476] on div at bounding box center [959, 506] width 142 height 161
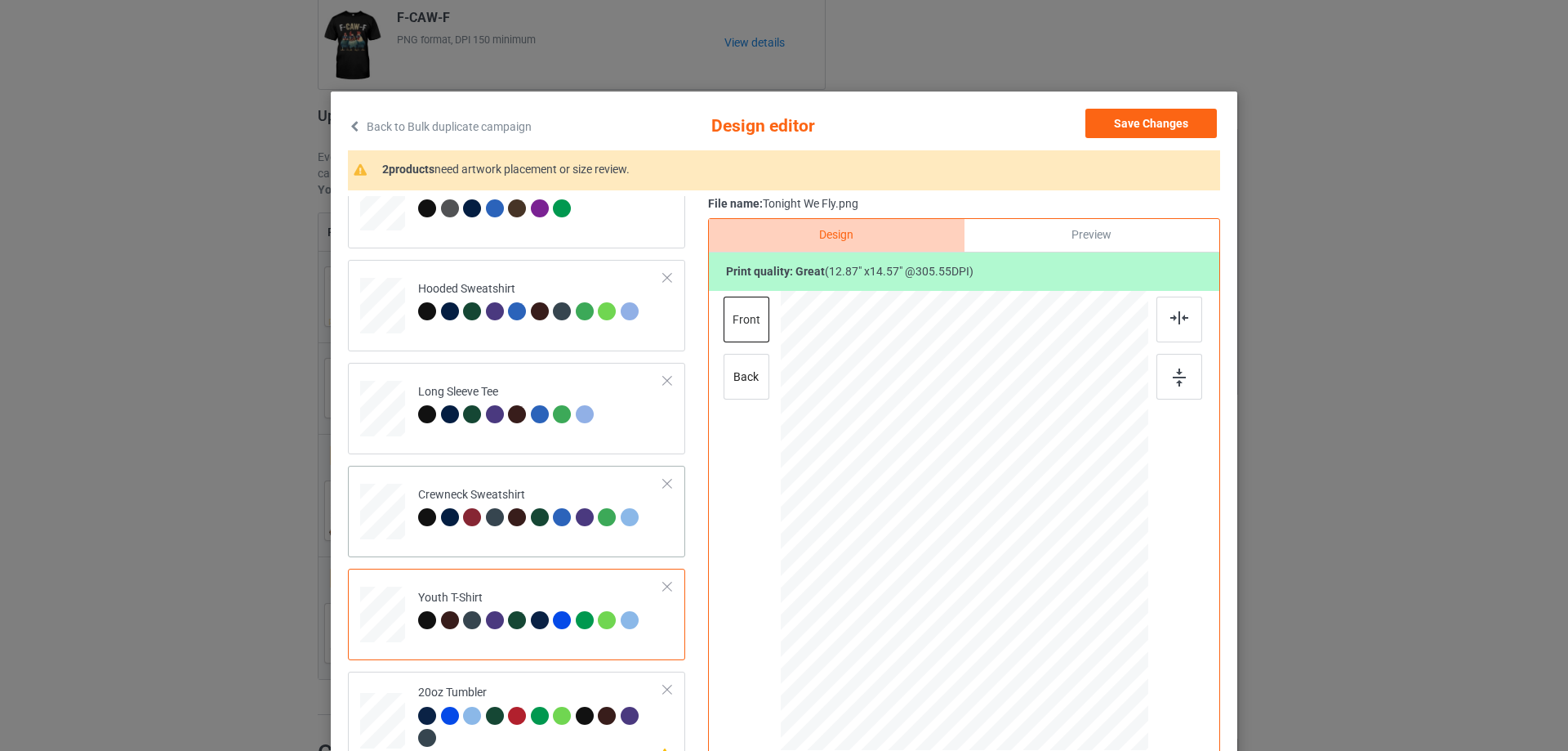
scroll to position [278, 0]
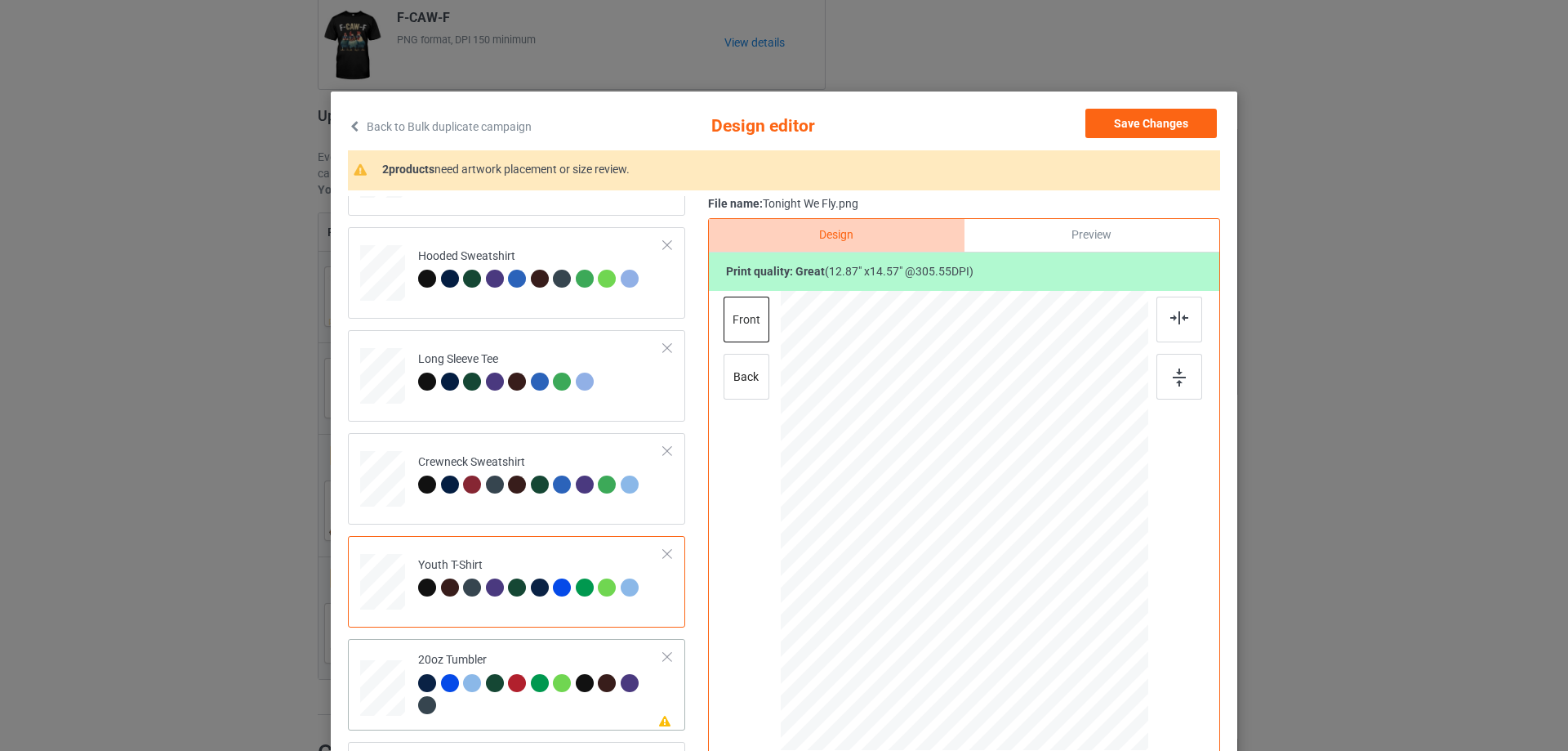
click at [530, 706] on div at bounding box center [541, 696] width 246 height 45
click at [979, 494] on div at bounding box center [965, 521] width 209 height 237
drag, startPoint x: 1059, startPoint y: 638, endPoint x: 1021, endPoint y: 564, distance: 83.2
click at [1021, 564] on div at bounding box center [963, 520] width 348 height 211
drag, startPoint x: 906, startPoint y: 519, endPoint x: 906, endPoint y: 505, distance: 14.0
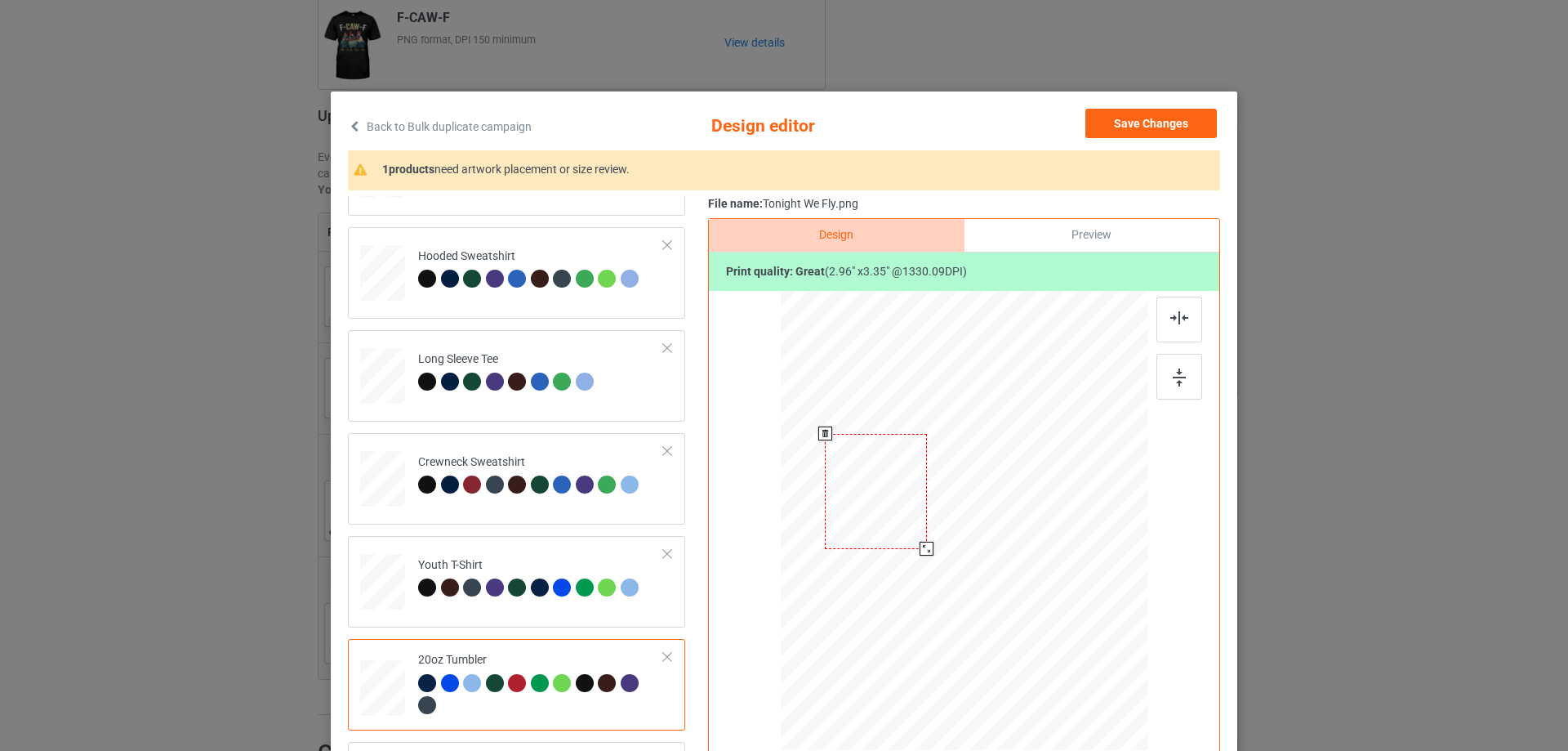
click at [906, 505] on div at bounding box center [876, 491] width 102 height 115
click at [920, 549] on div at bounding box center [924, 547] width 14 height 14
click at [904, 509] on div at bounding box center [876, 486] width 96 height 110
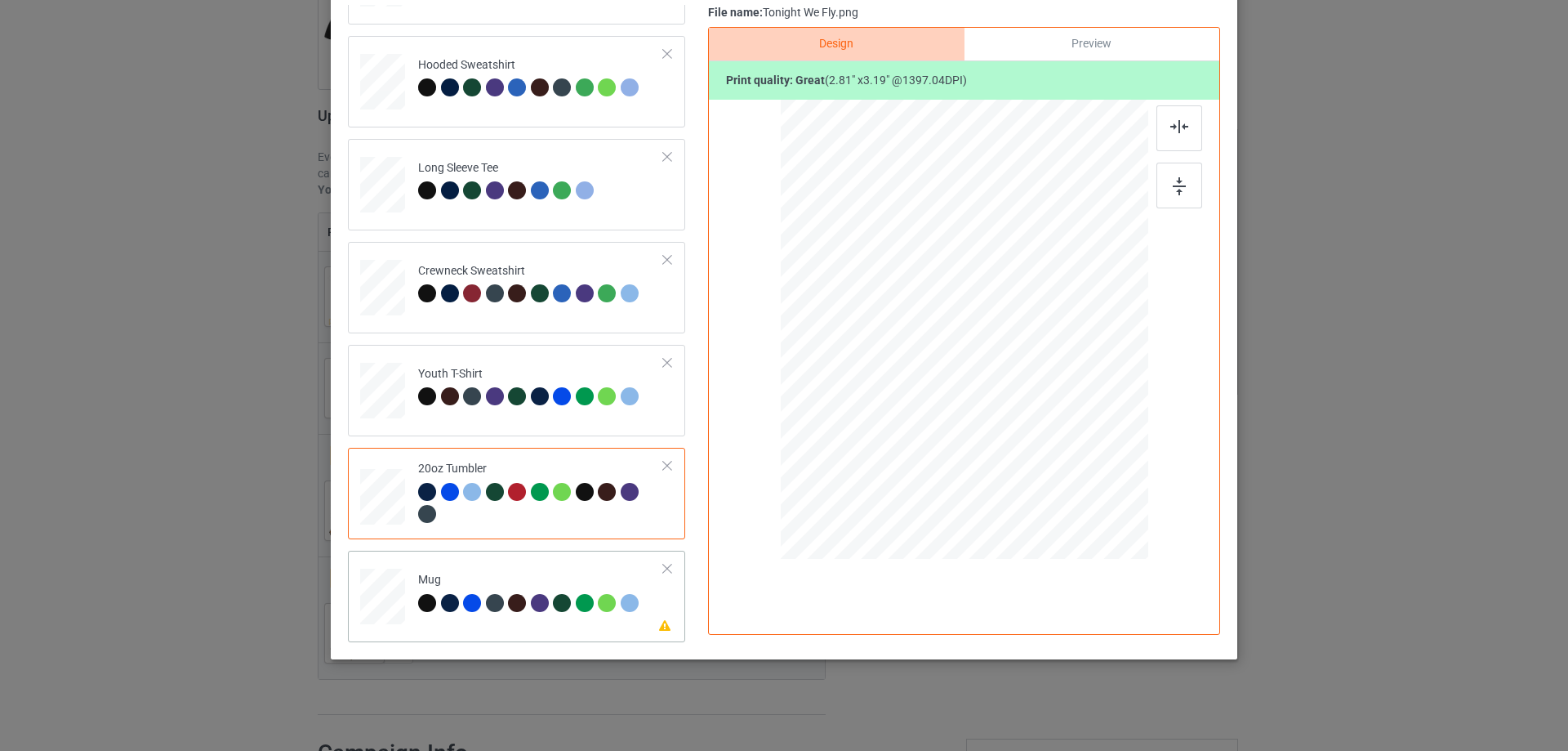
click at [486, 615] on div at bounding box center [498, 605] width 23 height 23
drag, startPoint x: 932, startPoint y: 333, endPoint x: 951, endPoint y: 349, distance: 24.8
click at [932, 332] on div at bounding box center [964, 329] width 220 height 250
drag, startPoint x: 1066, startPoint y: 452, endPoint x: 1029, endPoint y: 364, distance: 95.5
click at [1029, 364] on div at bounding box center [965, 328] width 368 height 153
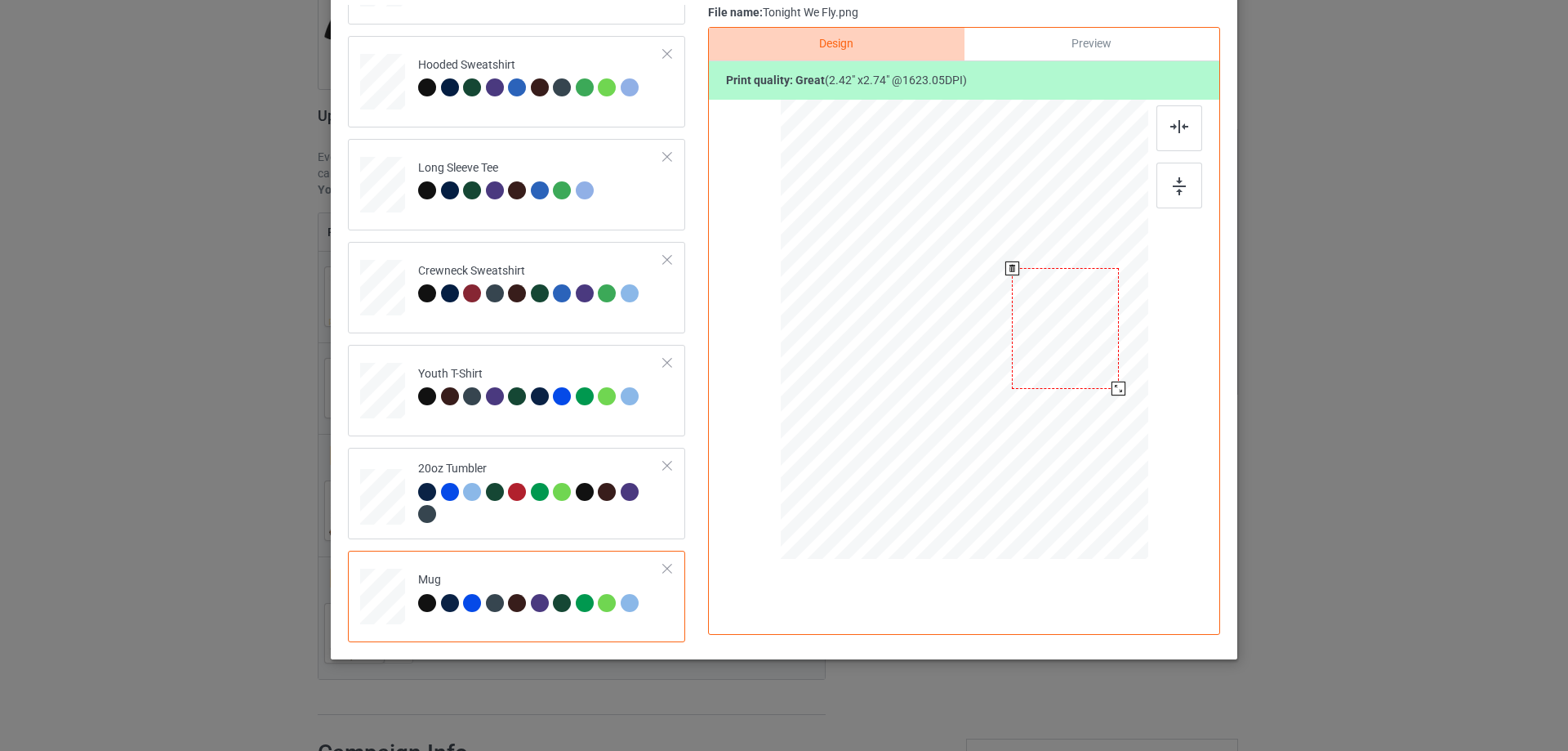
drag, startPoint x: 991, startPoint y: 326, endPoint x: 1092, endPoint y: 326, distance: 101.0
click at [1092, 326] on div at bounding box center [1065, 328] width 106 height 121
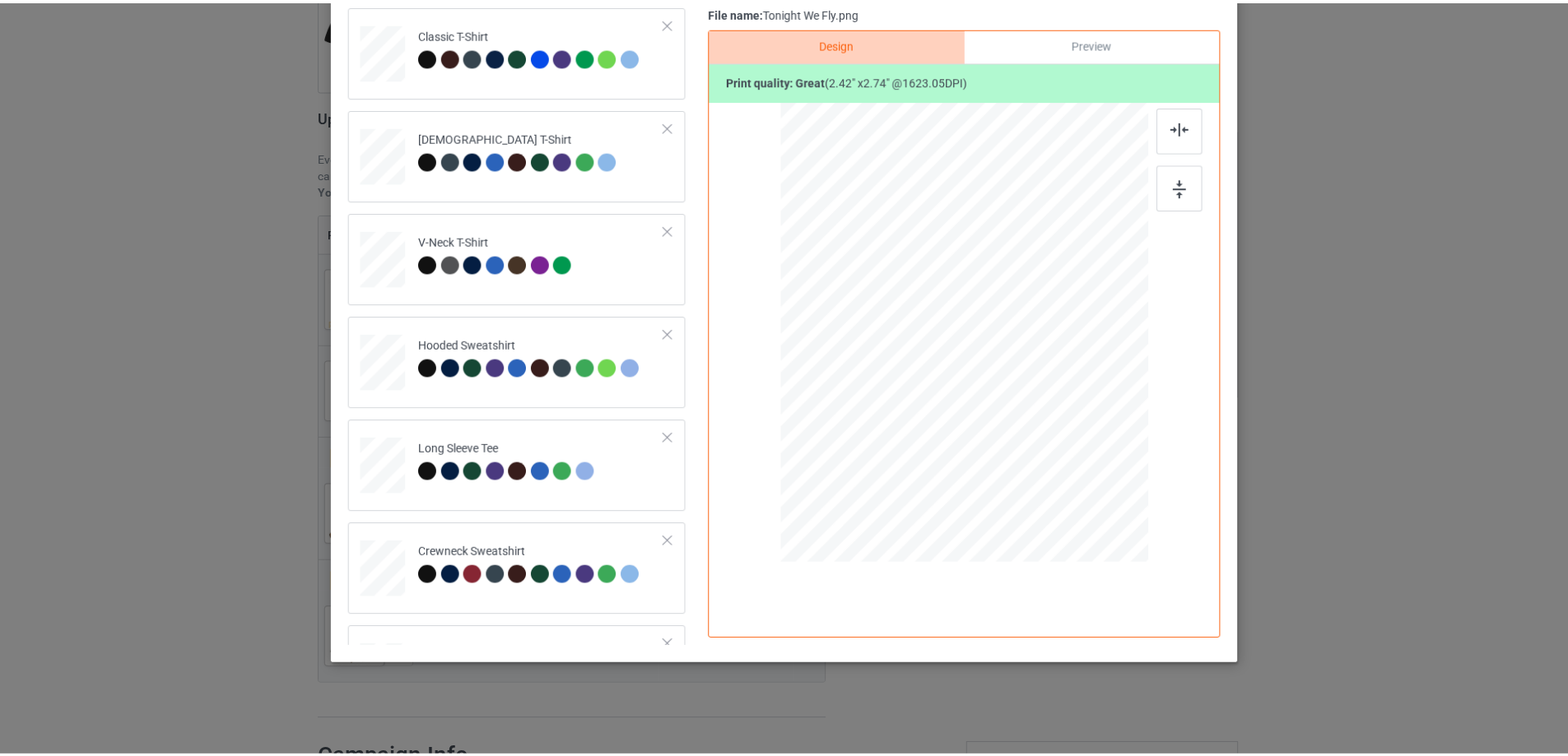
scroll to position [0, 0]
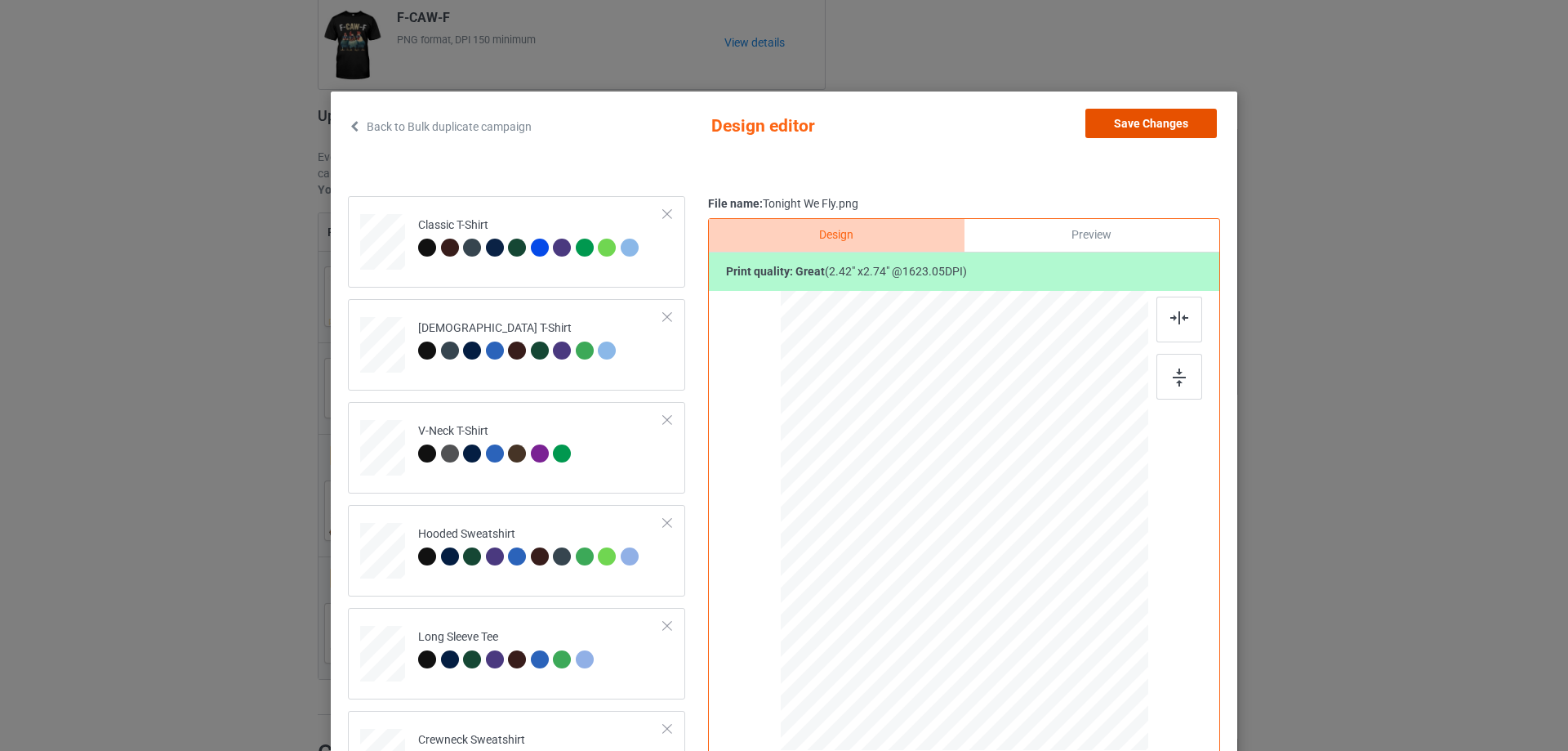
click at [1187, 112] on button "Save Changes" at bounding box center [1151, 123] width 132 height 29
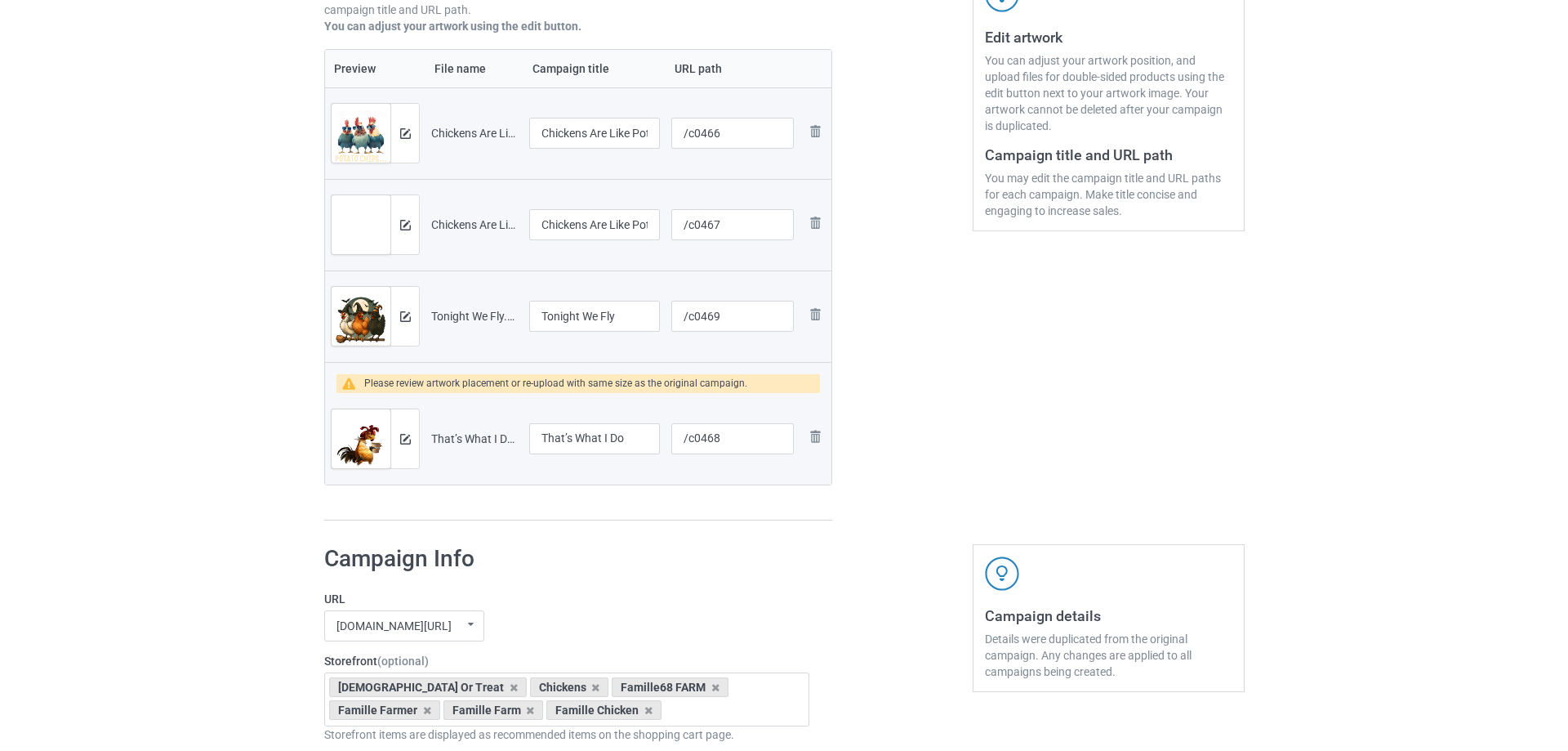
scroll to position [413, 0]
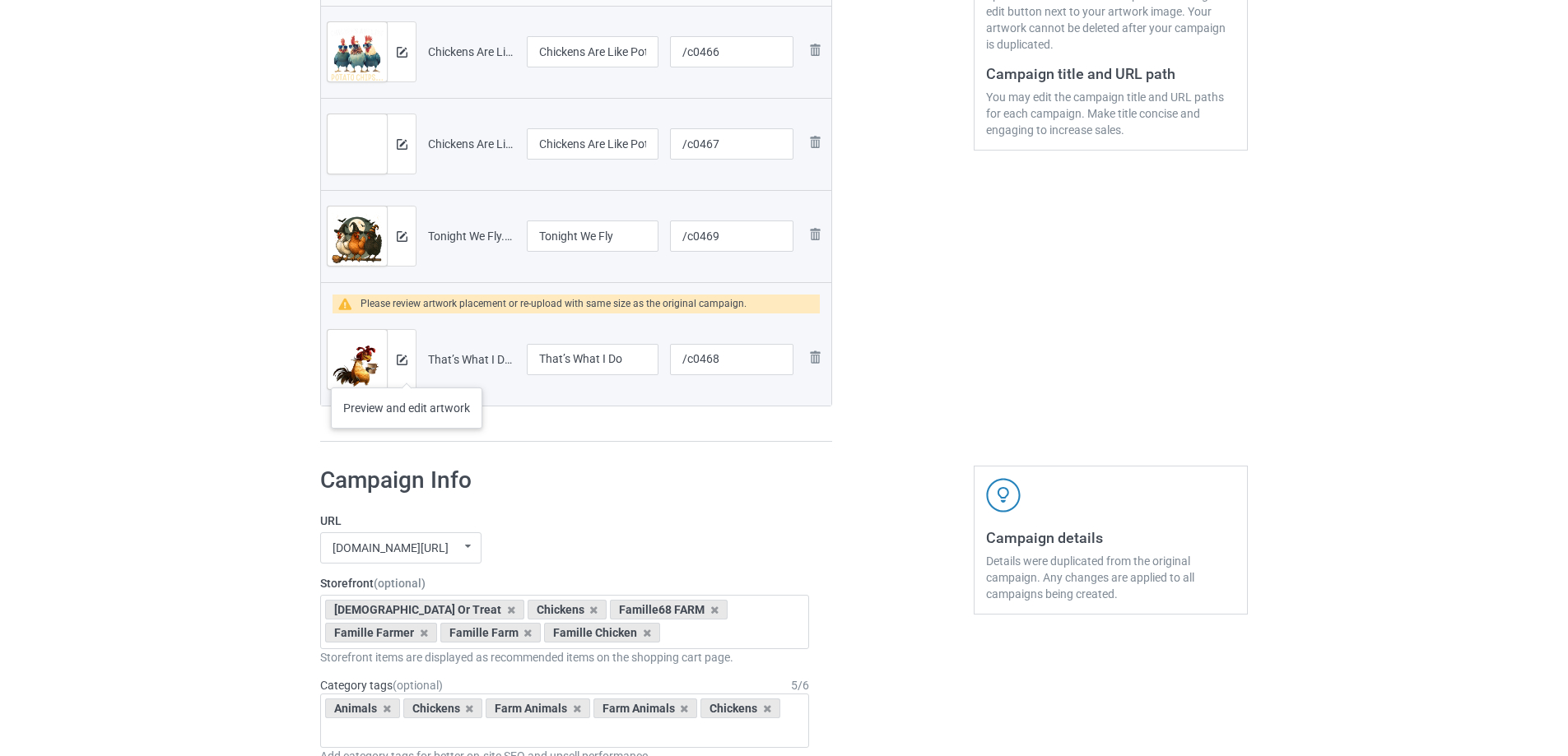
click at [406, 371] on div at bounding box center [401, 359] width 29 height 60
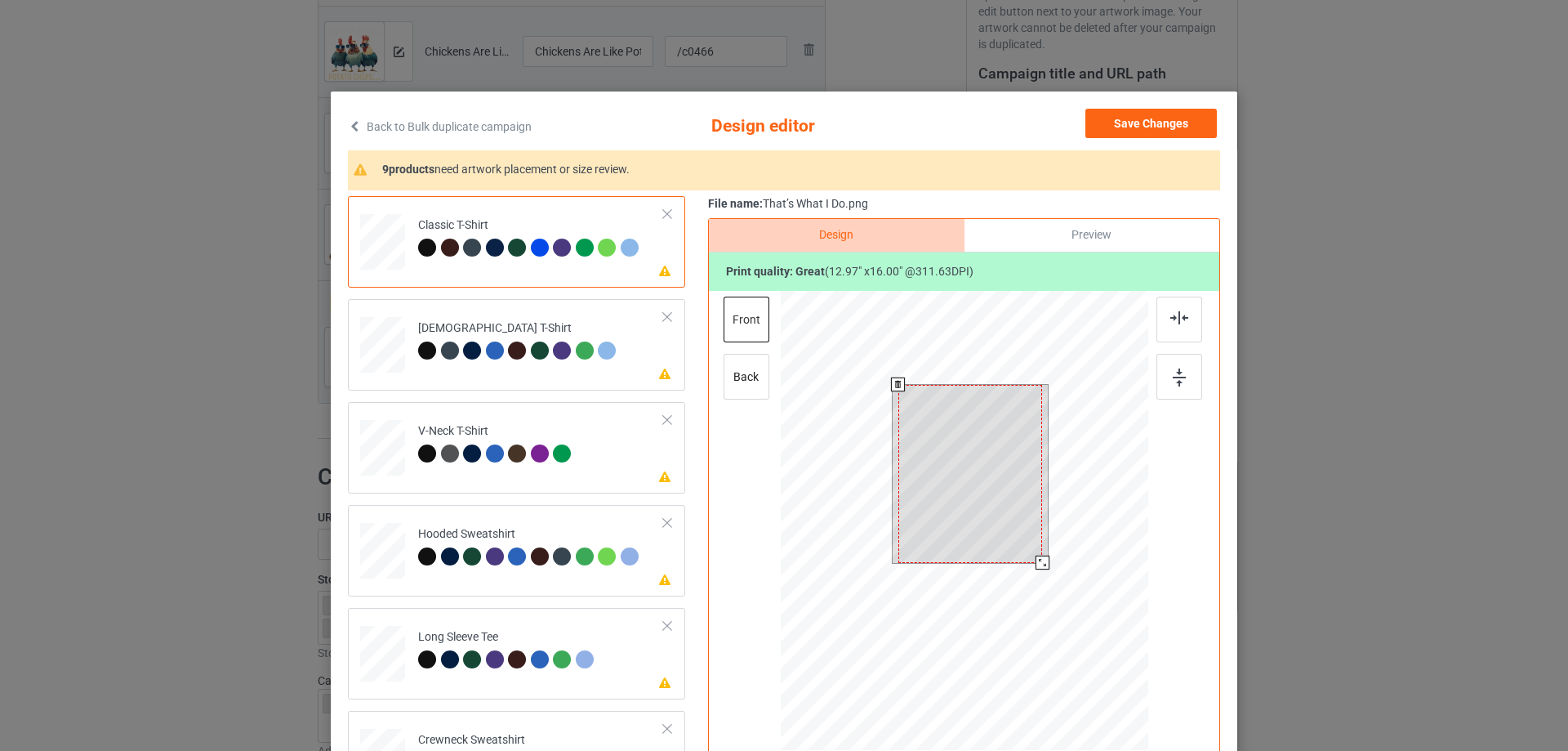
click at [996, 487] on div at bounding box center [970, 473] width 144 height 178
click at [1036, 563] on div at bounding box center [1039, 558] width 14 height 14
click at [1009, 483] on div at bounding box center [970, 478] width 136 height 168
click at [994, 487] on div at bounding box center [970, 473] width 136 height 168
click at [1038, 559] on div at bounding box center [1040, 560] width 14 height 14
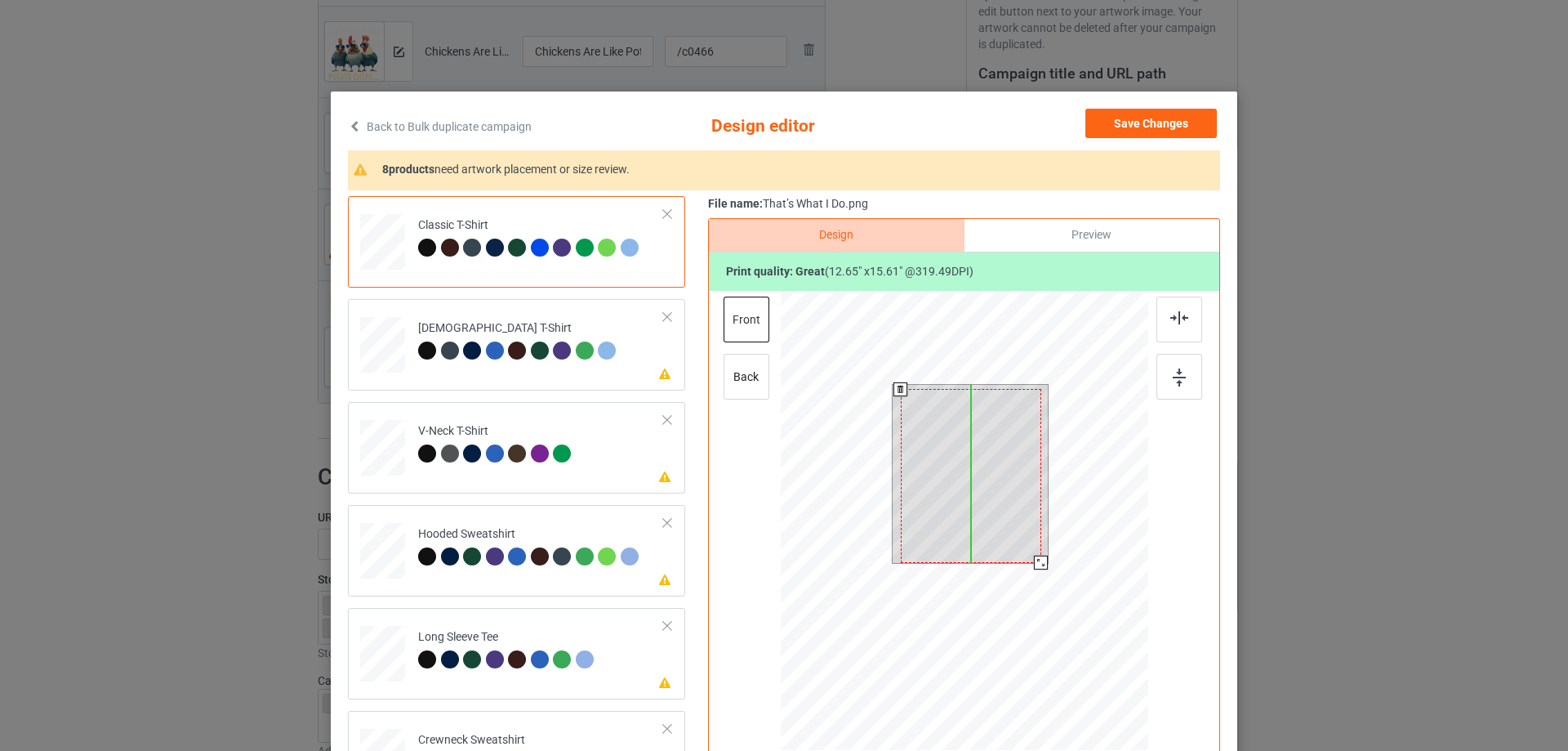
drag, startPoint x: 1000, startPoint y: 488, endPoint x: 1000, endPoint y: 498, distance: 10.0
click at [1000, 498] on div at bounding box center [971, 476] width 141 height 173
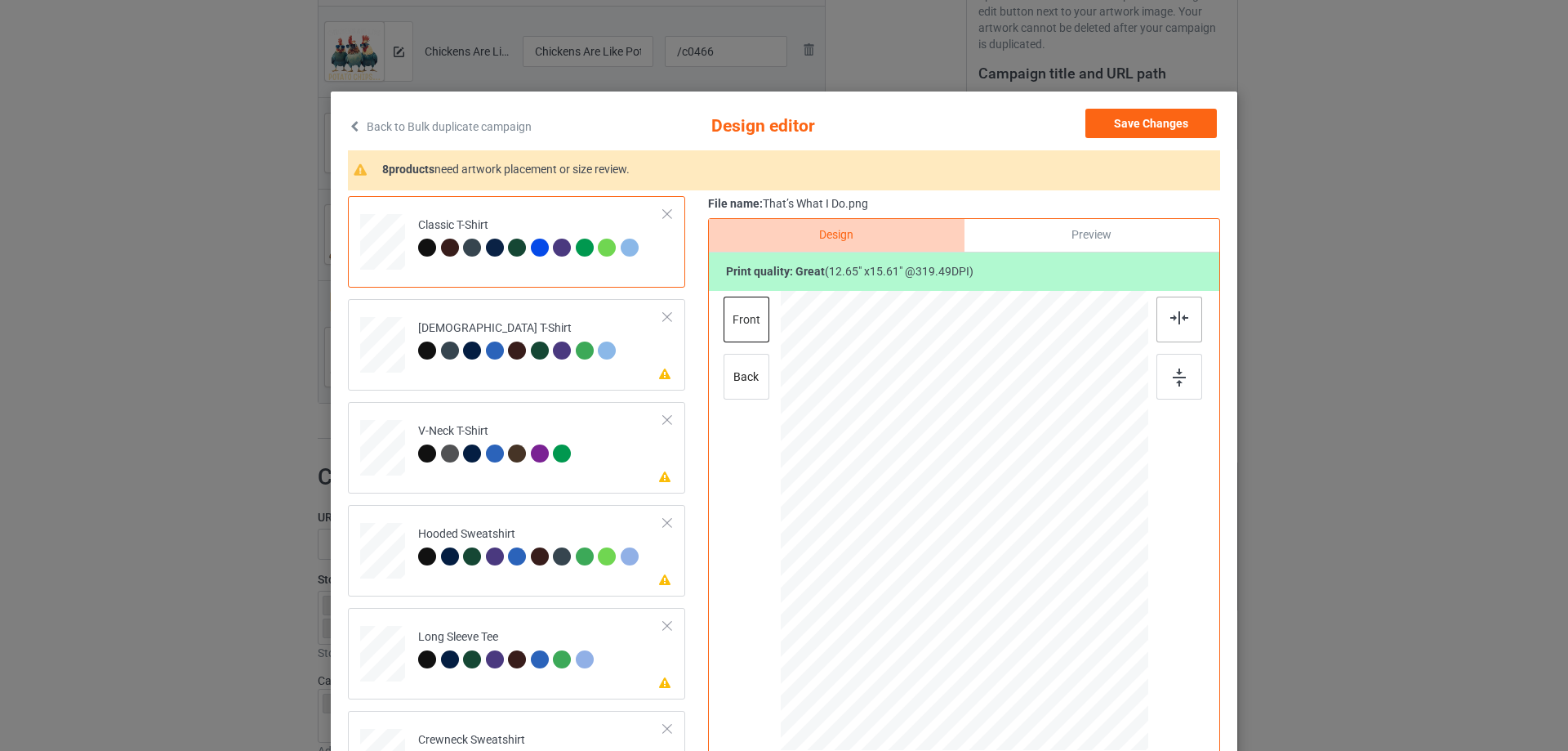
click at [1158, 323] on div at bounding box center [1180, 319] width 46 height 46
click at [1171, 319] on img at bounding box center [1180, 318] width 18 height 13
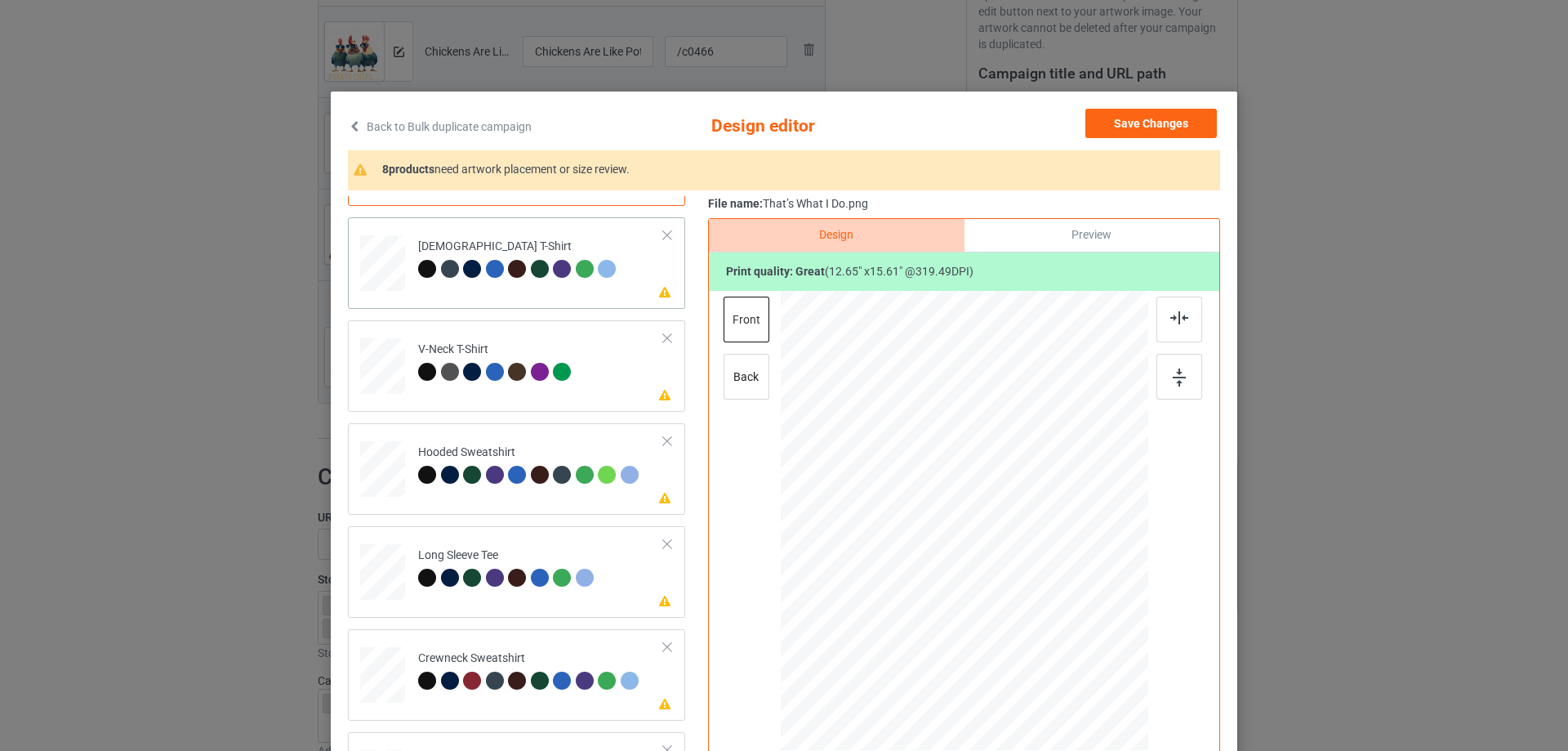
click at [540, 288] on td "Please review artwork placement [DEMOGRAPHIC_DATA] T-Shirt" at bounding box center [541, 259] width 264 height 72
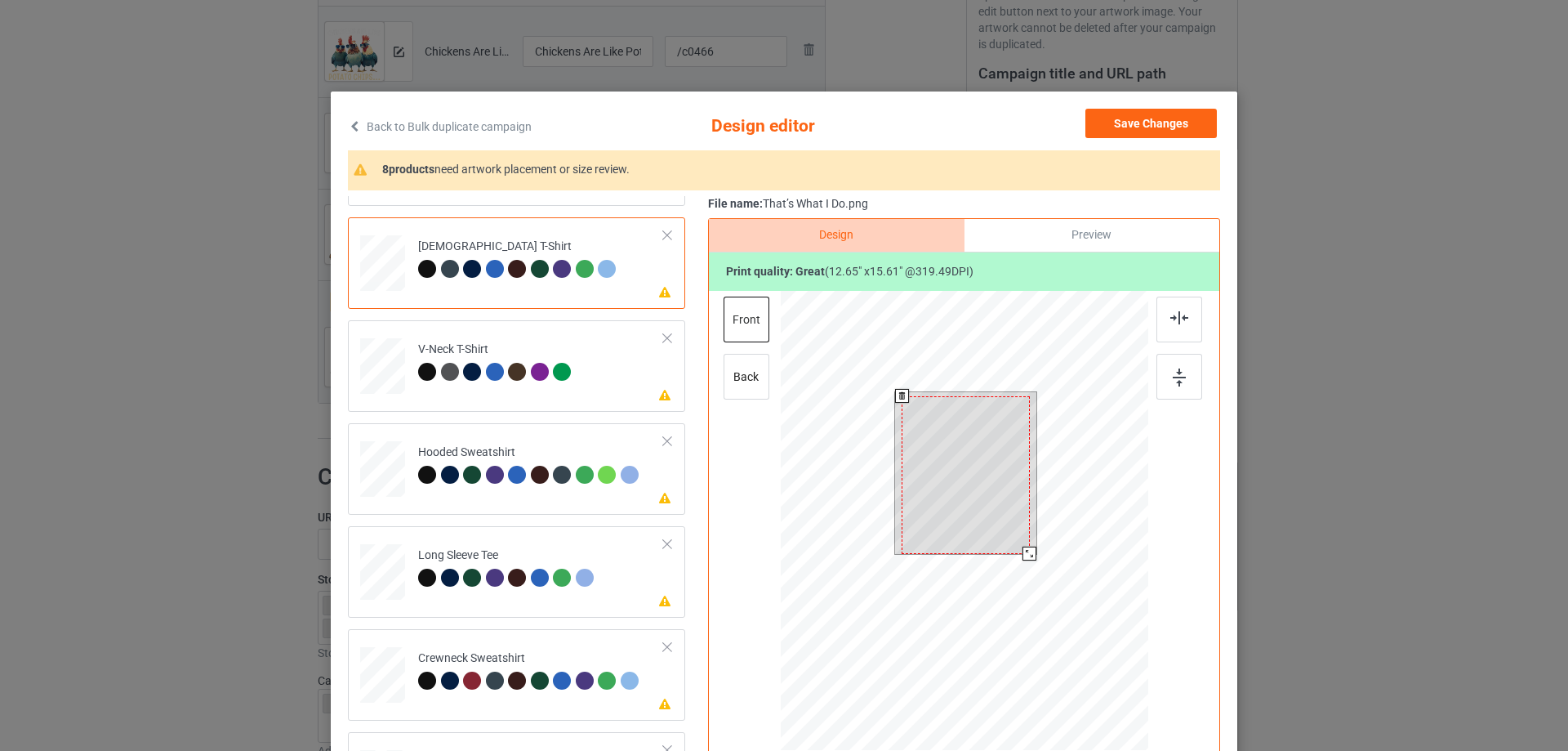
click at [977, 457] on div at bounding box center [966, 475] width 128 height 157
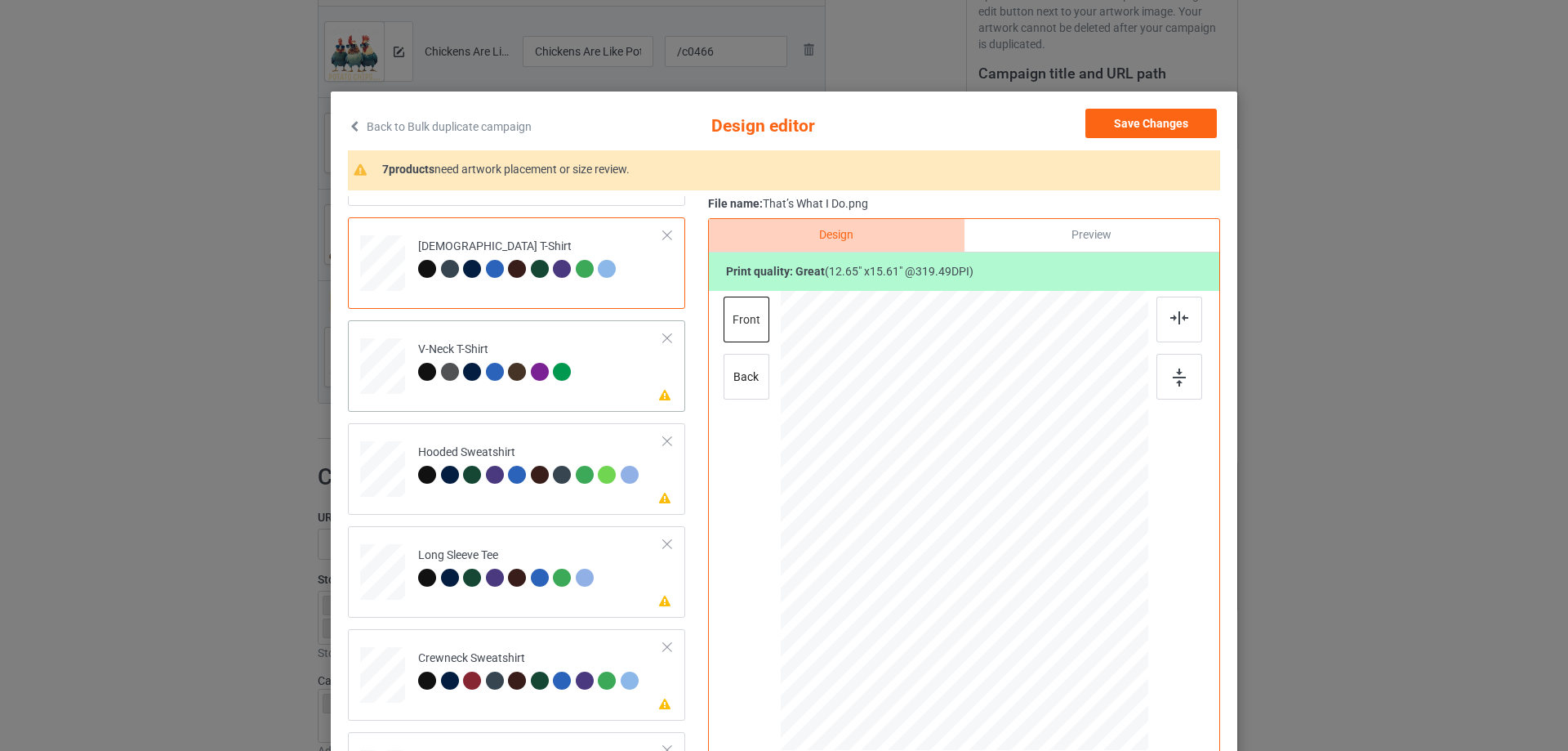
click at [512, 405] on div "Please review artwork placement V-Neck T-Shirt" at bounding box center [516, 365] width 337 height 91
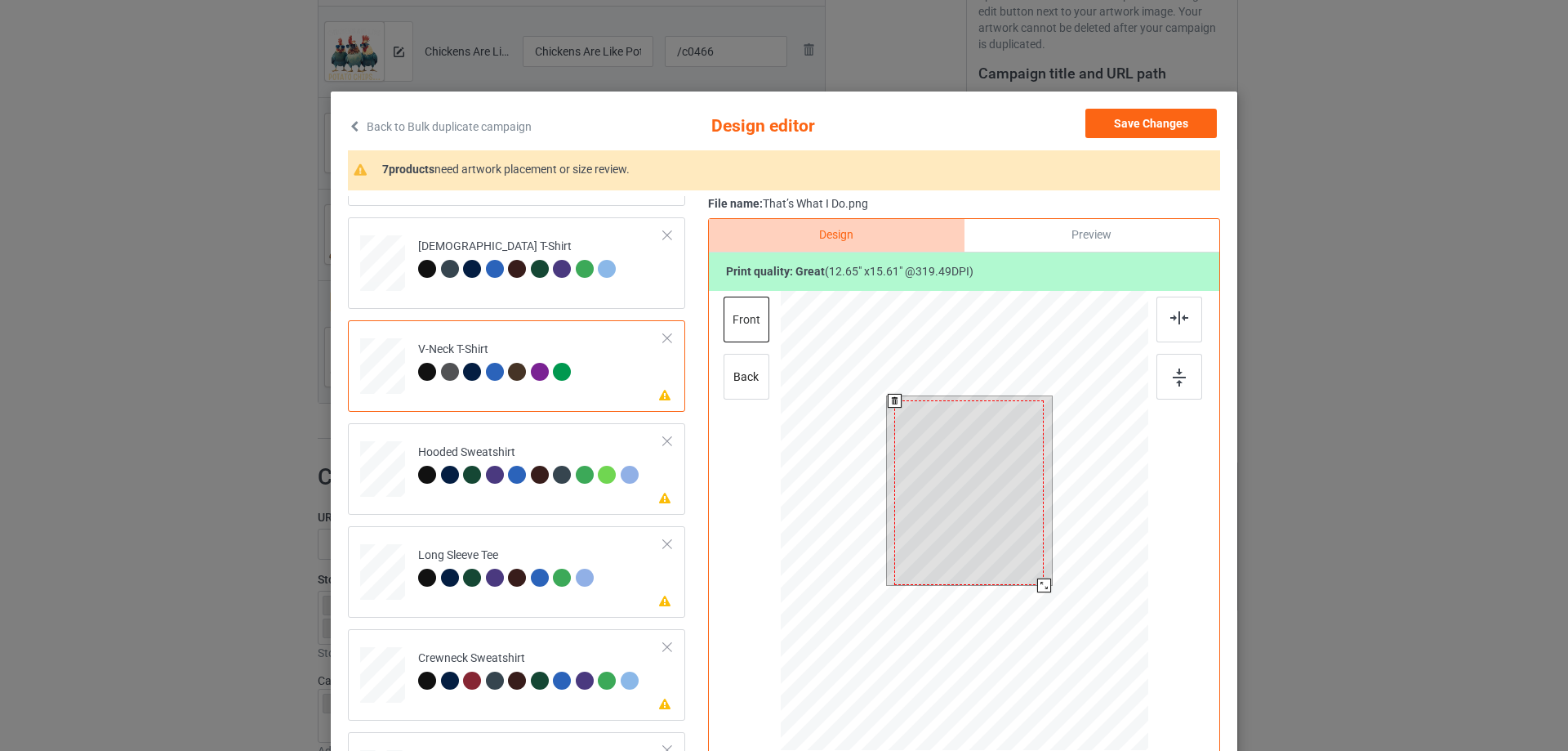
click at [954, 472] on div at bounding box center [968, 493] width 149 height 185
click at [952, 488] on div at bounding box center [969, 493] width 149 height 185
click at [1038, 587] on div at bounding box center [1042, 583] width 14 height 14
drag, startPoint x: 985, startPoint y: 481, endPoint x: 998, endPoint y: 494, distance: 18.4
click at [988, 491] on div at bounding box center [972, 494] width 145 height 180
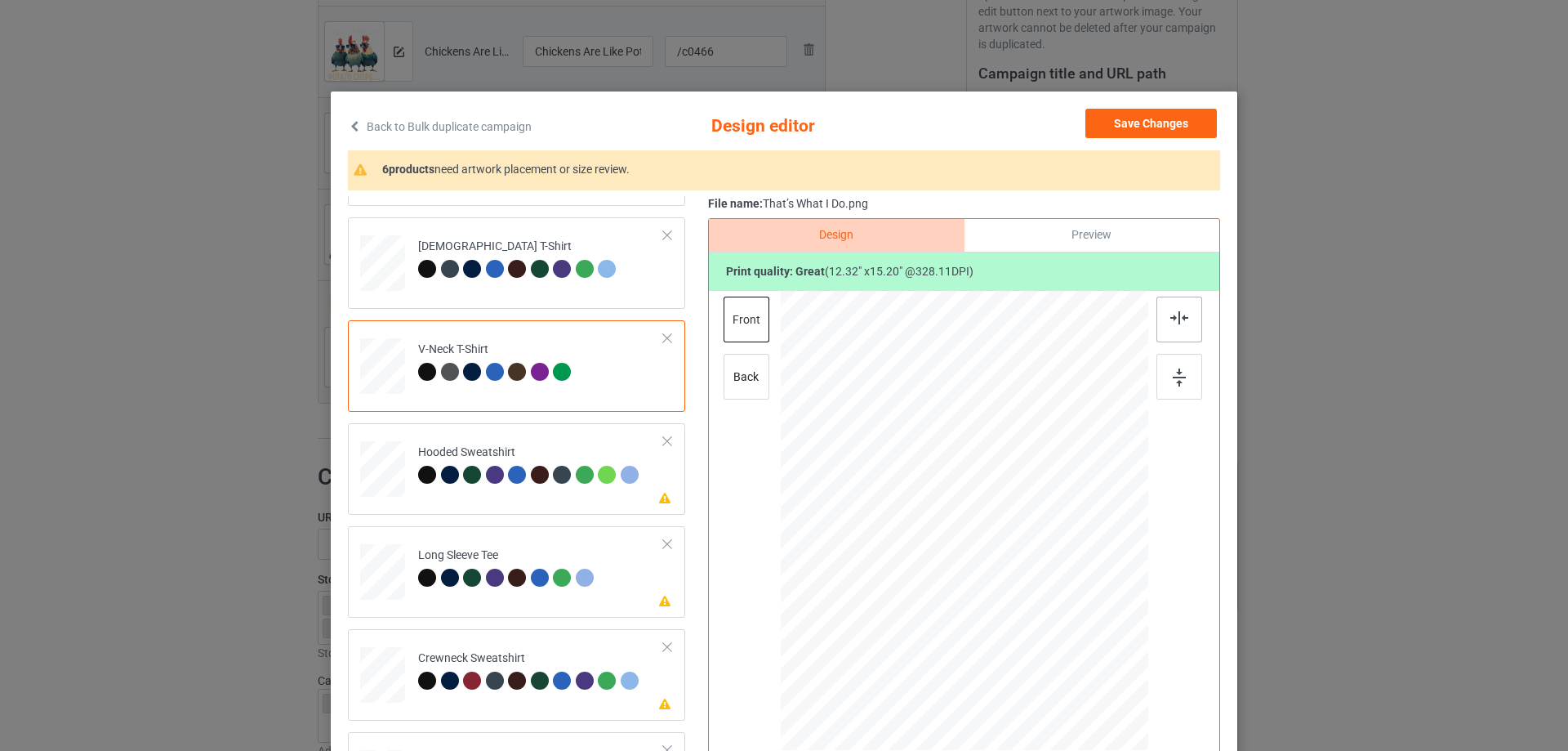
click at [1174, 326] on div at bounding box center [1180, 319] width 46 height 46
click at [551, 509] on div "Please review artwork placement Hooded Sweatshirt" at bounding box center [516, 468] width 337 height 91
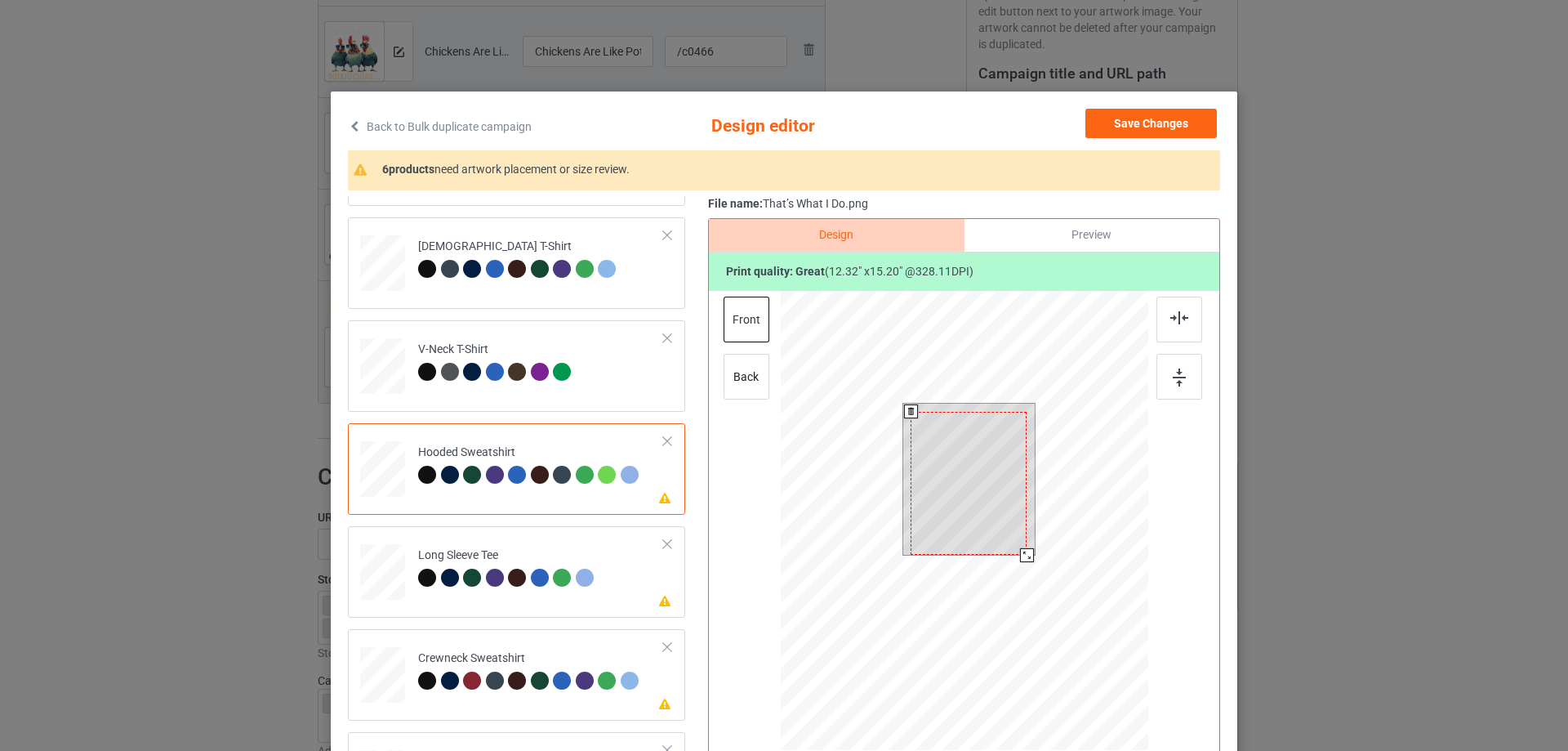
click at [959, 470] on div at bounding box center [968, 484] width 116 height 143
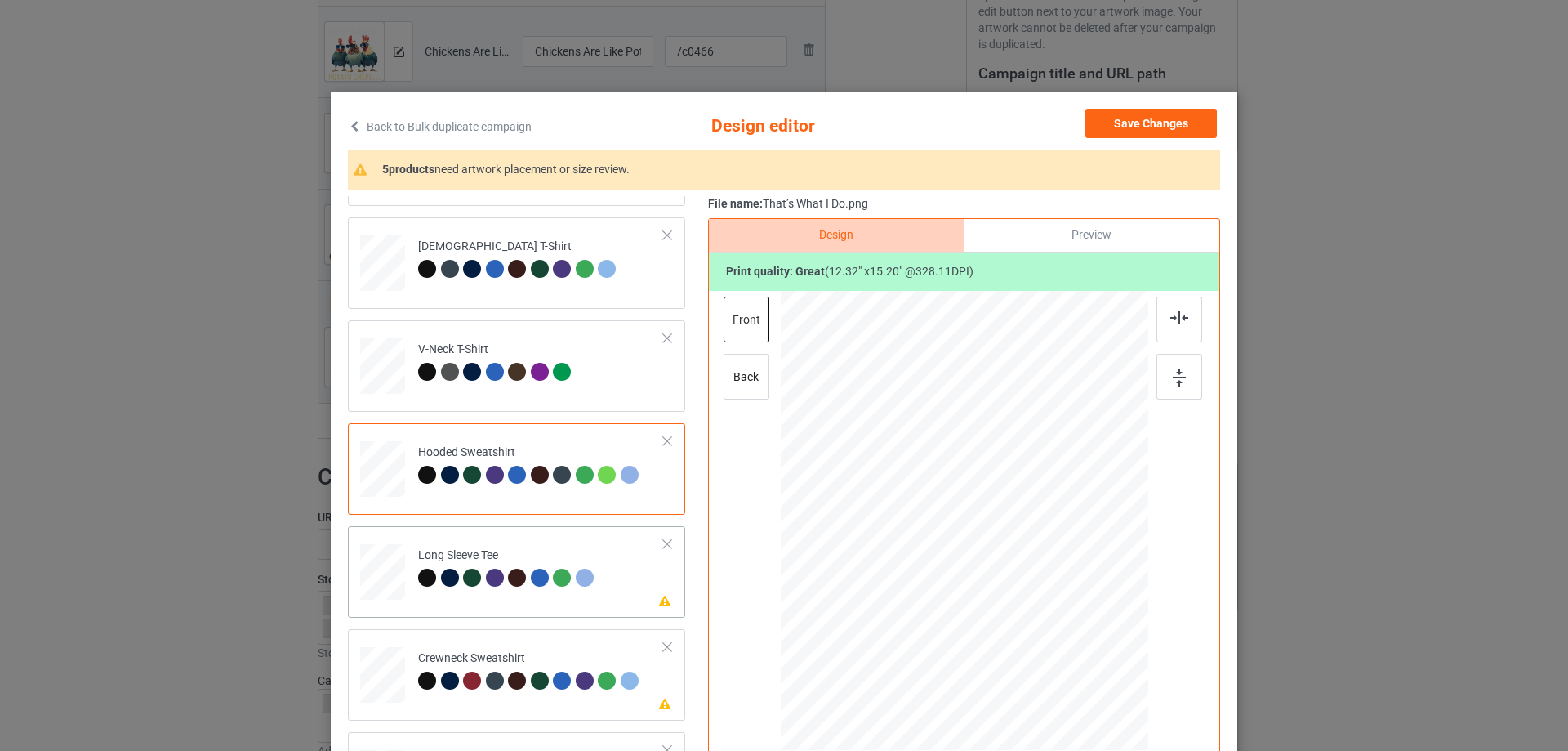
click at [519, 609] on div "Please review artwork placement Long Sleeve Tee" at bounding box center [516, 571] width 337 height 91
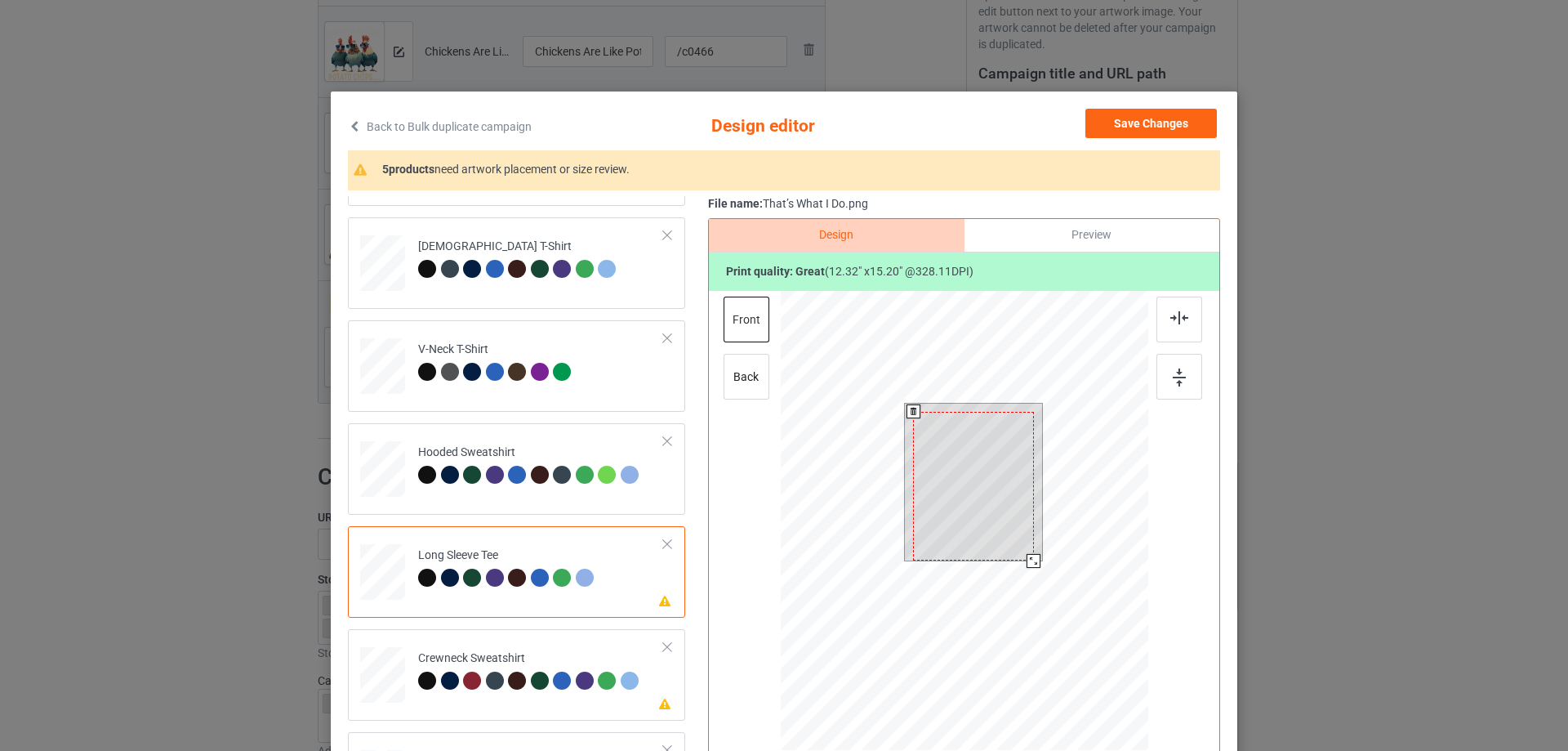
click at [982, 458] on div at bounding box center [974, 487] width 121 height 149
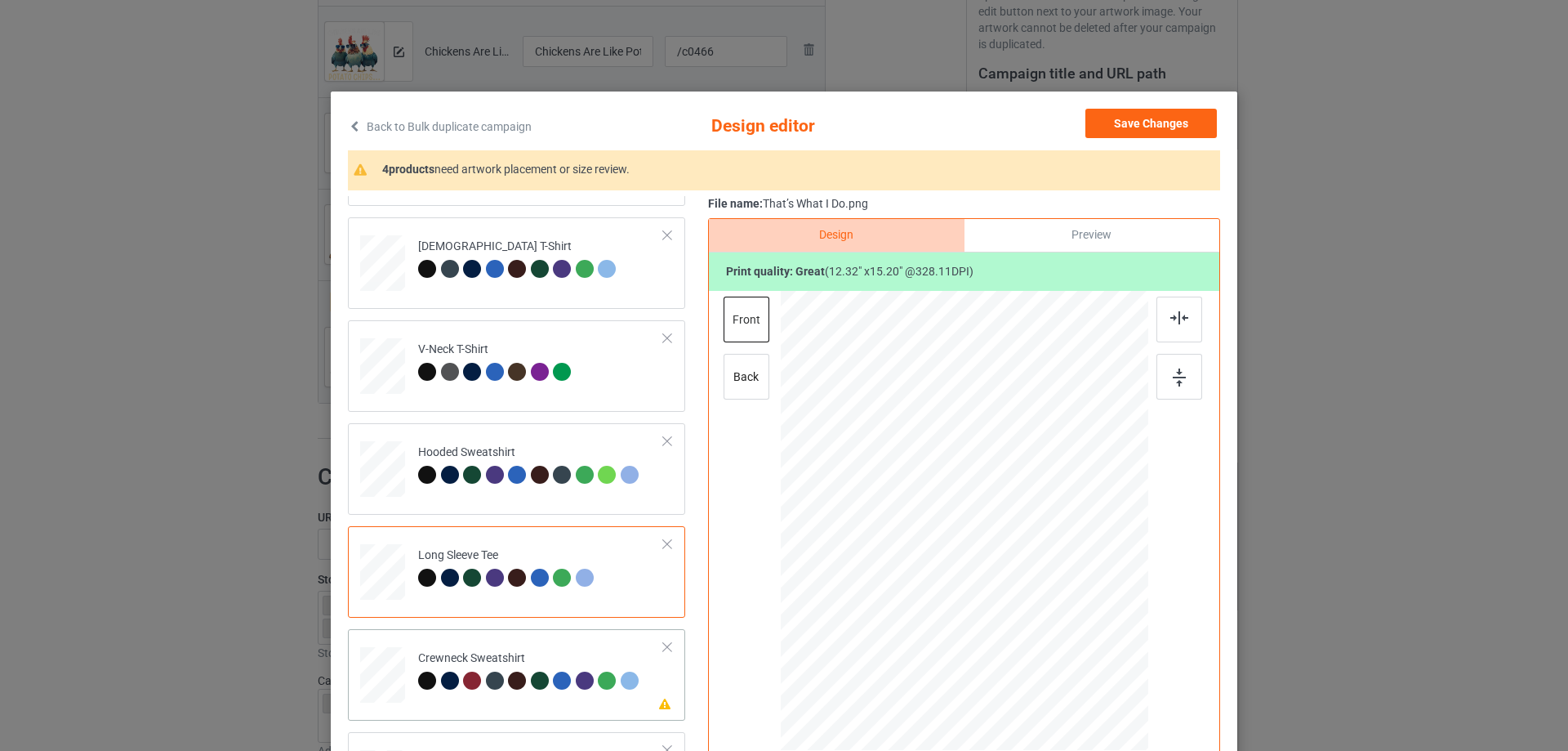
scroll to position [245, 0]
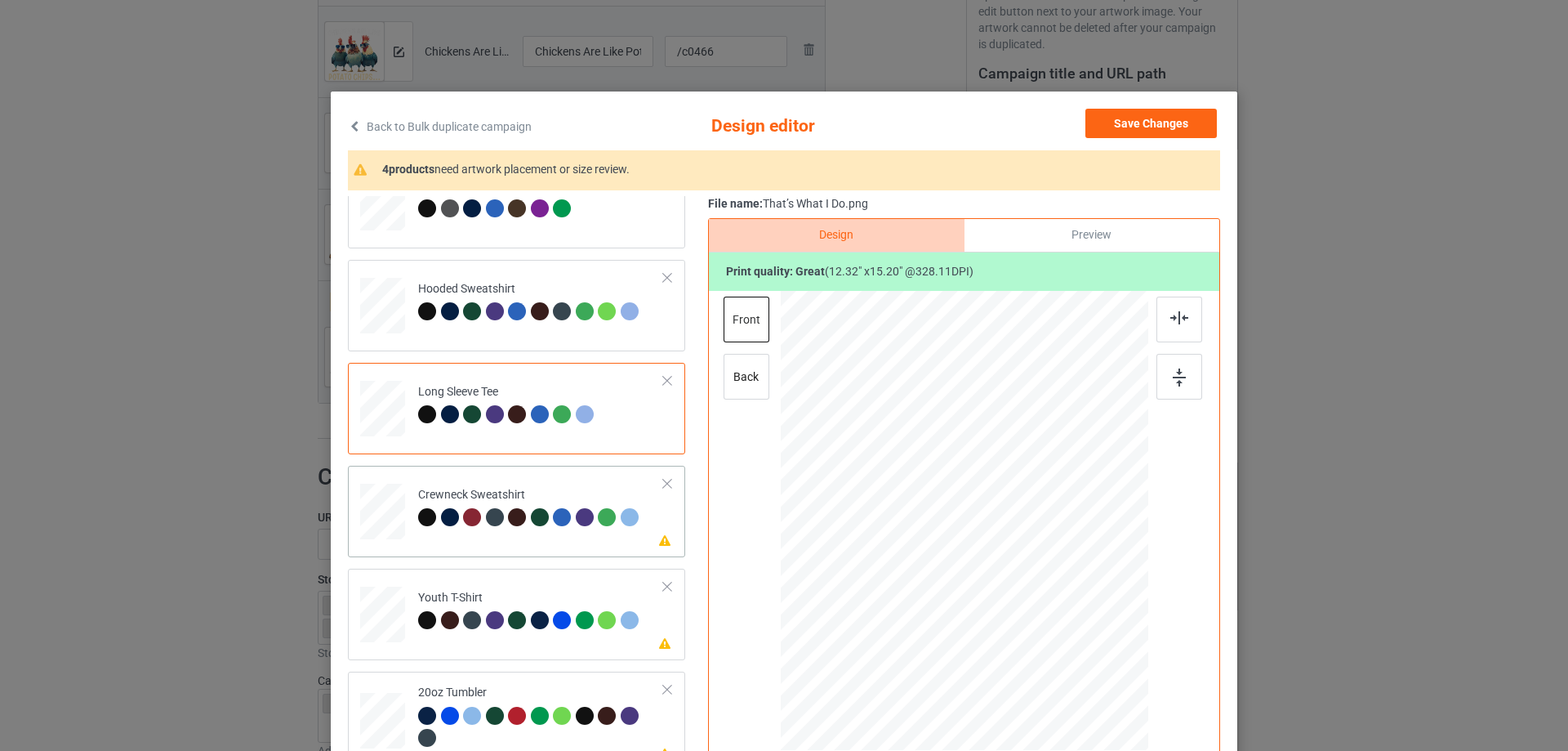
click at [526, 548] on div "Please review artwork placement Crewneck Sweatshirt" at bounding box center [516, 510] width 337 height 91
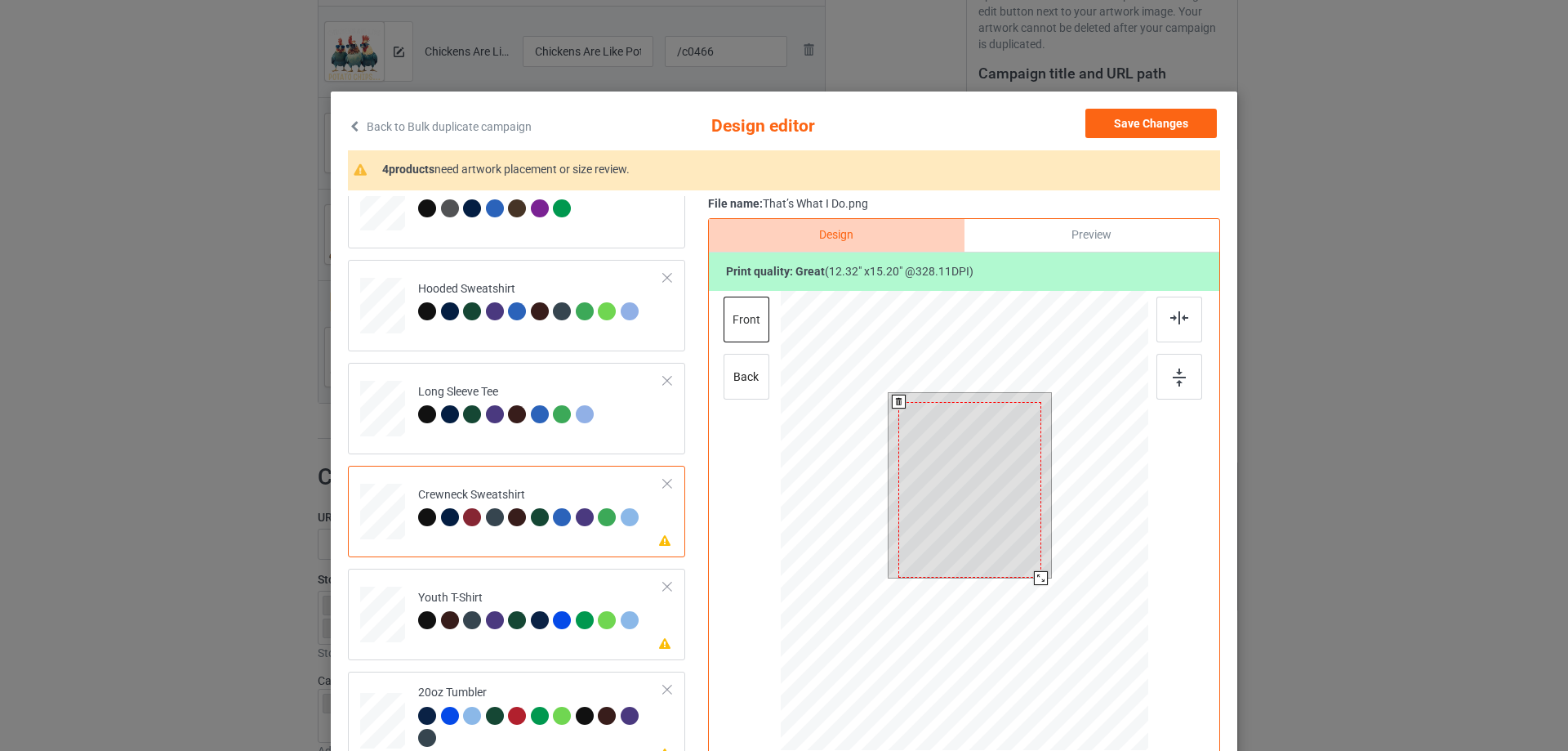
click at [954, 489] on div at bounding box center [970, 489] width 143 height 176
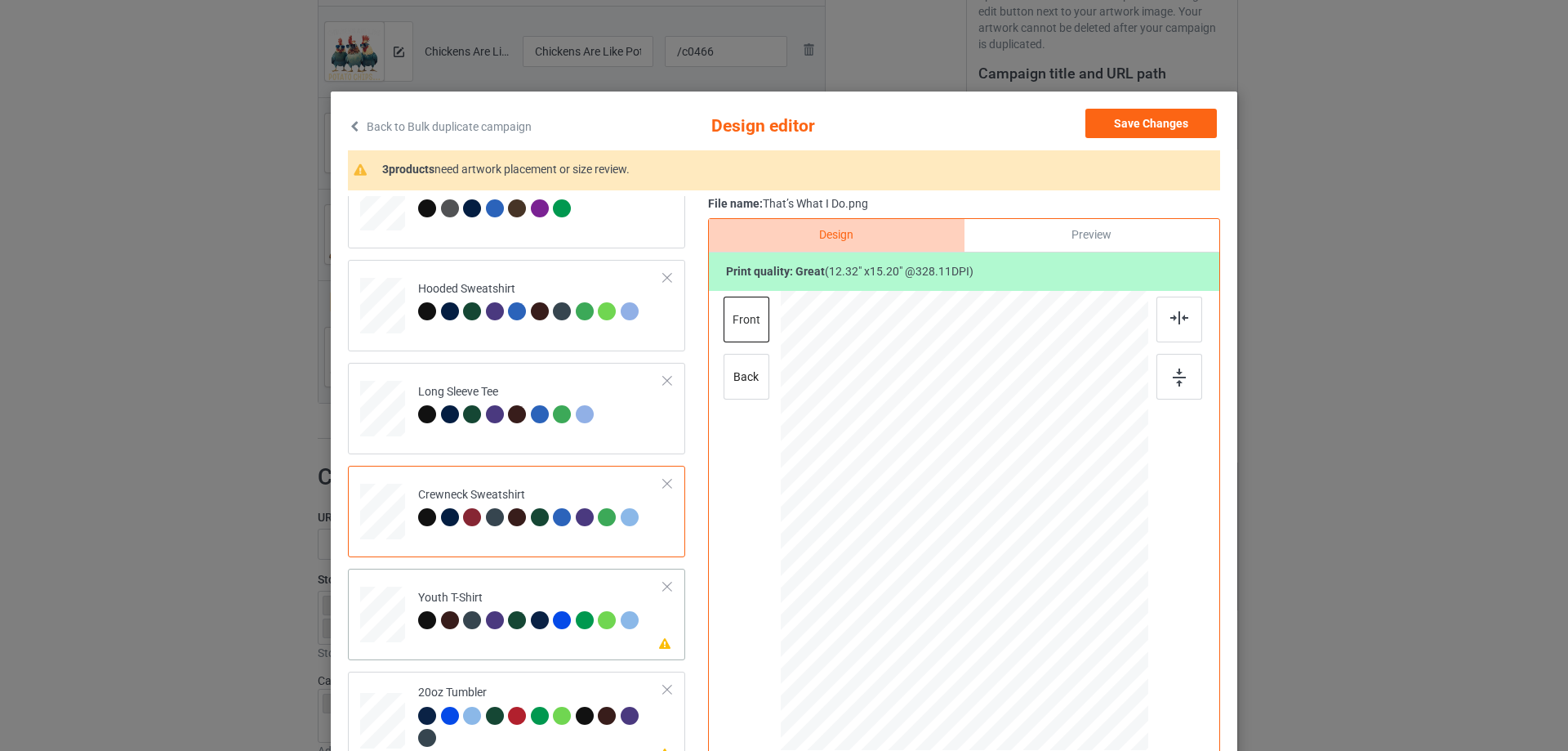
scroll to position [278, 0]
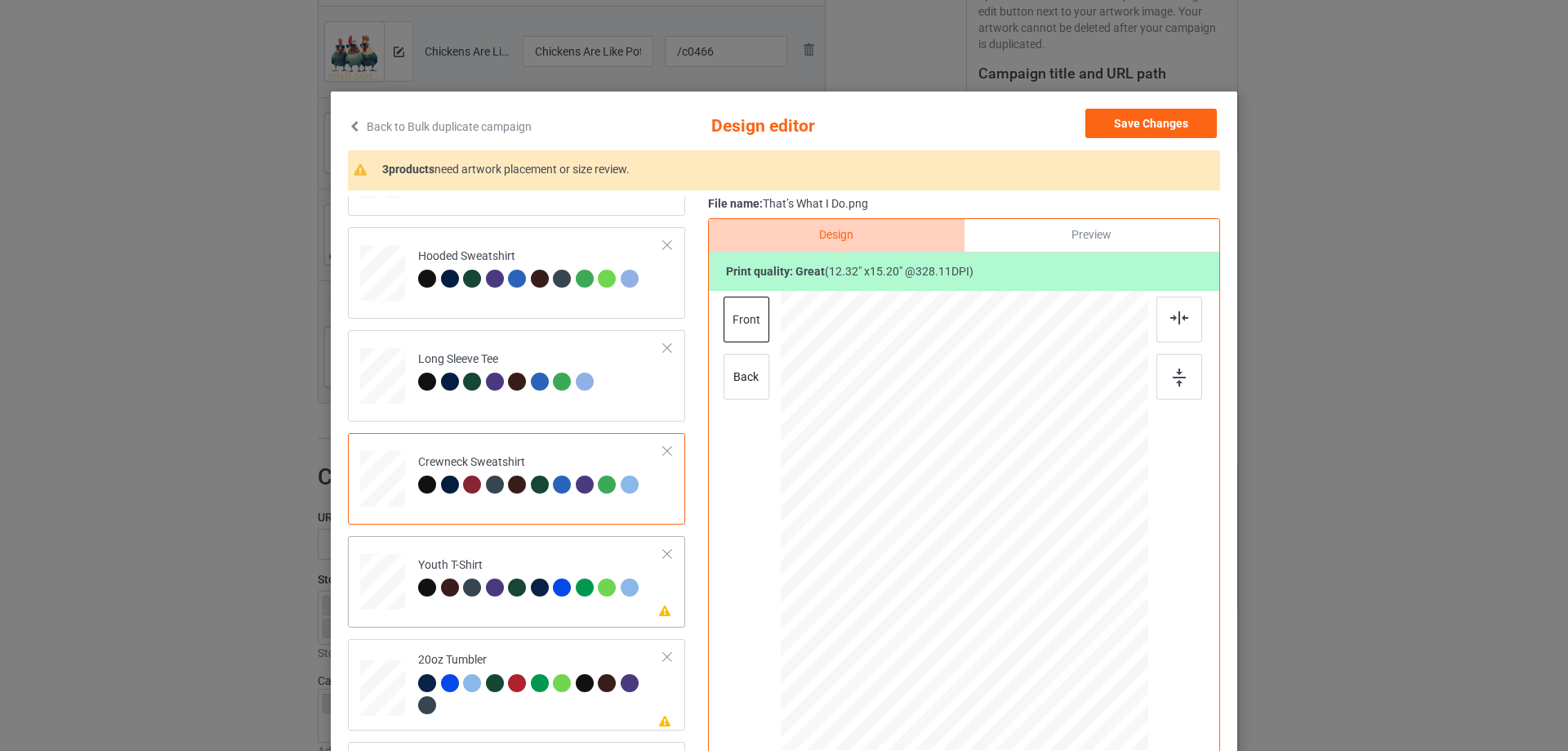
click at [516, 601] on div at bounding box center [520, 590] width 23 height 23
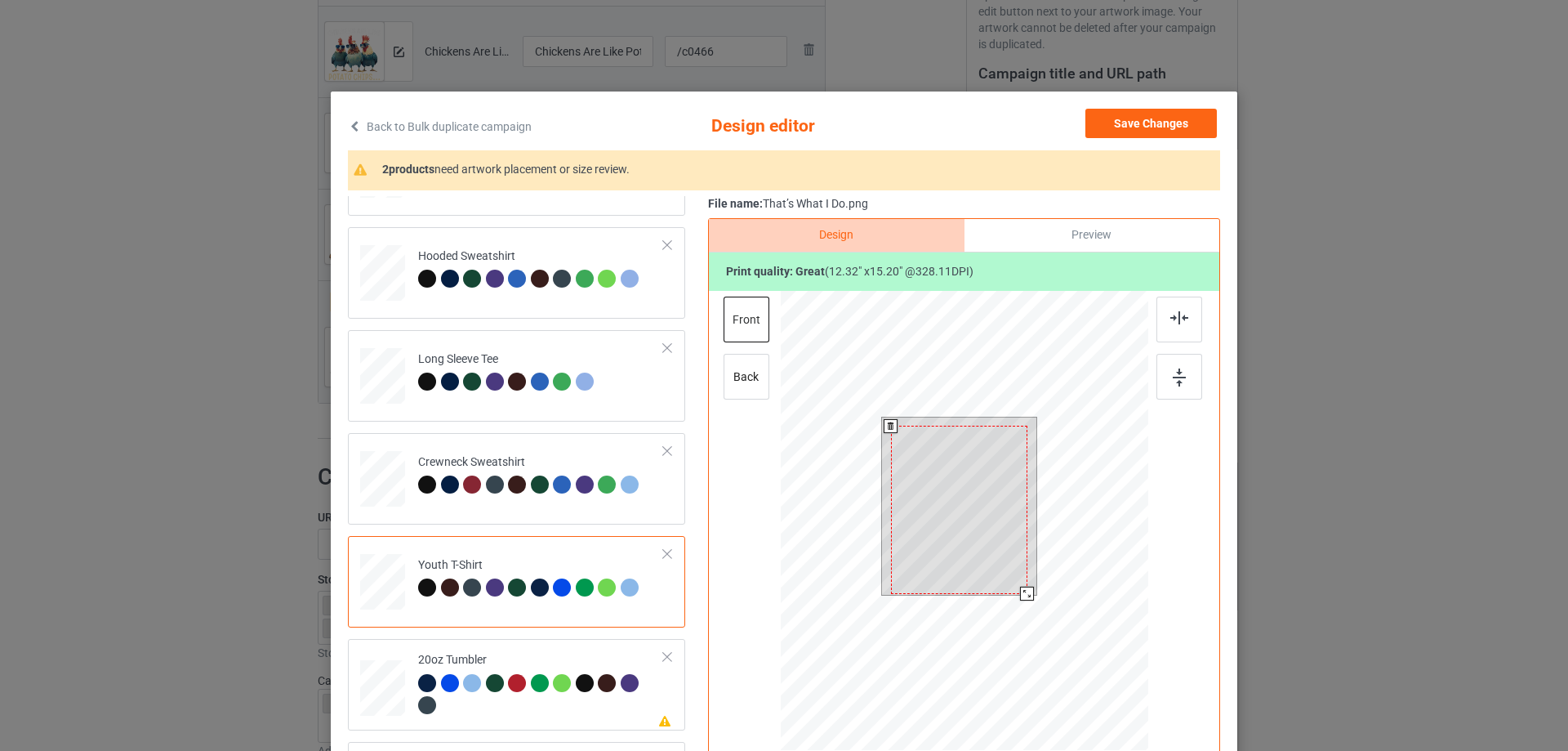
click at [950, 513] on div at bounding box center [960, 510] width 136 height 168
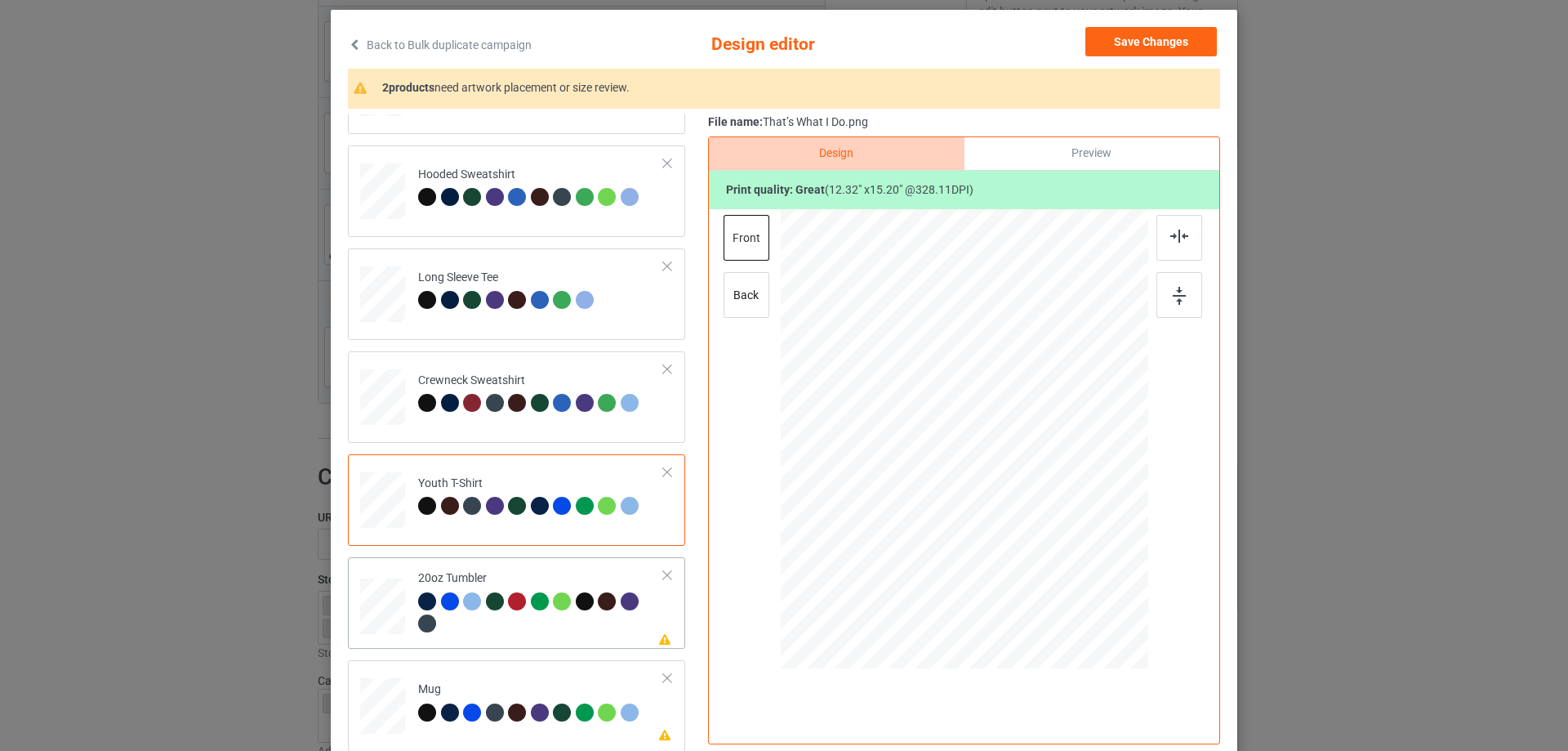
scroll to position [164, 0]
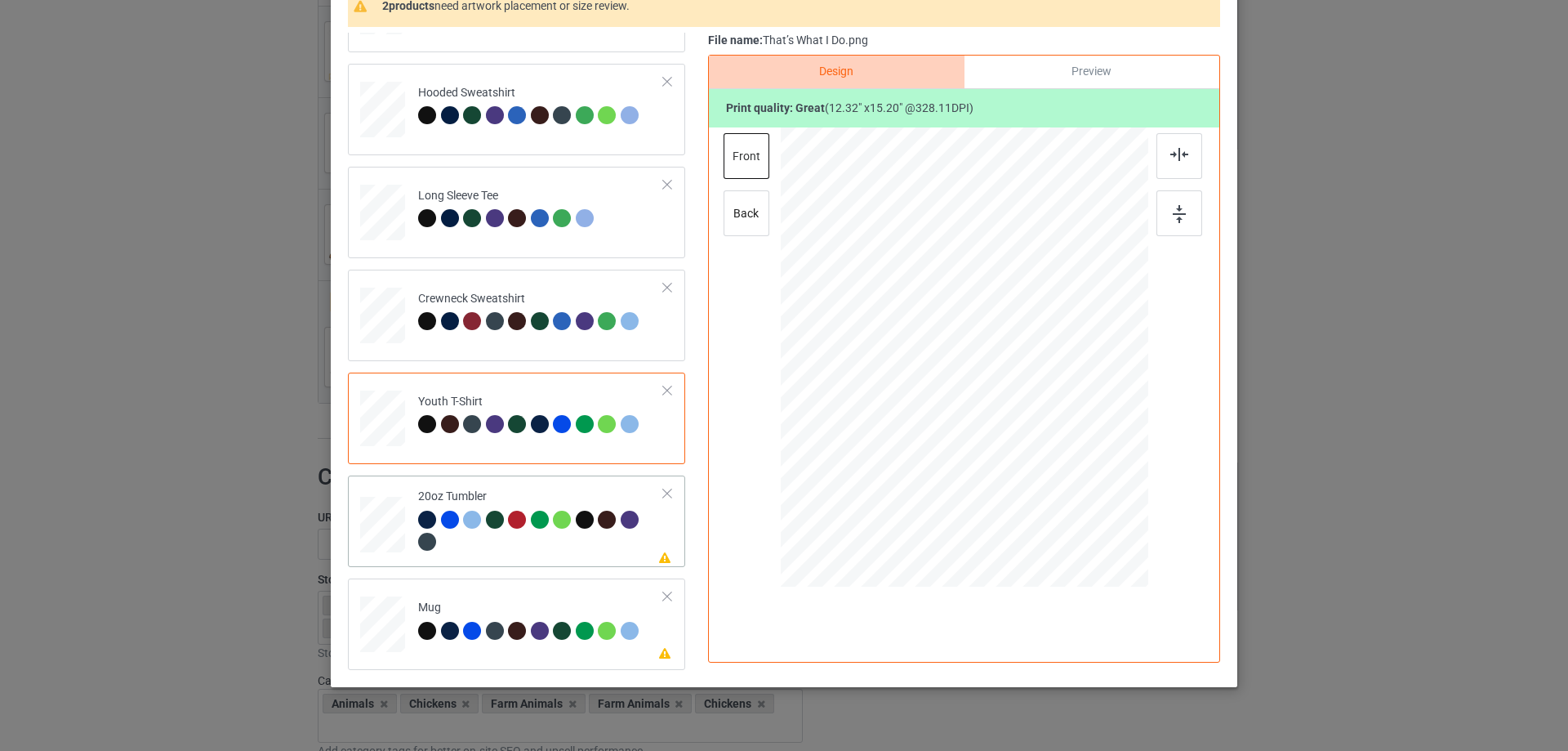
click at [497, 553] on div at bounding box center [541, 533] width 246 height 45
click at [974, 379] on div at bounding box center [965, 357] width 209 height 257
drag, startPoint x: 1064, startPoint y: 487, endPoint x: 1003, endPoint y: 400, distance: 106.3
click at [1016, 425] on div at bounding box center [1021, 427] width 14 height 14
drag, startPoint x: 906, startPoint y: 358, endPoint x: 903, endPoint y: 349, distance: 9.5
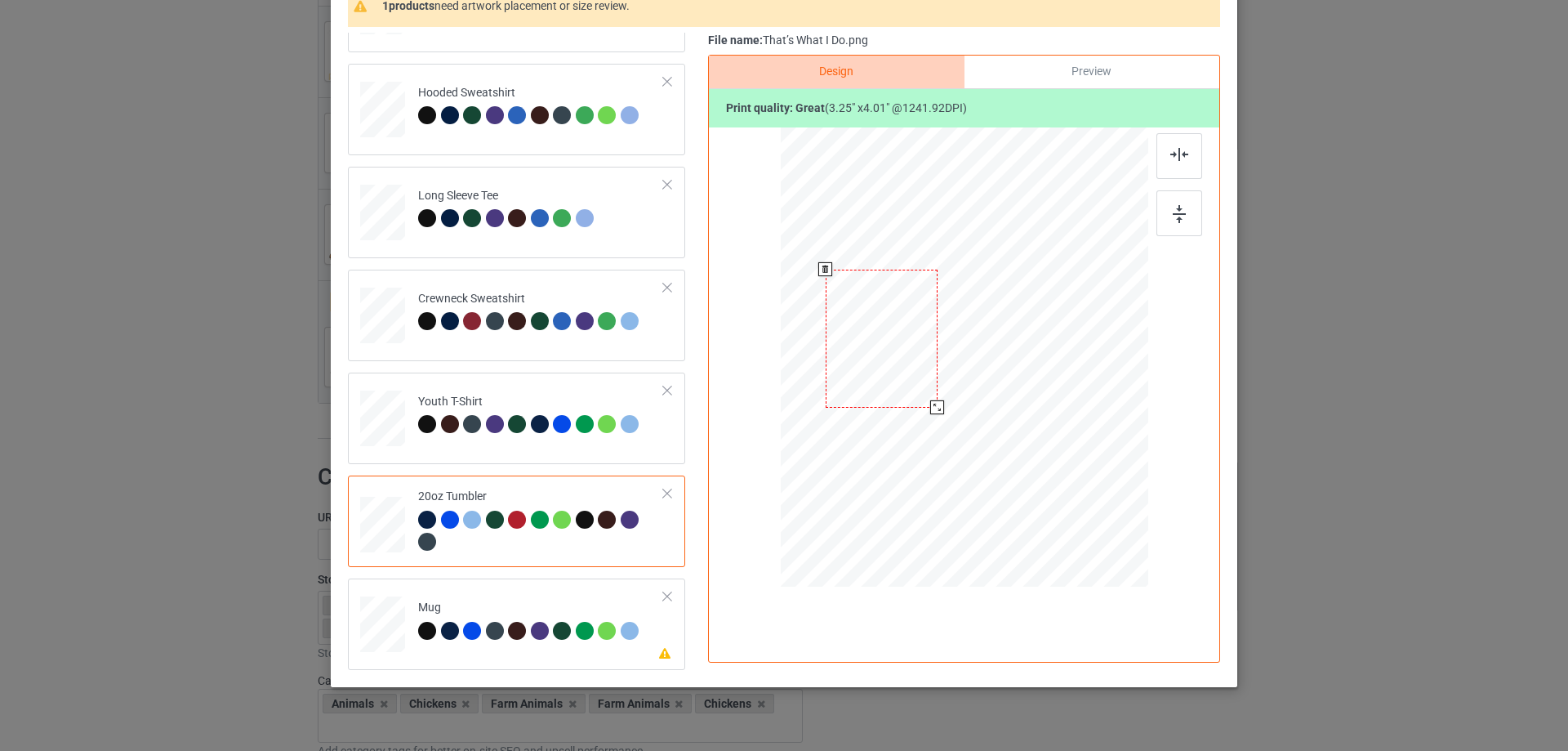
click at [903, 349] on div at bounding box center [882, 339] width 112 height 138
drag, startPoint x: 929, startPoint y: 407, endPoint x: 923, endPoint y: 401, distance: 8.5
click at [925, 401] on div at bounding box center [932, 401] width 14 height 14
click at [893, 344] on div at bounding box center [879, 332] width 101 height 124
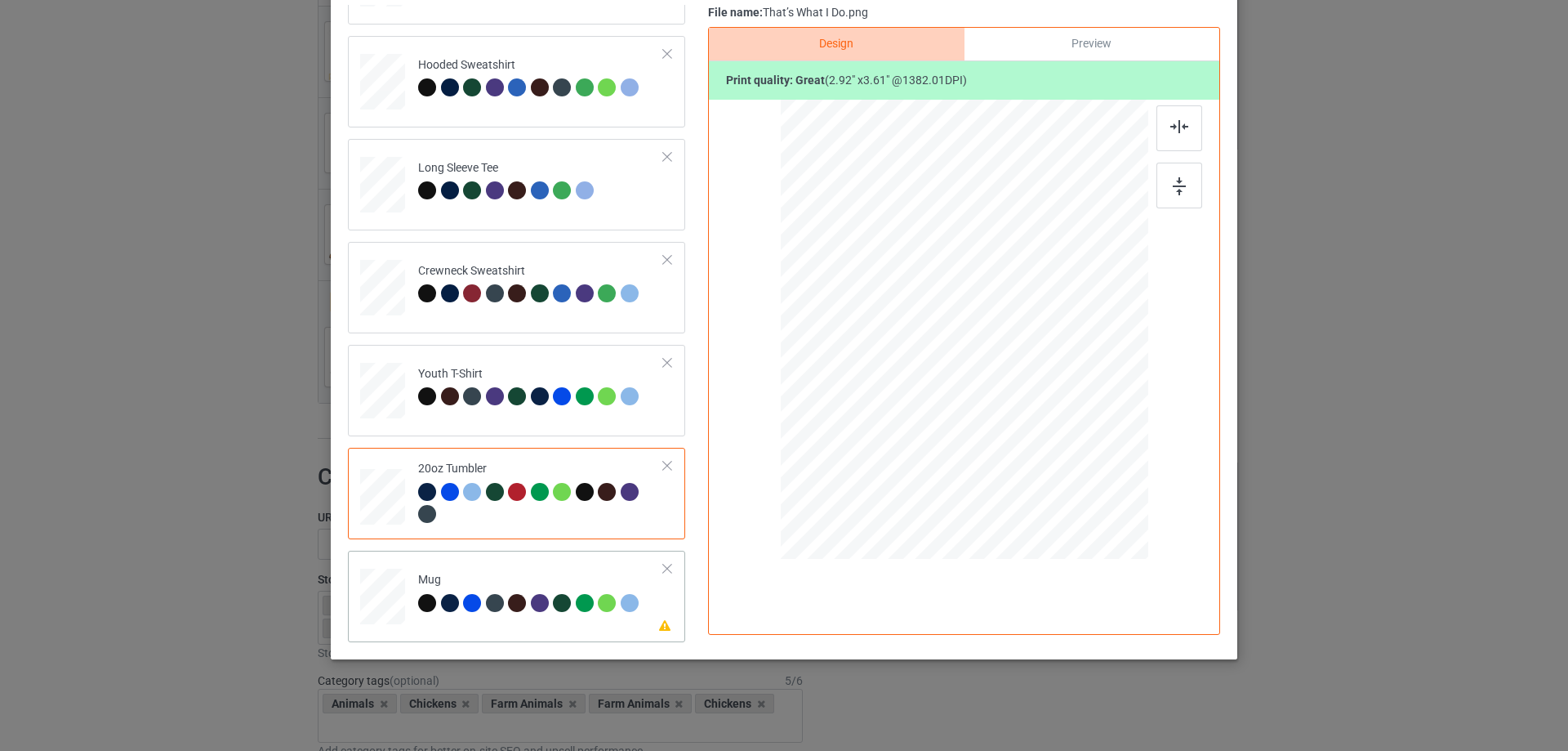
click at [501, 576] on div "Mug" at bounding box center [531, 591] width 225 height 38
click at [983, 332] on div at bounding box center [964, 329] width 220 height 272
drag, startPoint x: 1068, startPoint y: 462, endPoint x: 1027, endPoint y: 370, distance: 100.7
click at [1027, 370] on div at bounding box center [965, 328] width 368 height 153
drag, startPoint x: 970, startPoint y: 340, endPoint x: 1073, endPoint y: 339, distance: 103.0
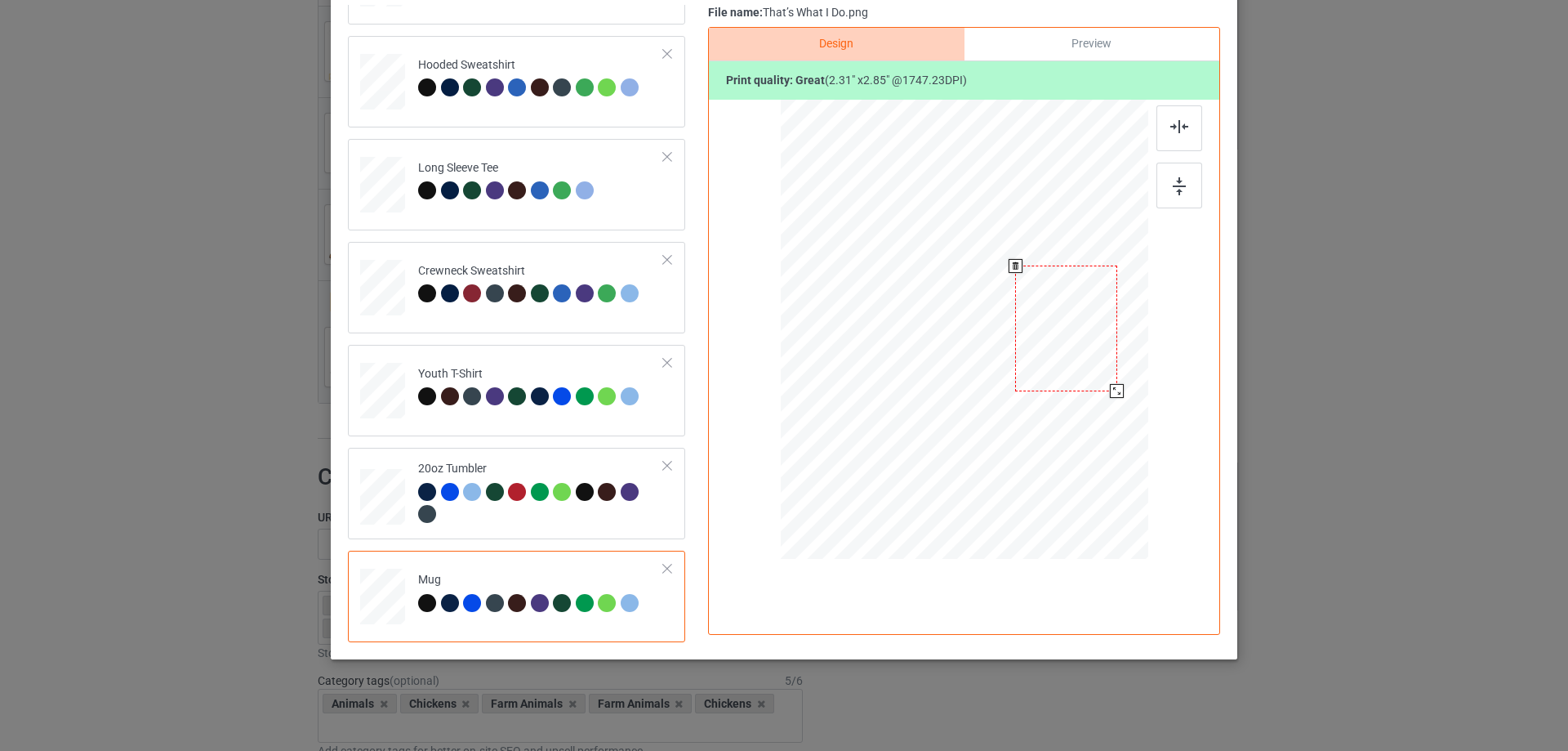
click at [1073, 339] on div at bounding box center [1066, 328] width 102 height 126
click at [1117, 388] on div at bounding box center [1120, 394] width 14 height 14
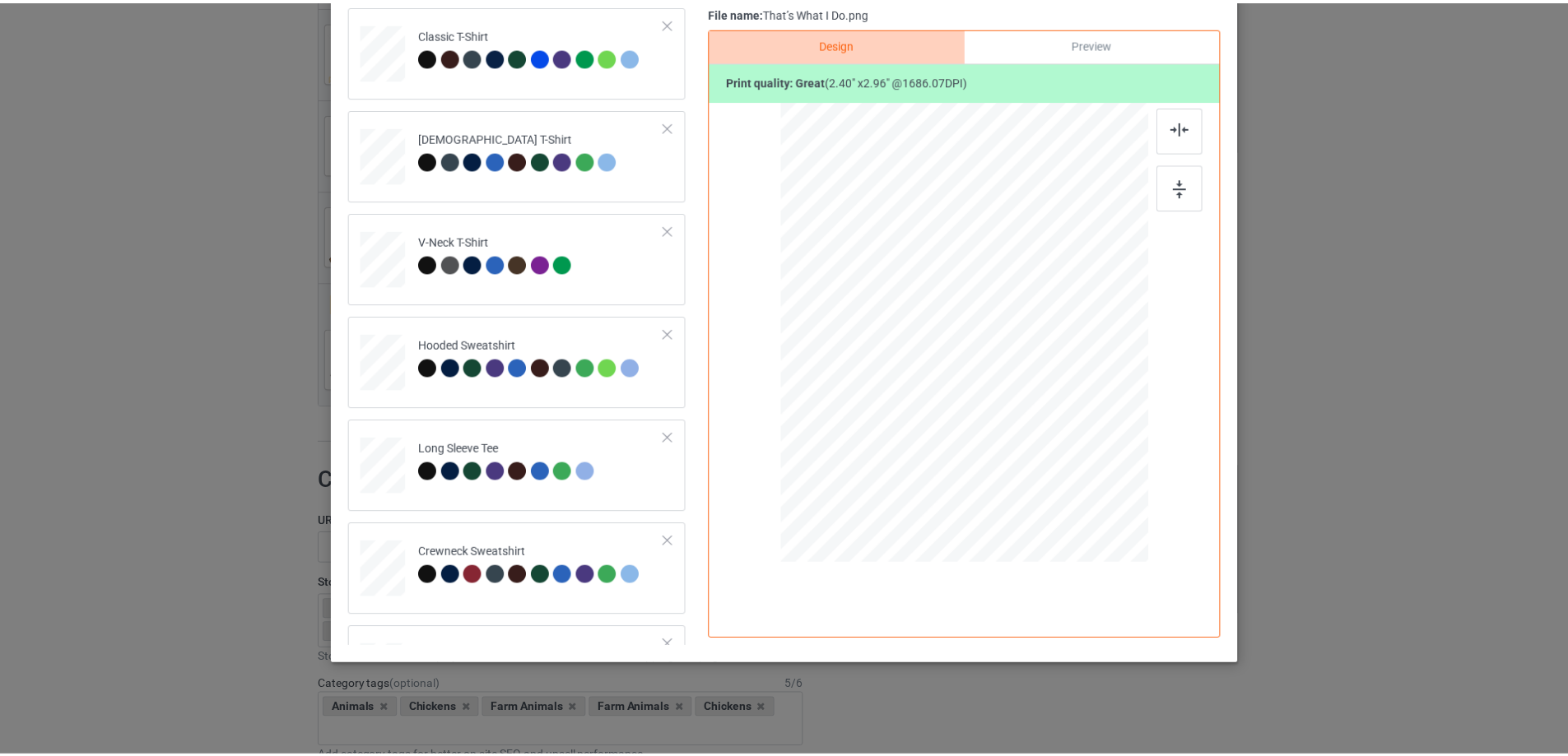
scroll to position [0, 0]
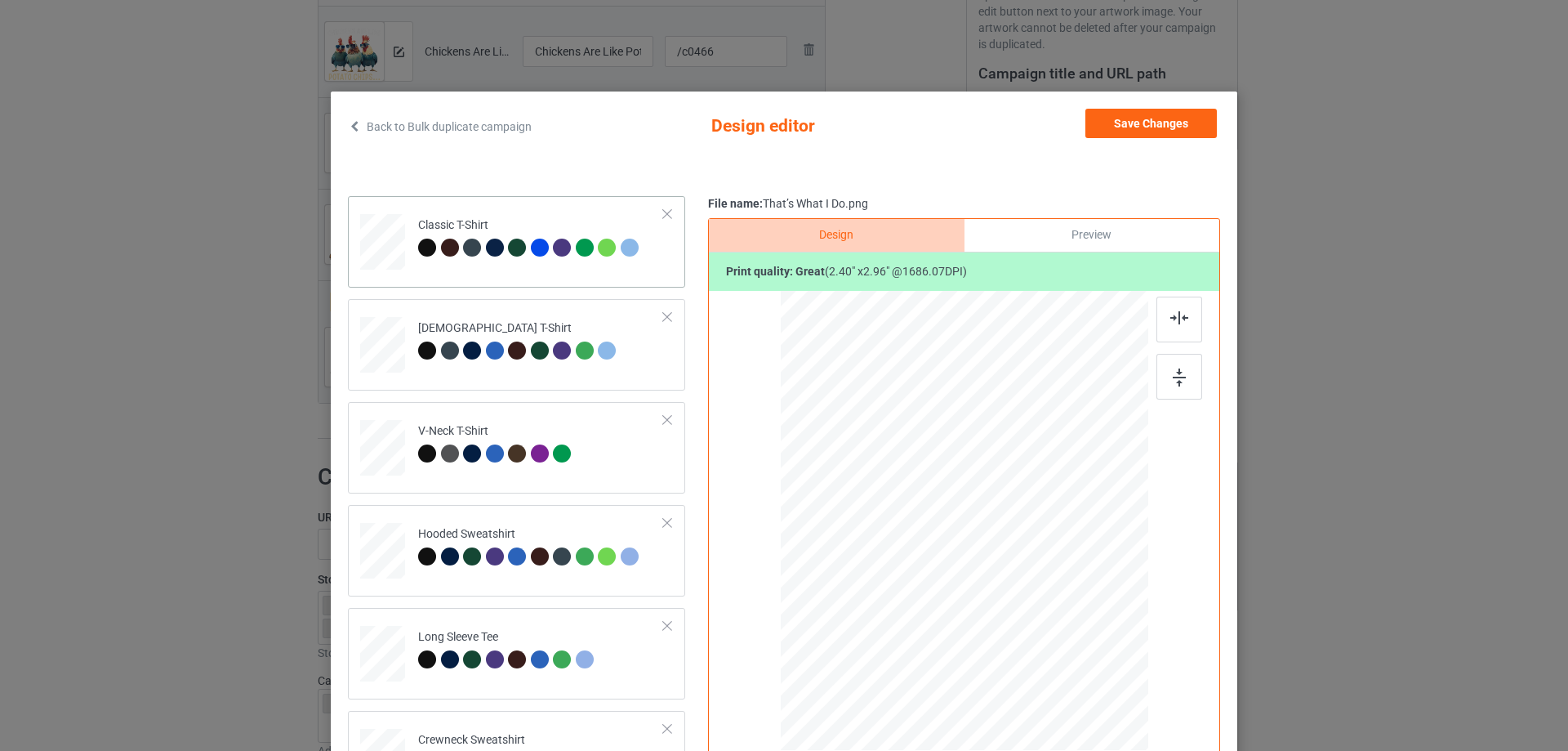
click at [574, 267] on td "Classic T-Shirt" at bounding box center [541, 238] width 264 height 72
click at [1157, 118] on button "Save Changes" at bounding box center [1151, 123] width 132 height 29
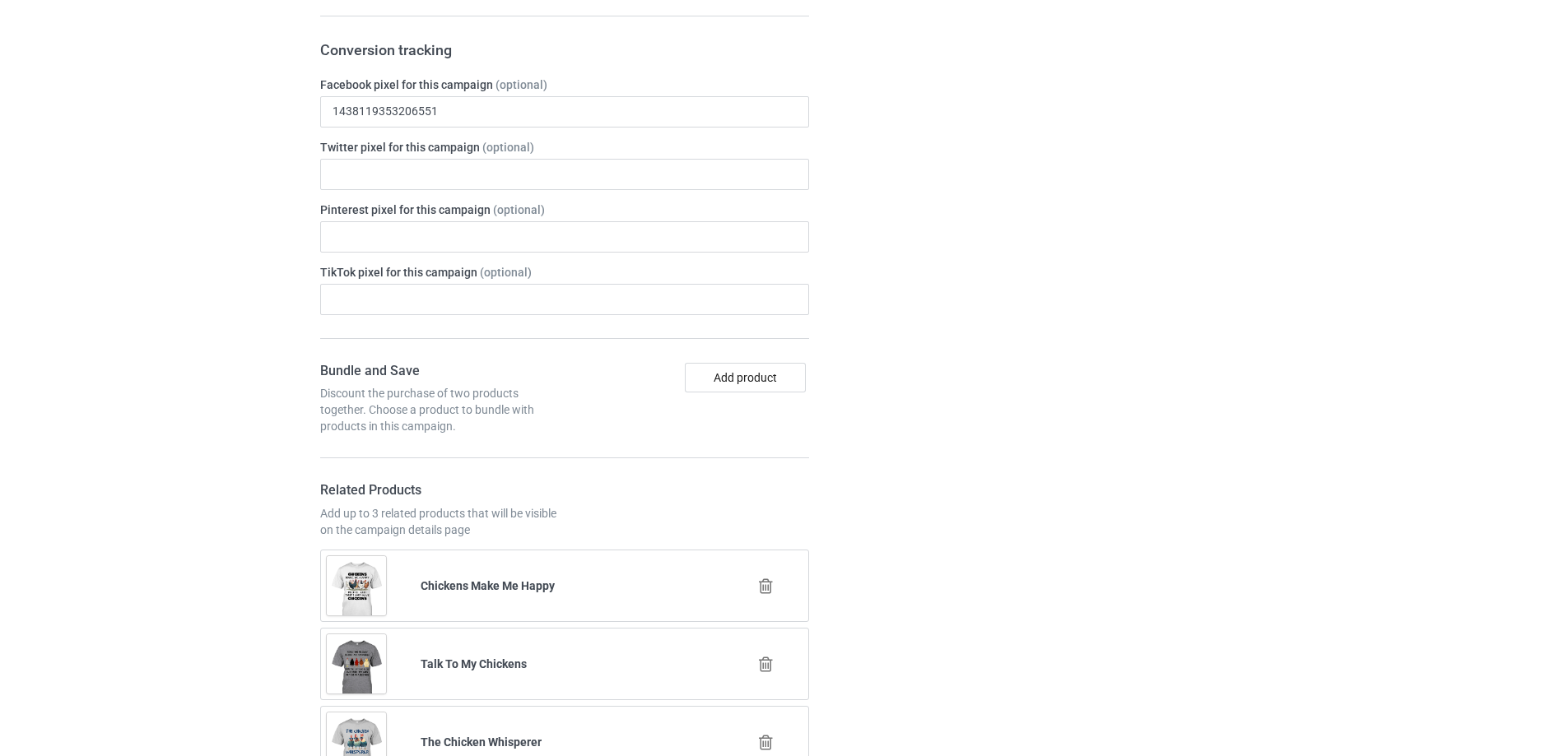
scroll to position [910, 0]
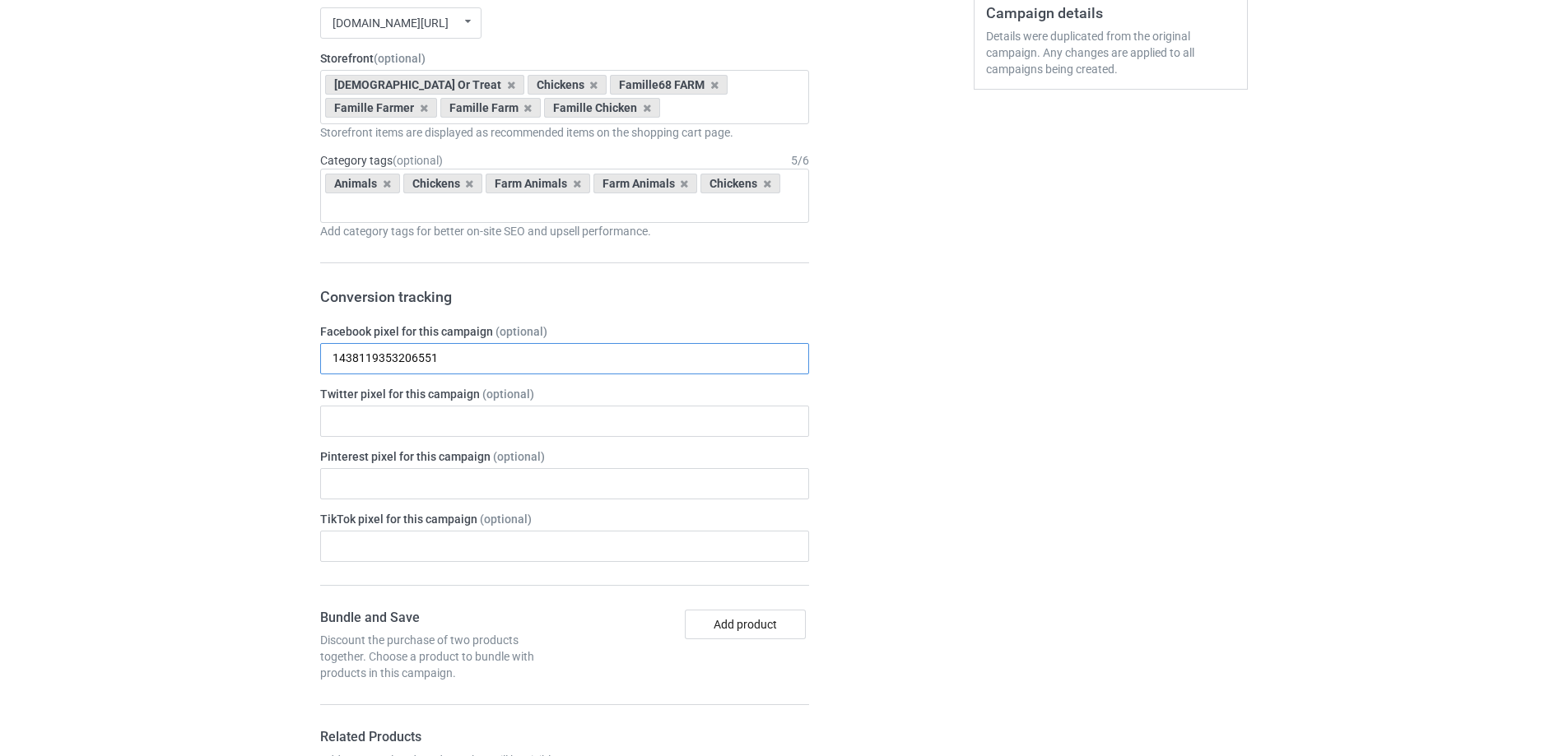
drag, startPoint x: 458, startPoint y: 351, endPoint x: 300, endPoint y: 367, distance: 158.8
click at [300, 367] on div "Bulk duplicate campaign Campaign to duplicate F-CAW-F PNG format, DPI 150 minim…" at bounding box center [784, 600] width 1568 height 2930
paste input "405034177493550"
type input "405034177493550"
click at [206, 379] on div "Bulk duplicate campaign Campaign to duplicate F-CAW-F PNG format, DPI 150 minim…" at bounding box center [784, 600] width 1568 height 2930
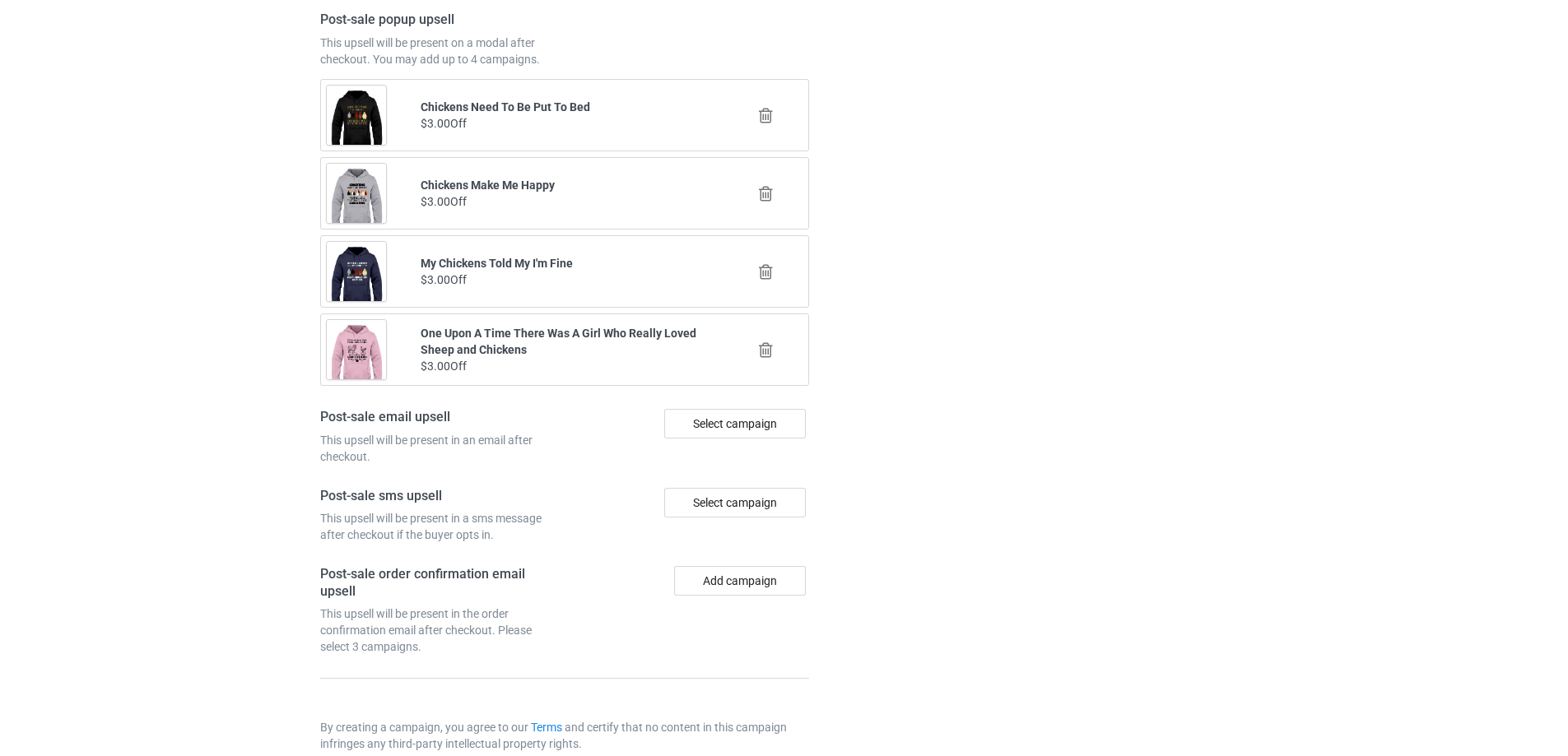
scroll to position [2220, 0]
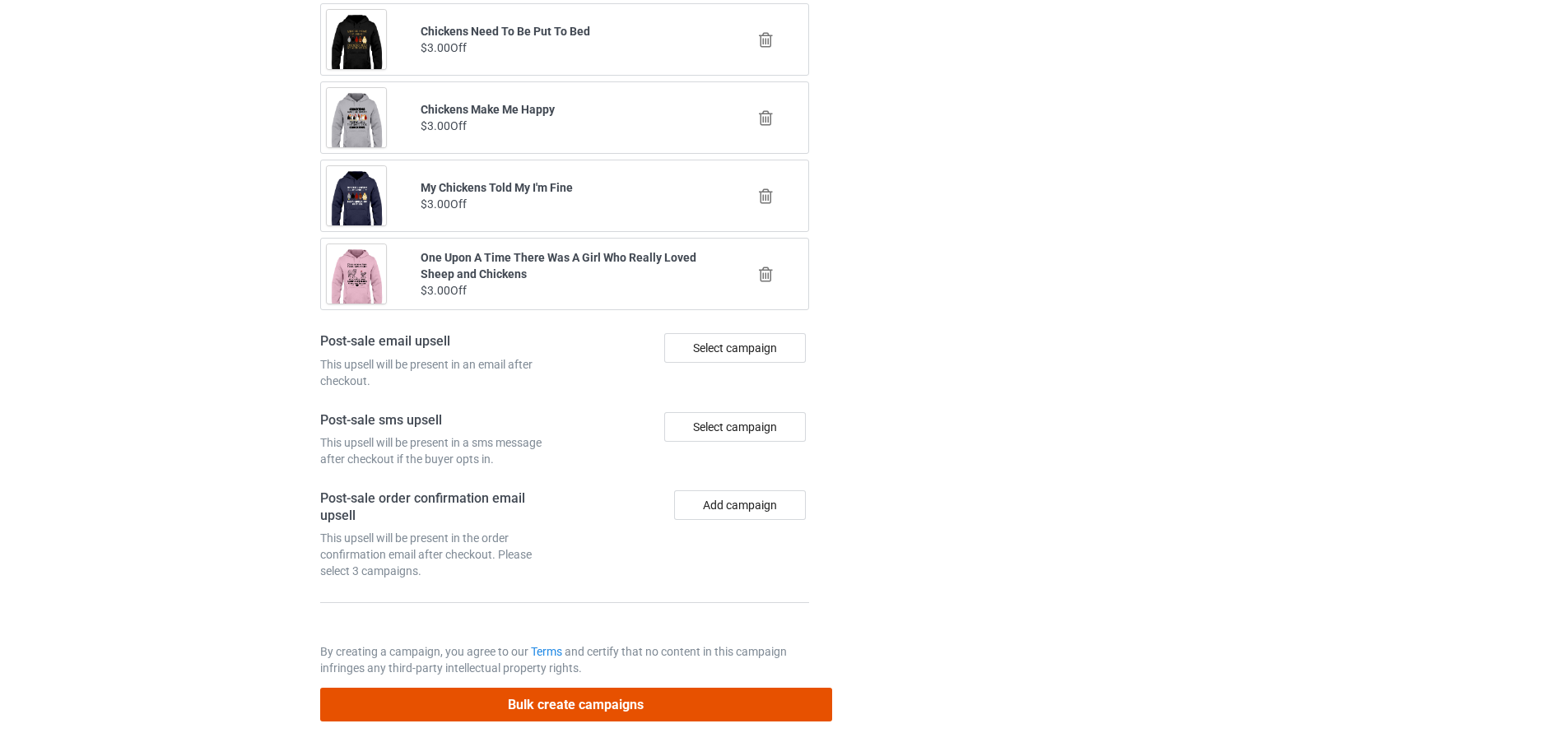
click at [585, 703] on button "Bulk create campaigns" at bounding box center [576, 704] width 512 height 34
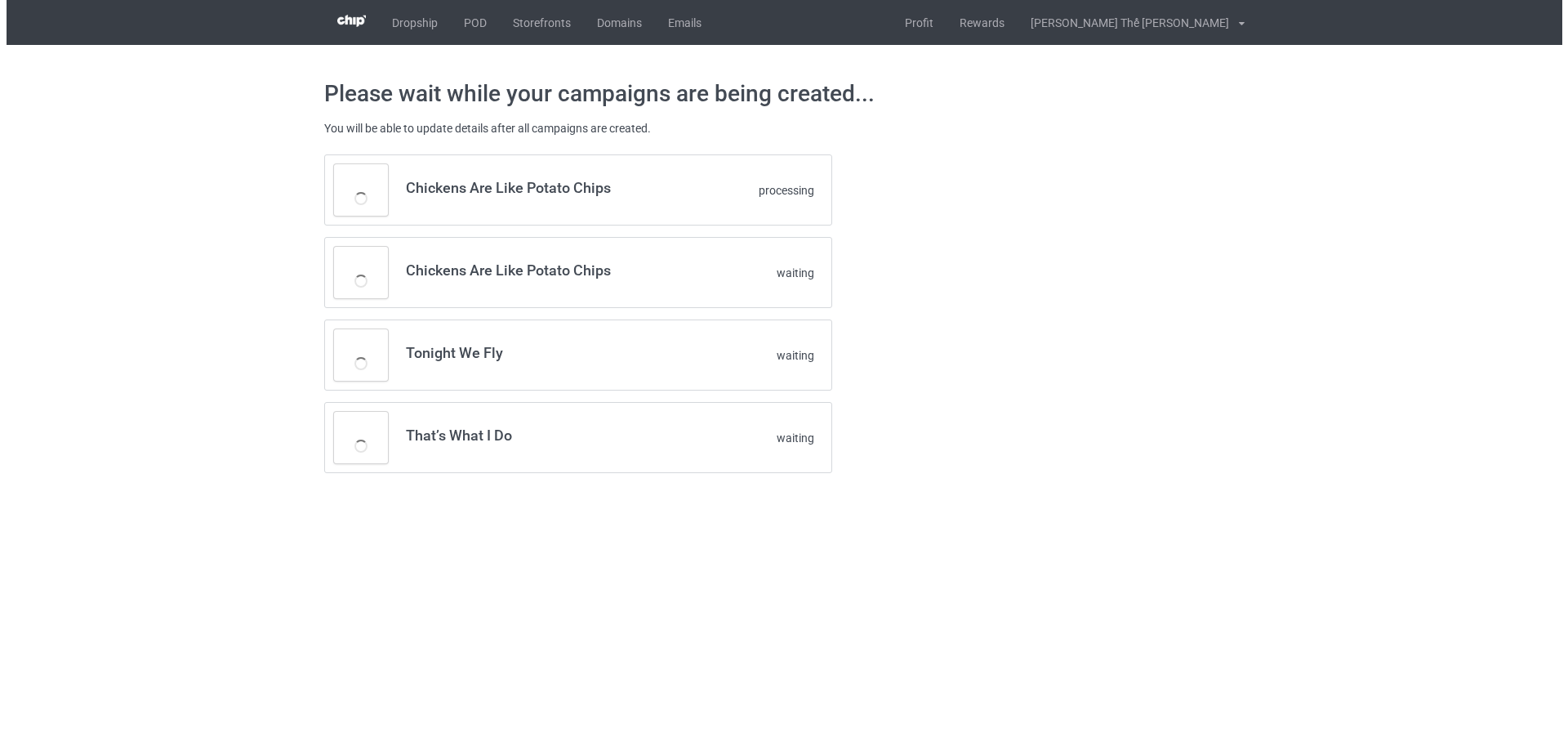
scroll to position [0, 0]
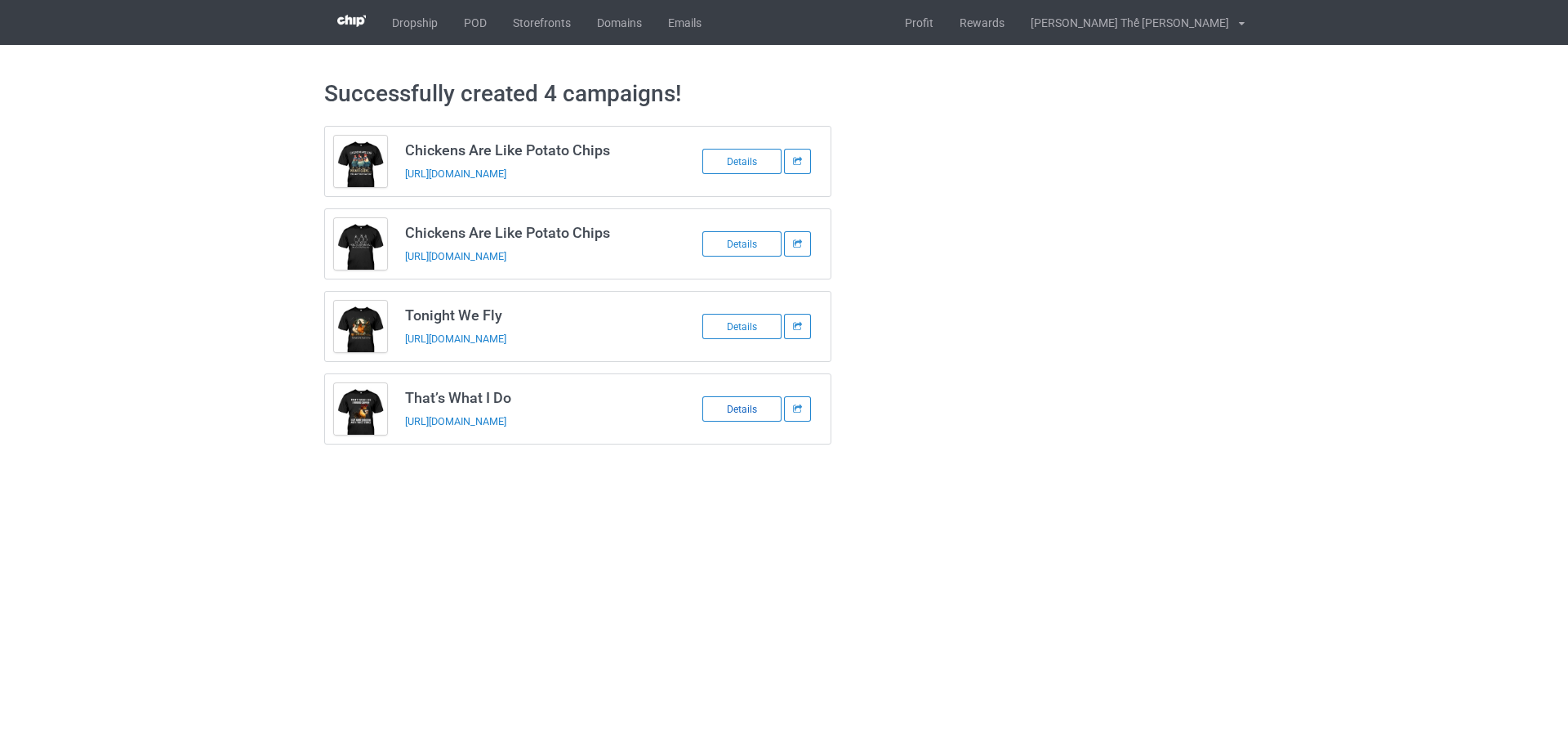
click at [740, 407] on div "Details" at bounding box center [742, 409] width 80 height 26
